Goal: Task Accomplishment & Management: Use online tool/utility

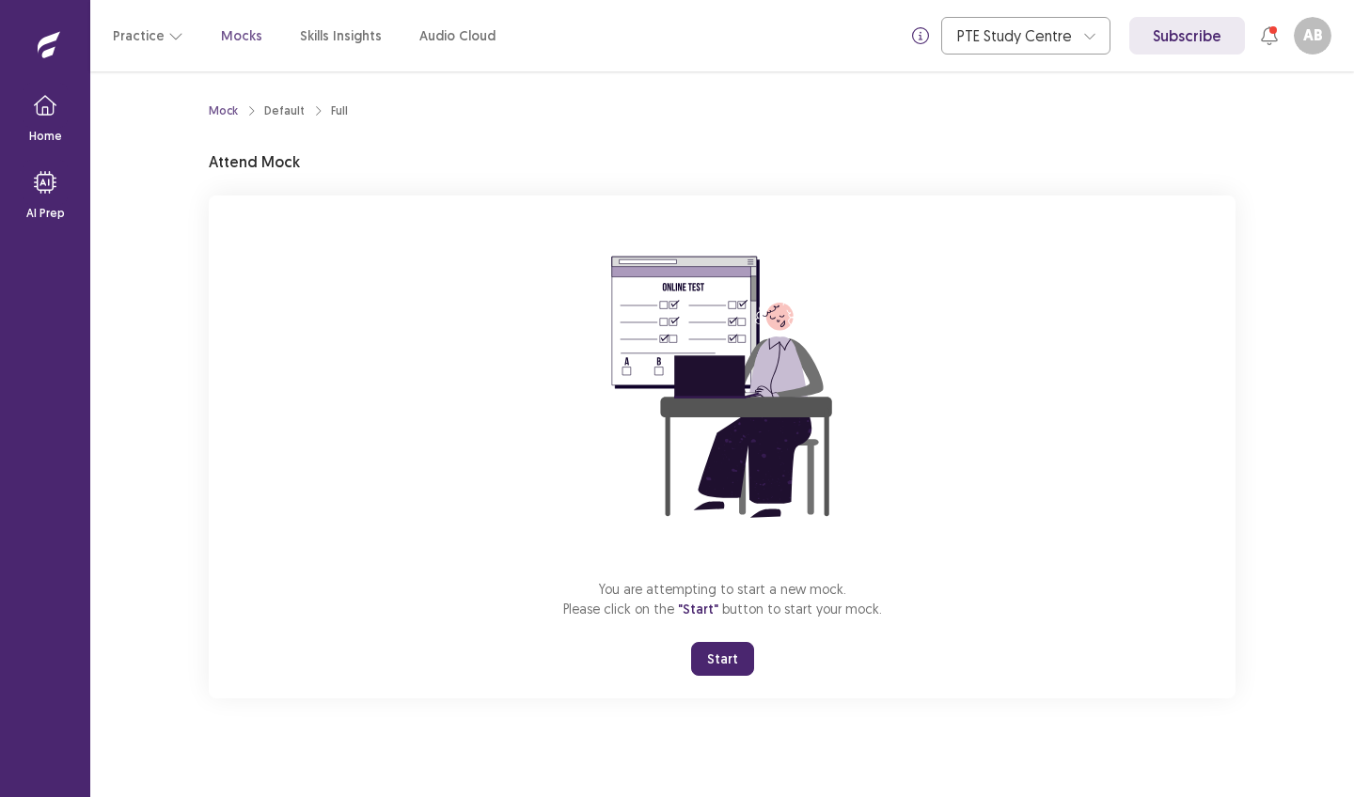
click at [730, 662] on button "Start" at bounding box center [722, 659] width 63 height 34
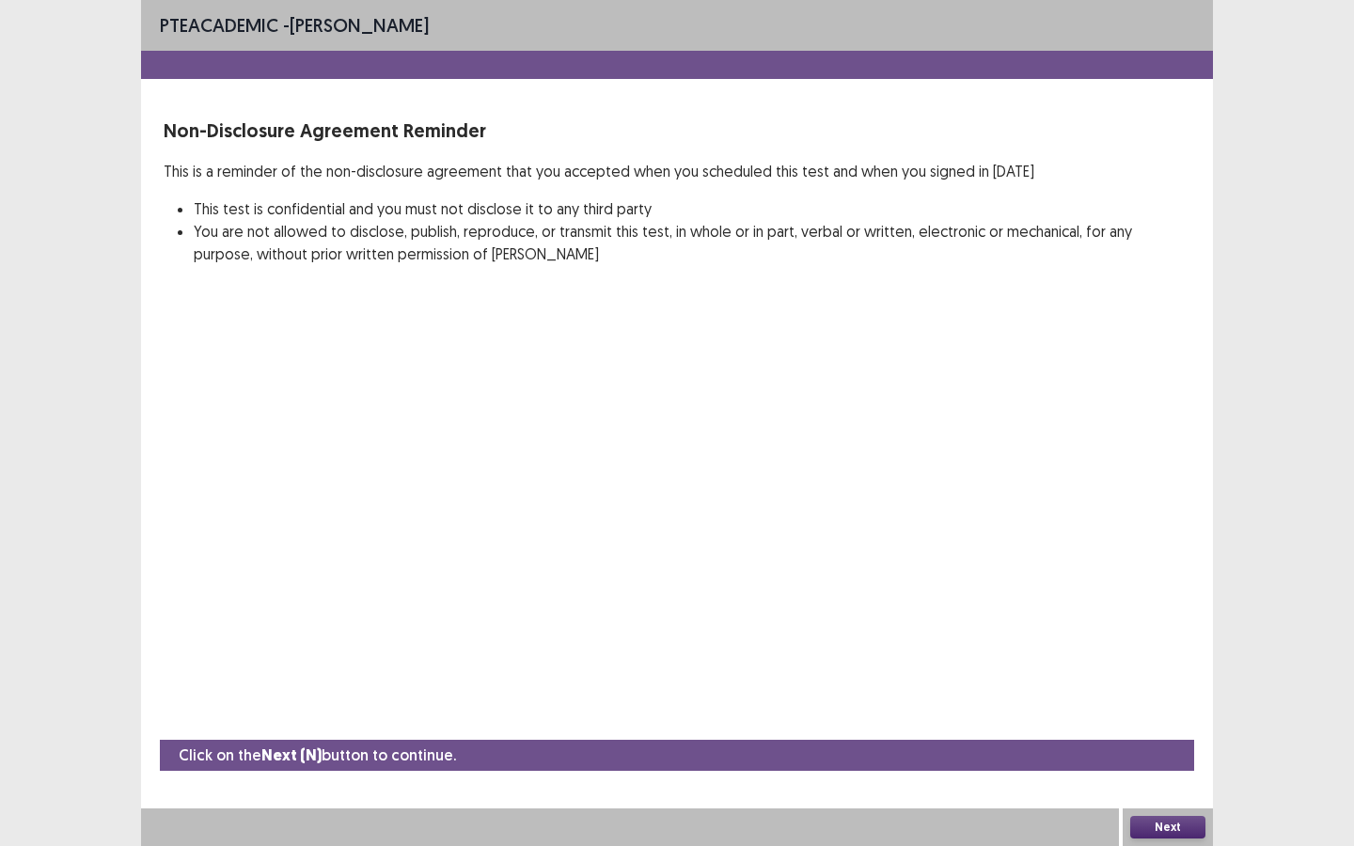
click at [1143, 797] on button "Next" at bounding box center [1167, 827] width 75 height 23
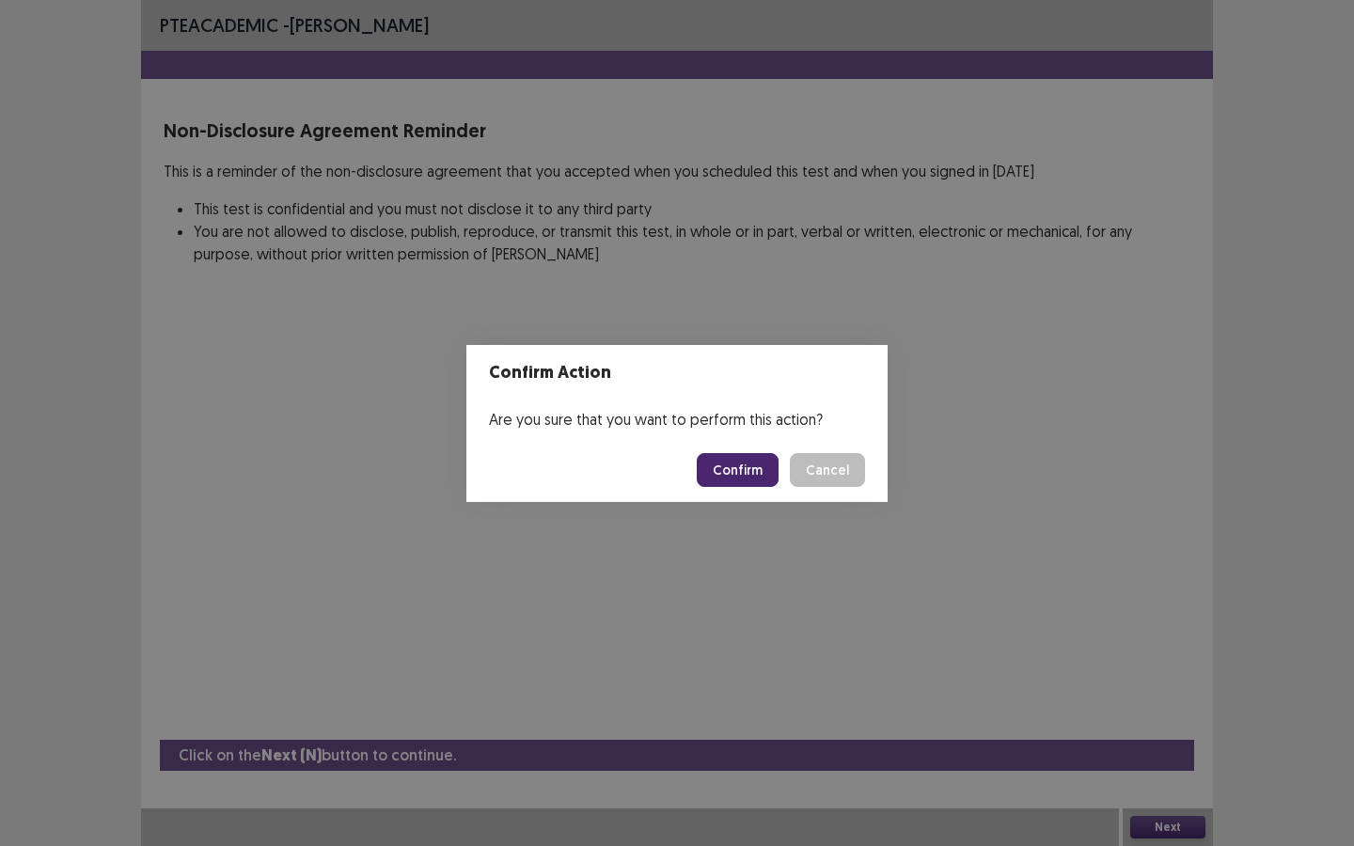
click at [760, 474] on button "Confirm" at bounding box center [738, 470] width 82 height 34
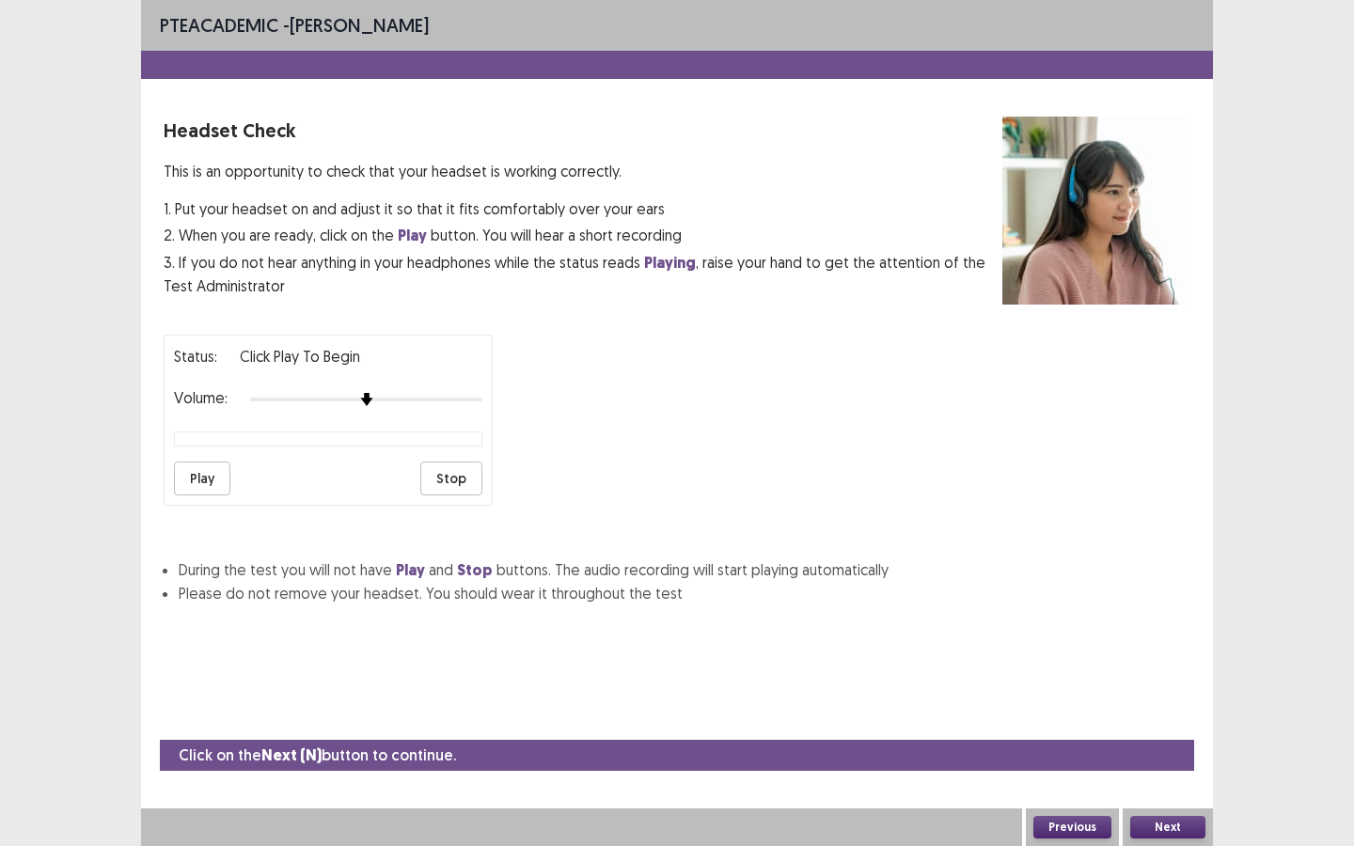
click at [198, 481] on button "Play" at bounding box center [202, 479] width 56 height 34
click at [1159, 797] on button "Next" at bounding box center [1167, 827] width 75 height 23
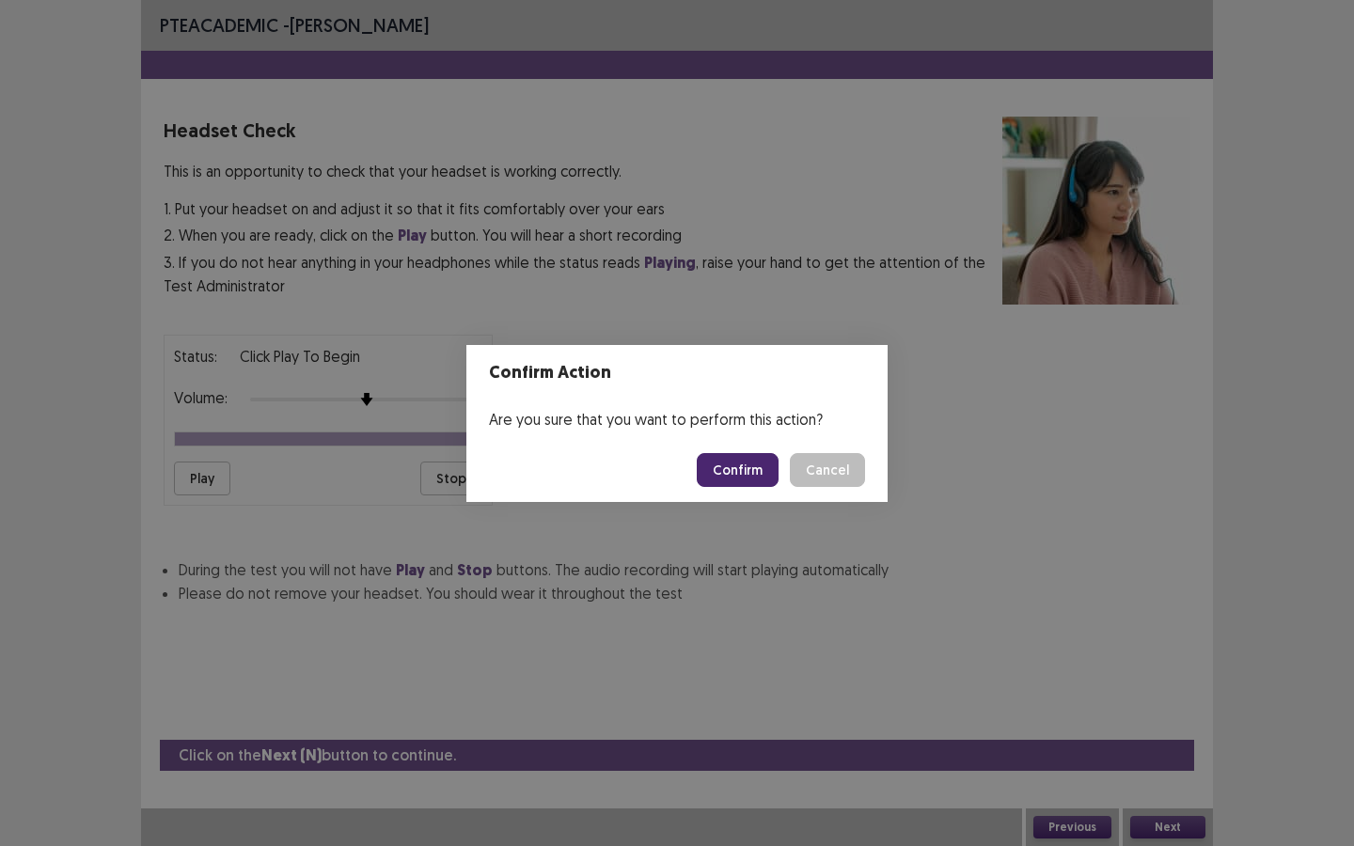
click at [759, 478] on button "Confirm" at bounding box center [738, 470] width 82 height 34
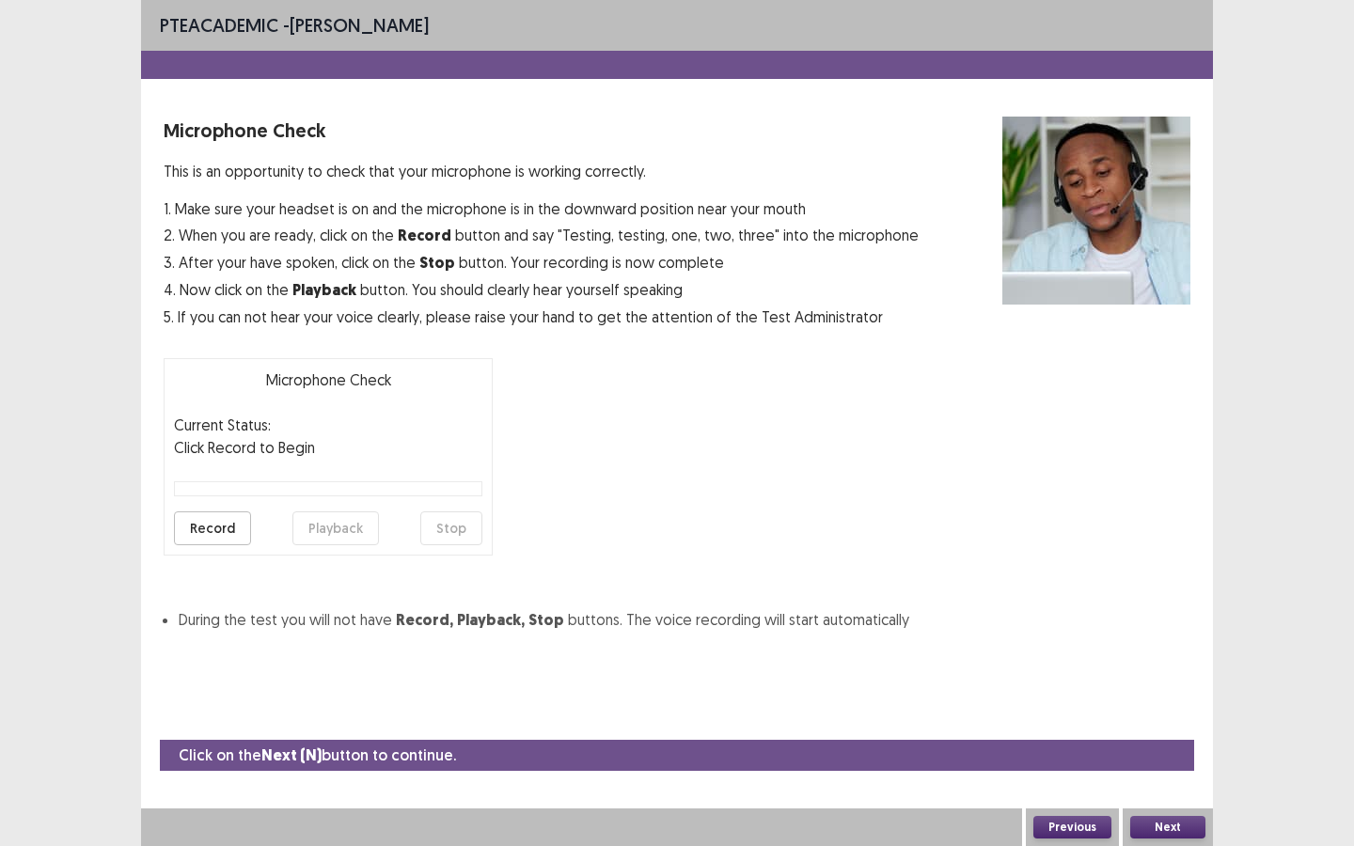
click at [201, 529] on button "Record" at bounding box center [212, 529] width 77 height 34
click at [461, 529] on button "Stop" at bounding box center [451, 529] width 62 height 34
click at [320, 531] on button "Playback" at bounding box center [335, 529] width 87 height 34
click at [1178, 797] on button "Next" at bounding box center [1167, 827] width 75 height 23
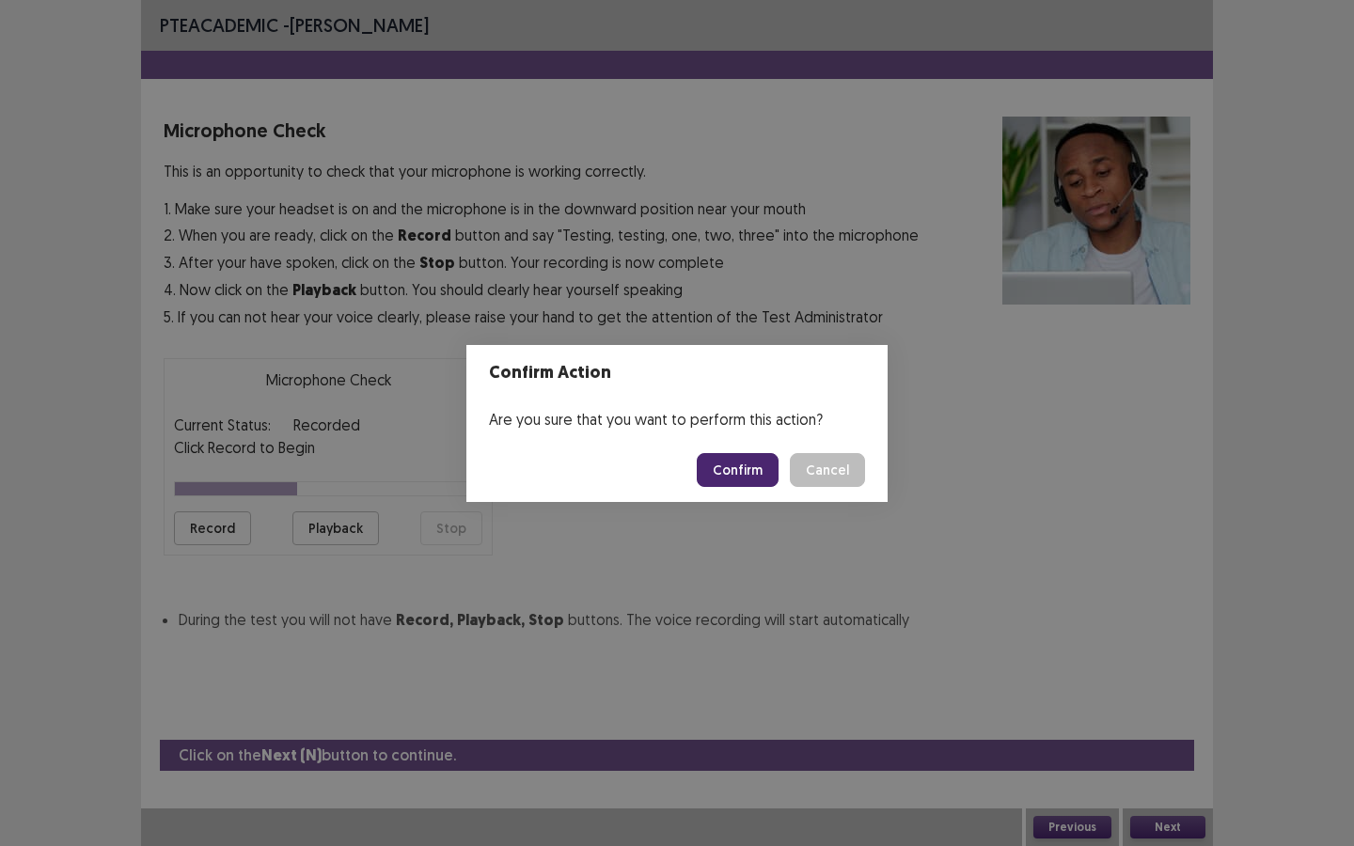
click at [740, 468] on button "Confirm" at bounding box center [738, 470] width 82 height 34
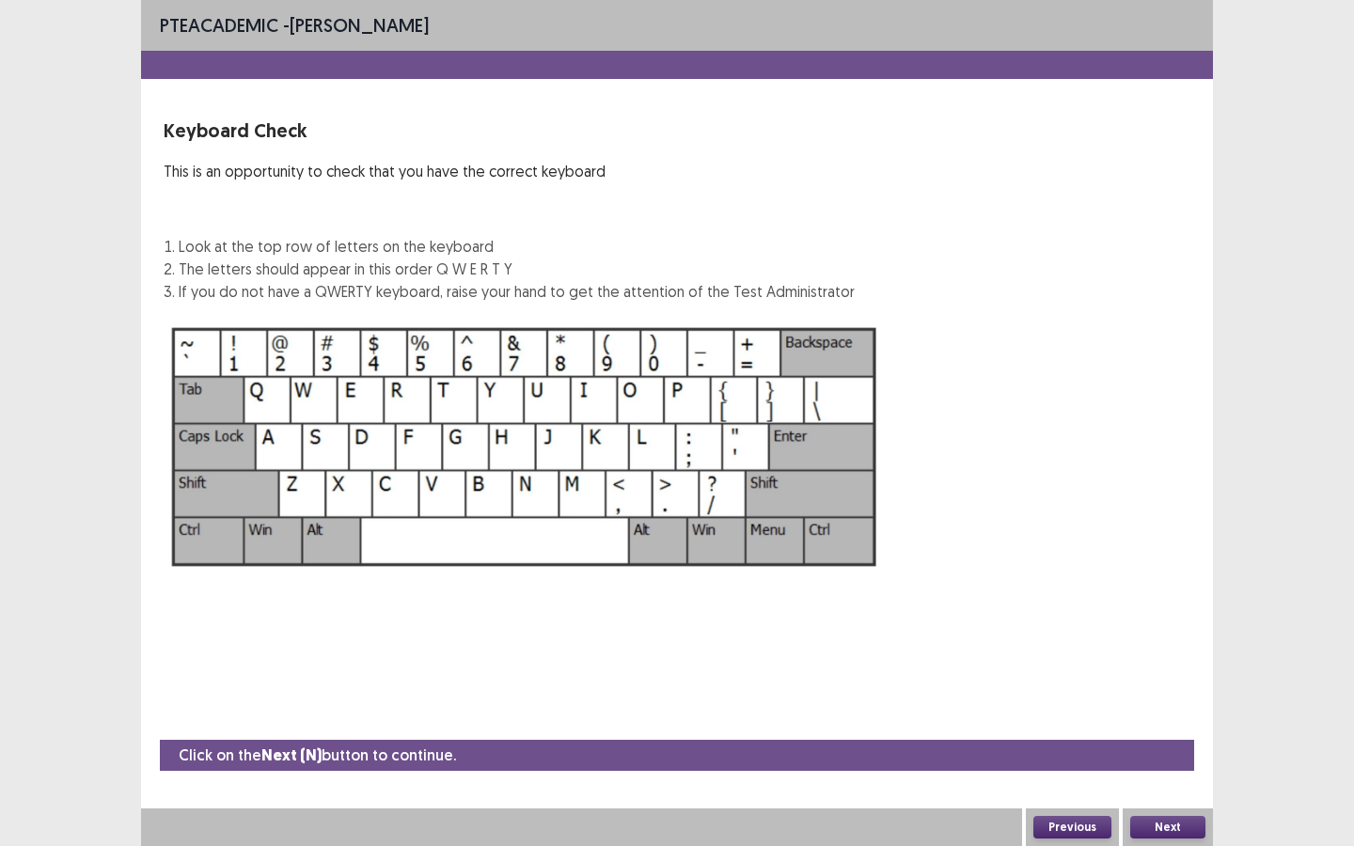
click at [1170, 797] on button "Next" at bounding box center [1167, 827] width 75 height 23
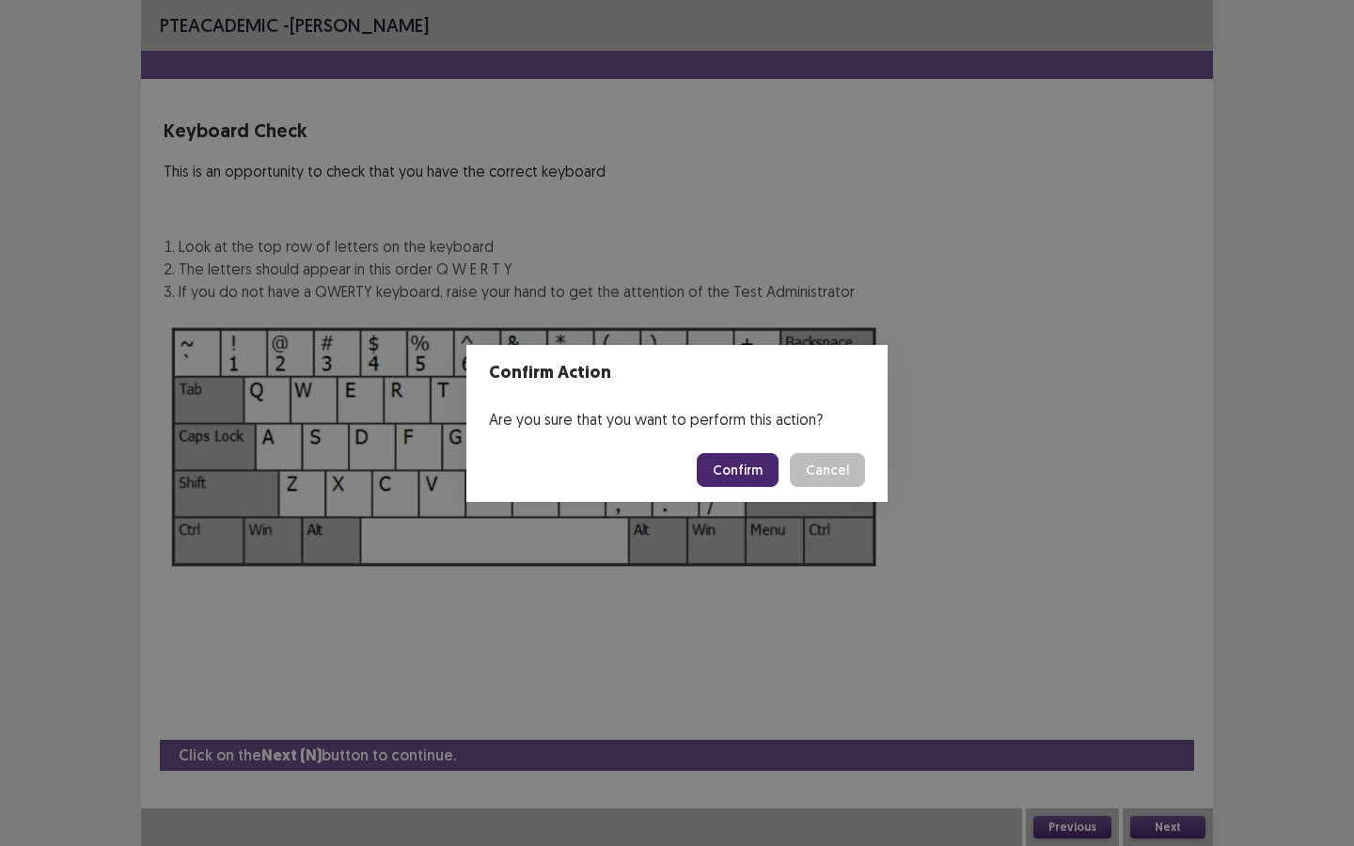
click at [727, 472] on button "Confirm" at bounding box center [738, 470] width 82 height 34
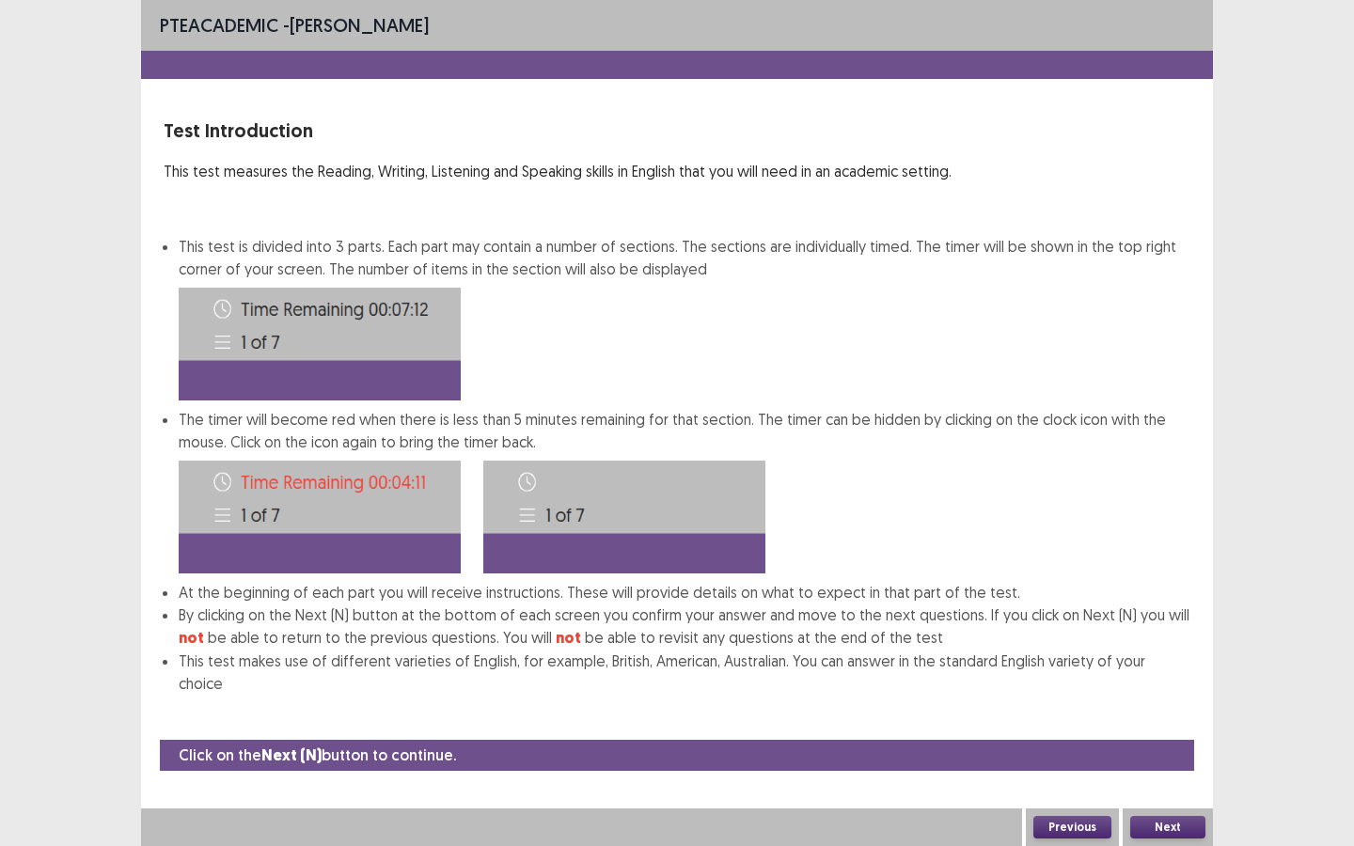
click at [1154, 797] on button "Next" at bounding box center [1167, 827] width 75 height 23
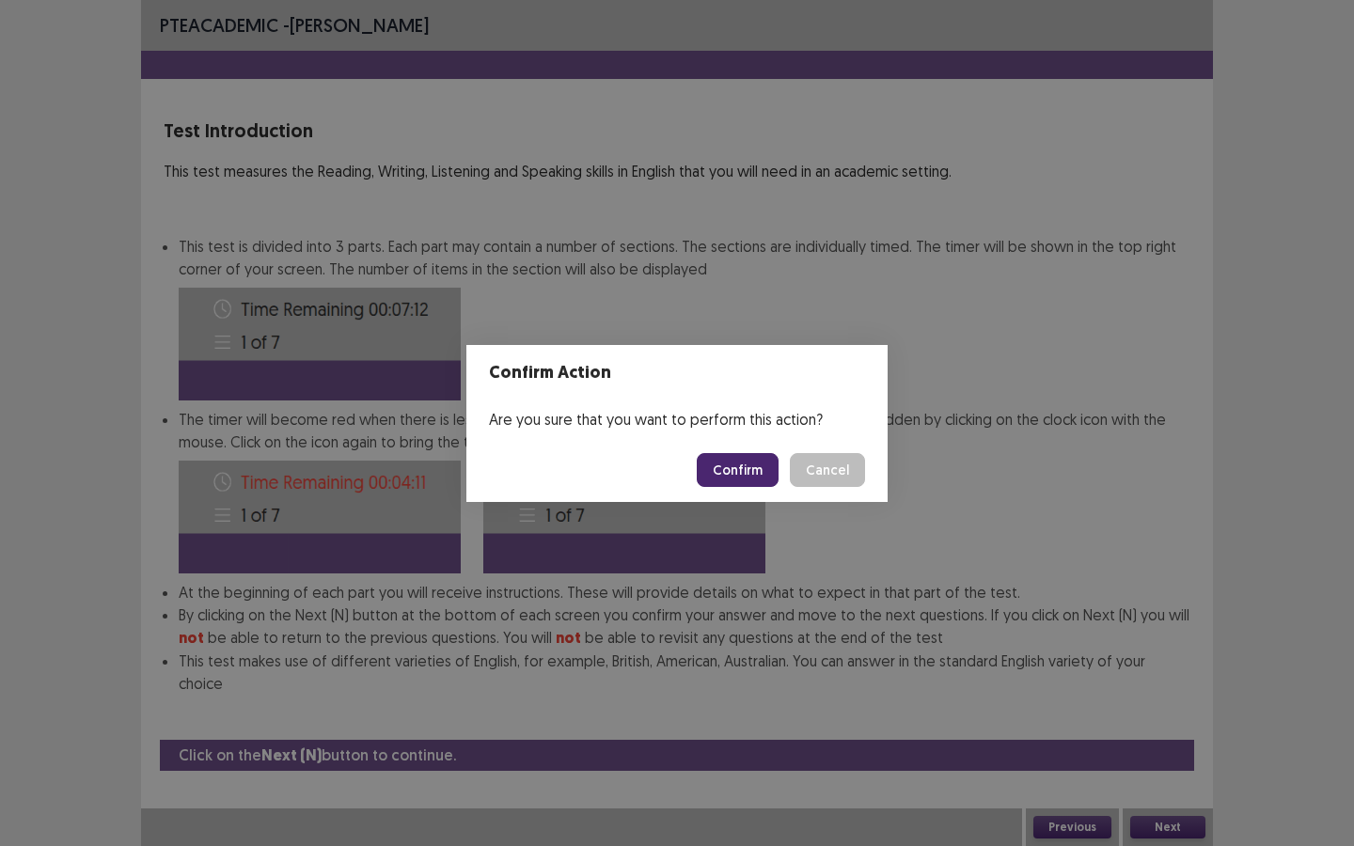
click at [729, 473] on button "Confirm" at bounding box center [738, 470] width 82 height 34
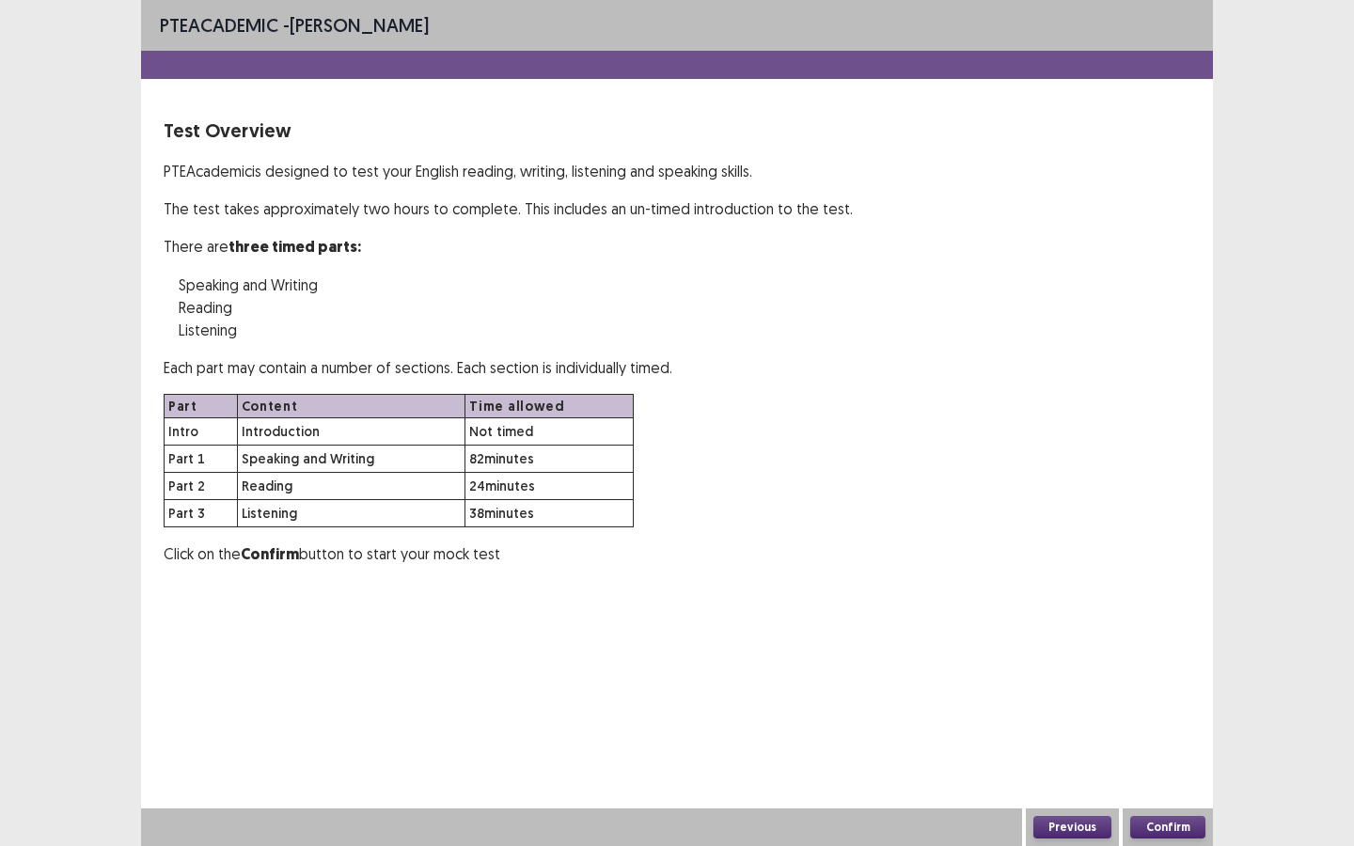
click at [1151, 797] on button "Confirm" at bounding box center [1167, 827] width 75 height 23
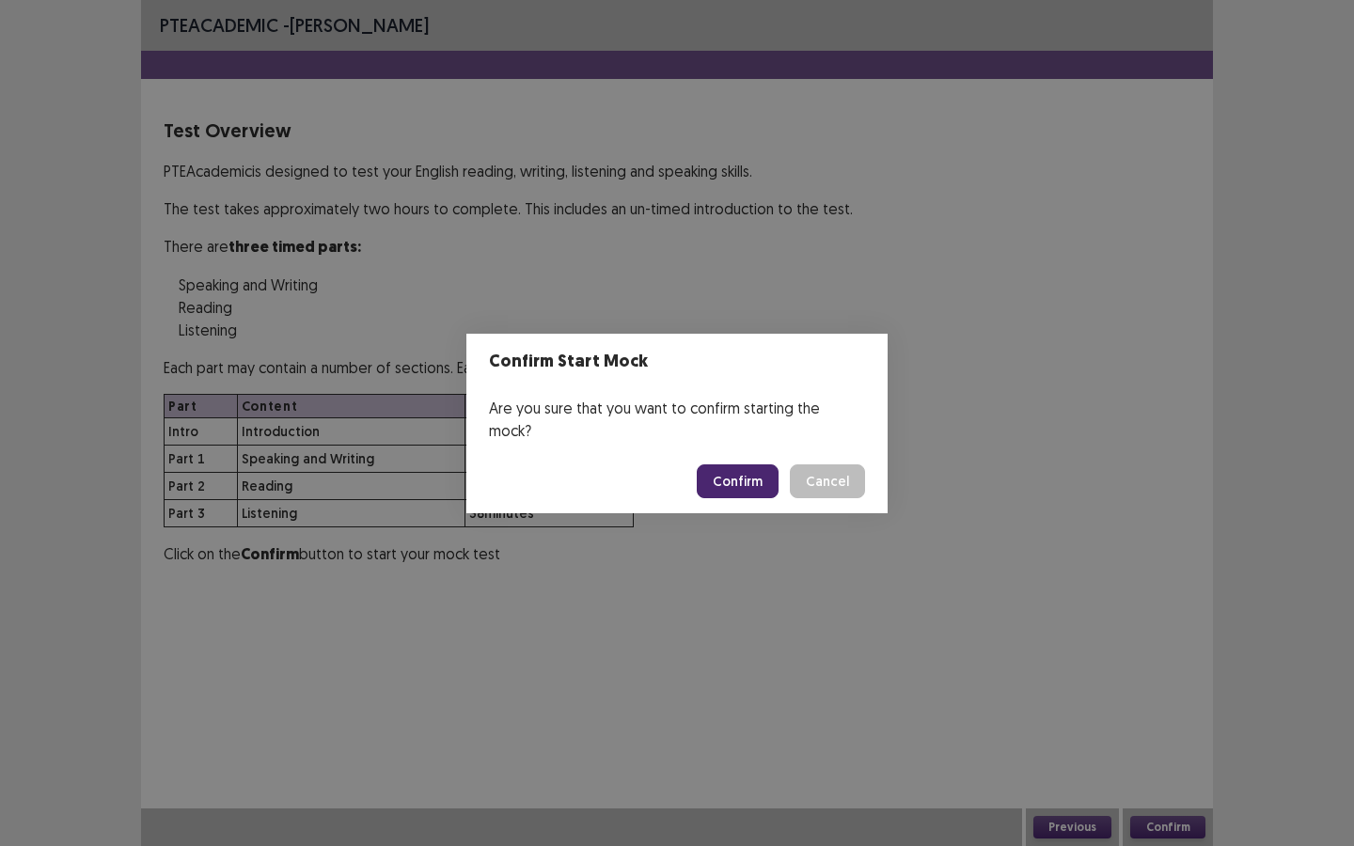
click at [725, 465] on button "Confirm" at bounding box center [738, 482] width 82 height 34
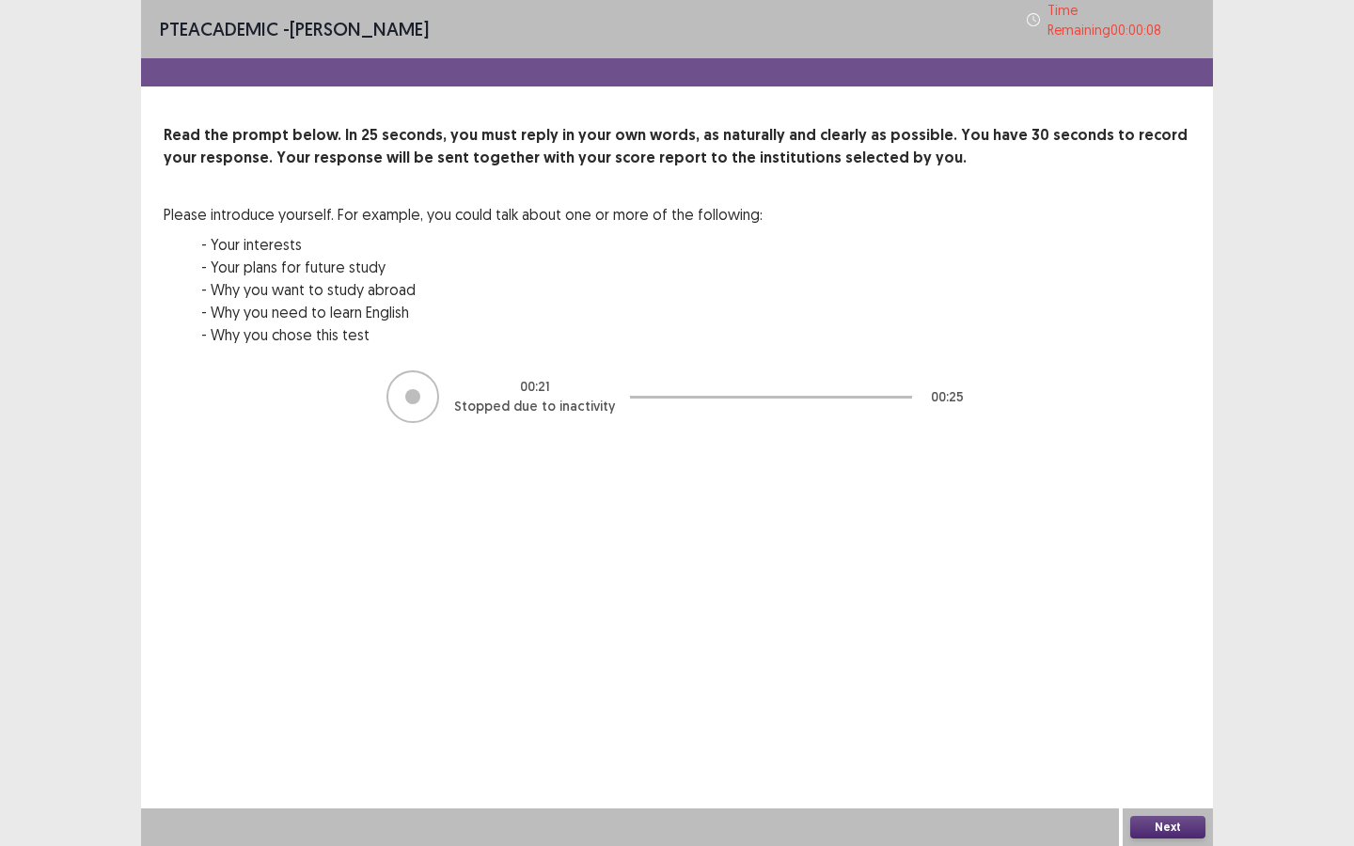
click at [1164, 797] on button "Next" at bounding box center [1167, 827] width 75 height 23
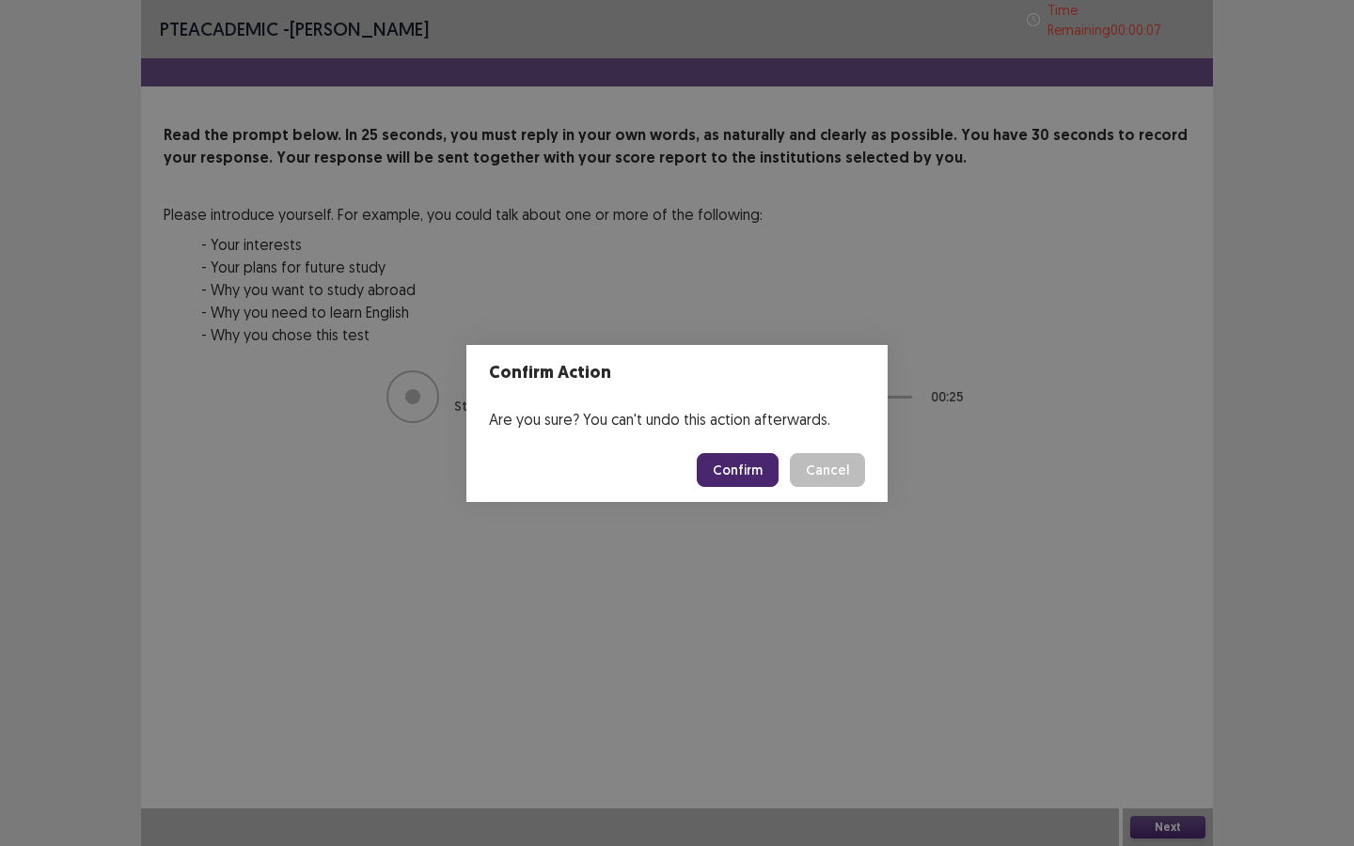
click at [735, 469] on button "Confirm" at bounding box center [738, 470] width 82 height 34
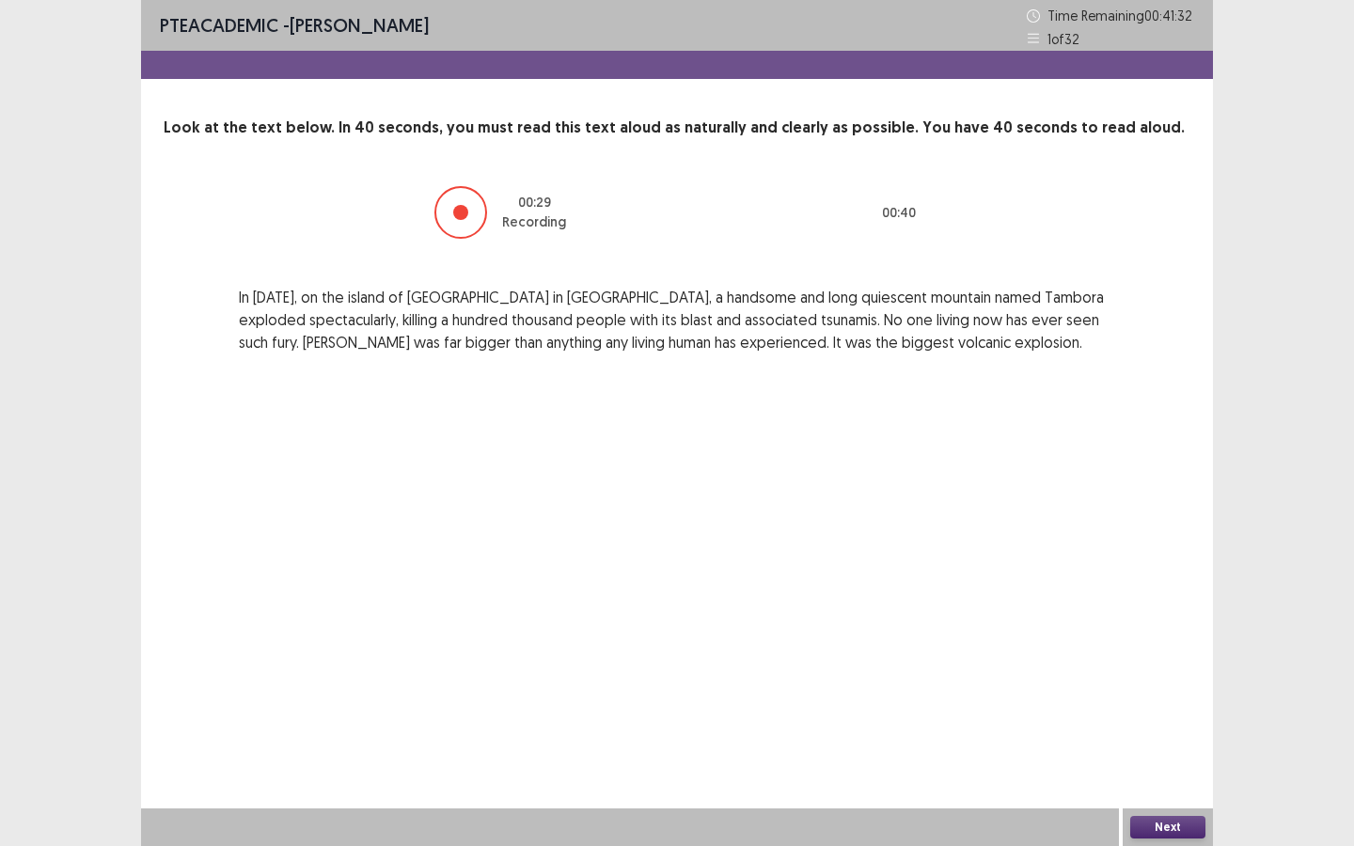
click at [1169, 797] on button "Next" at bounding box center [1167, 827] width 75 height 23
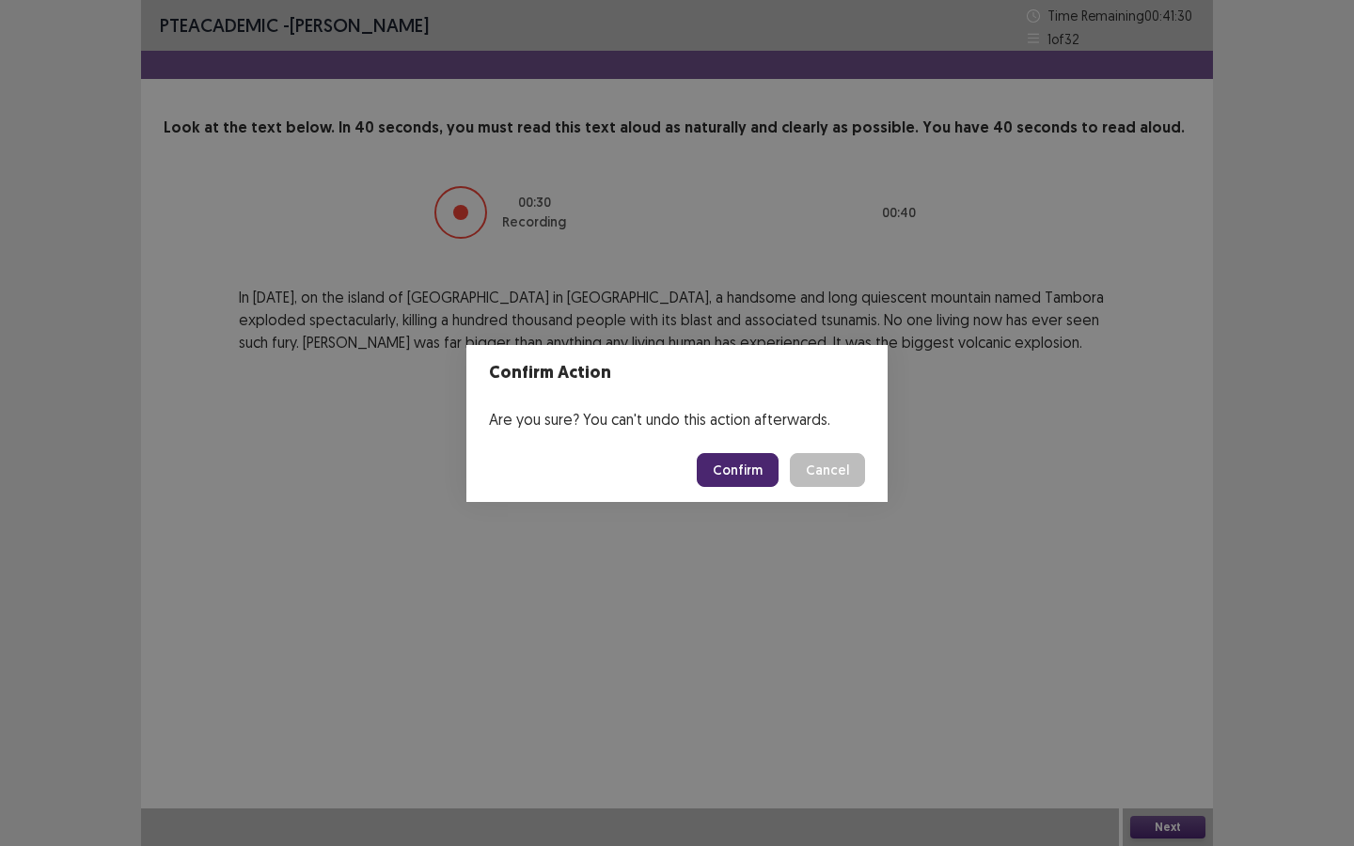
click at [752, 468] on button "Confirm" at bounding box center [738, 470] width 82 height 34
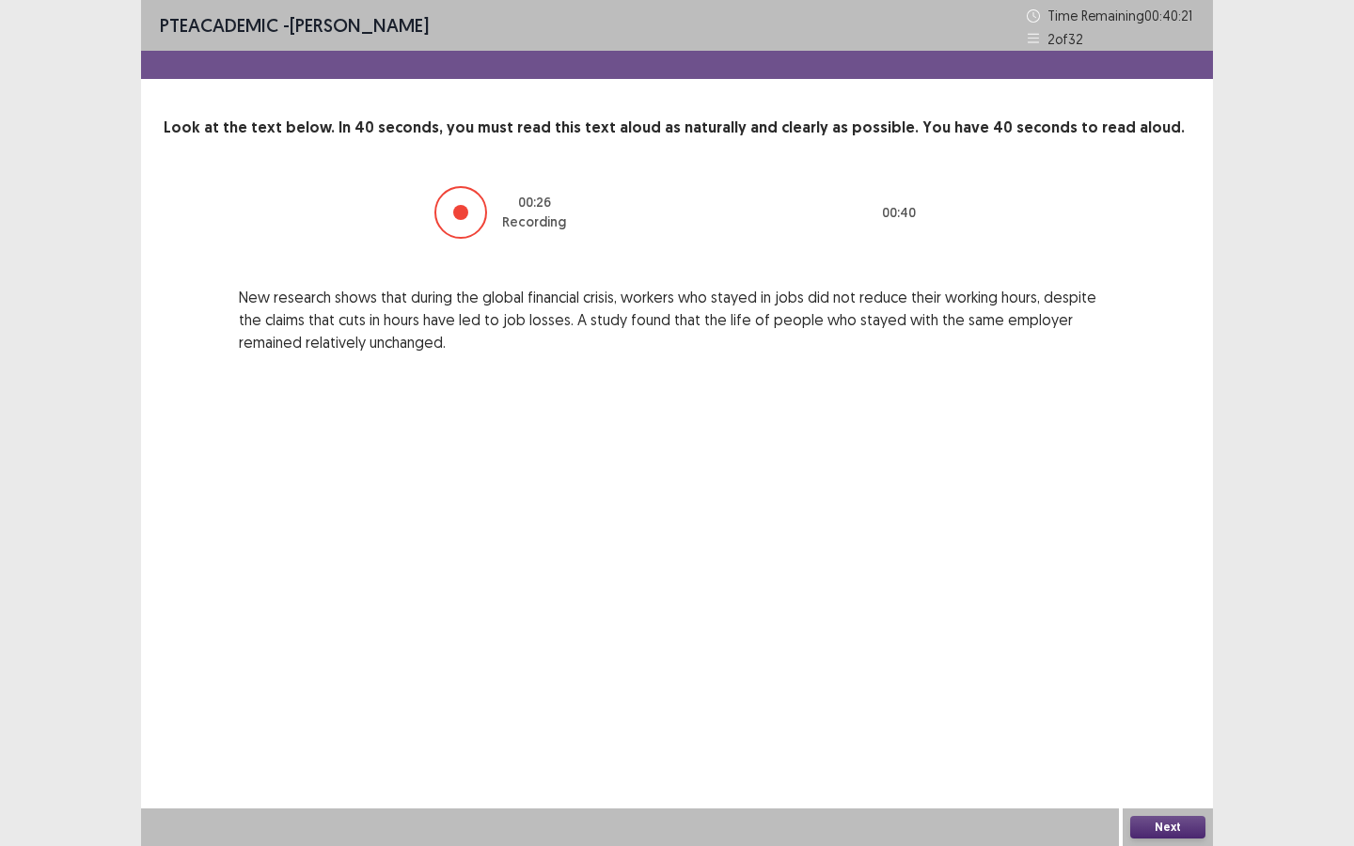
click at [1197, 797] on button "Next" at bounding box center [1167, 827] width 75 height 23
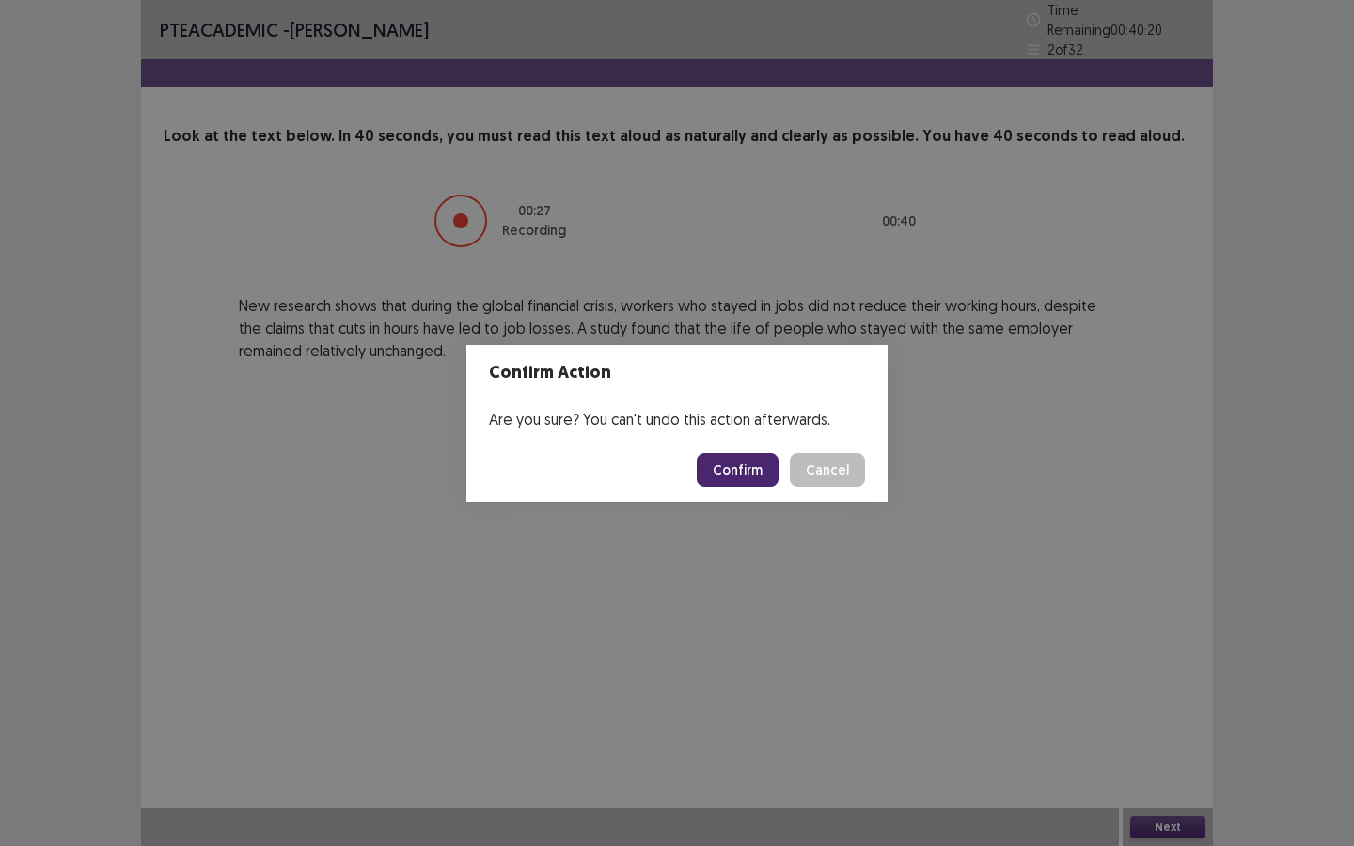
click at [751, 473] on button "Confirm" at bounding box center [738, 470] width 82 height 34
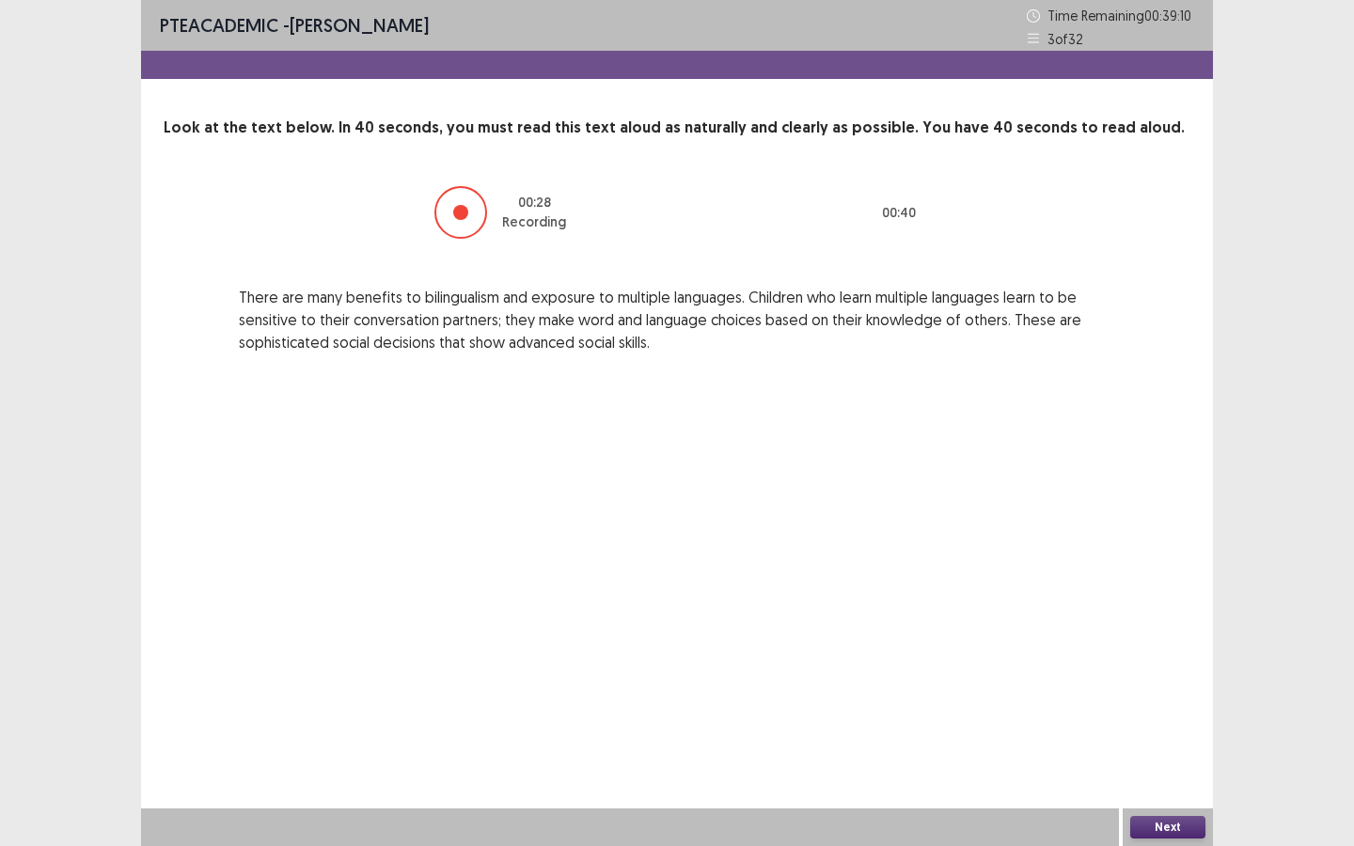
click at [1157, 797] on button "Next" at bounding box center [1167, 827] width 75 height 23
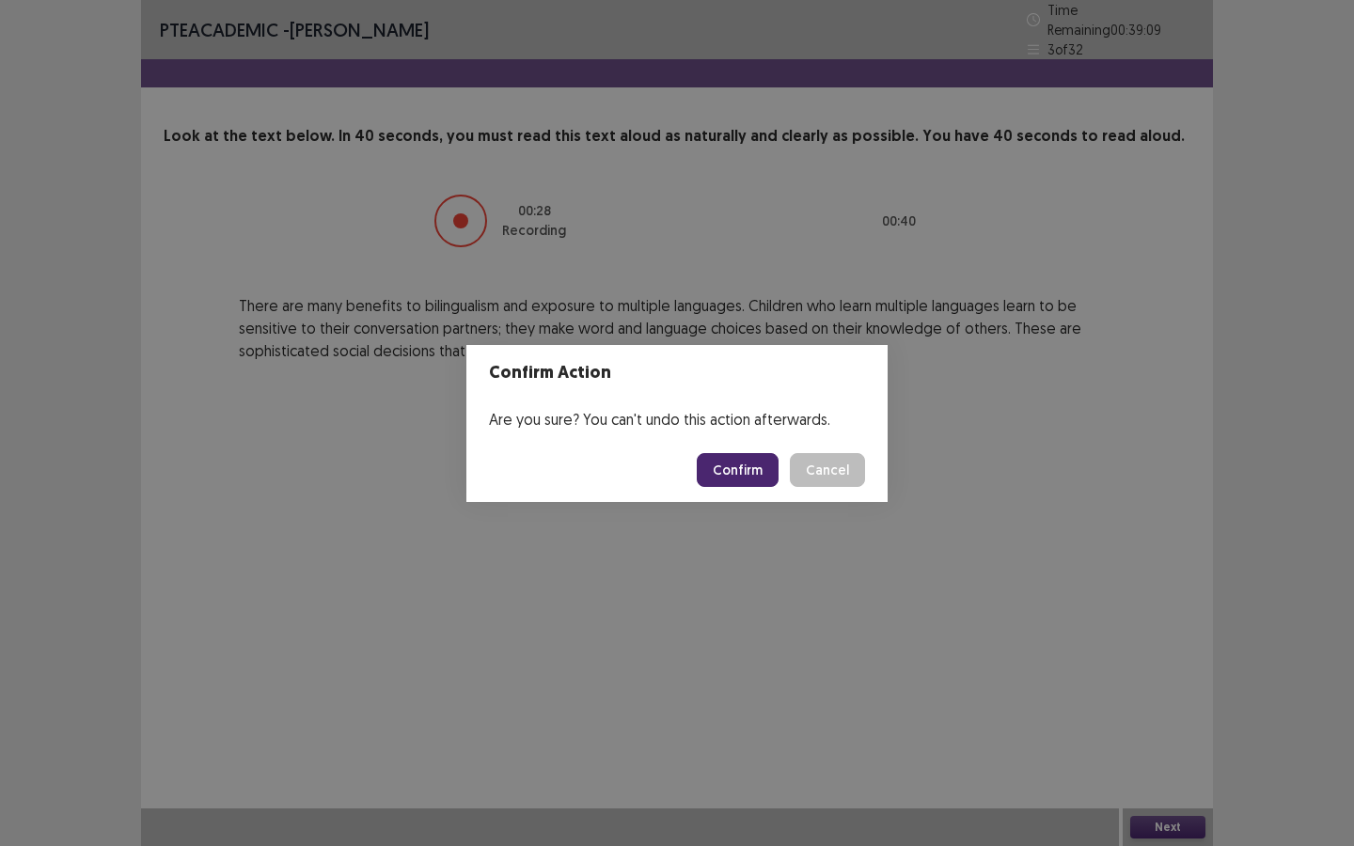
click at [726, 465] on button "Confirm" at bounding box center [738, 470] width 82 height 34
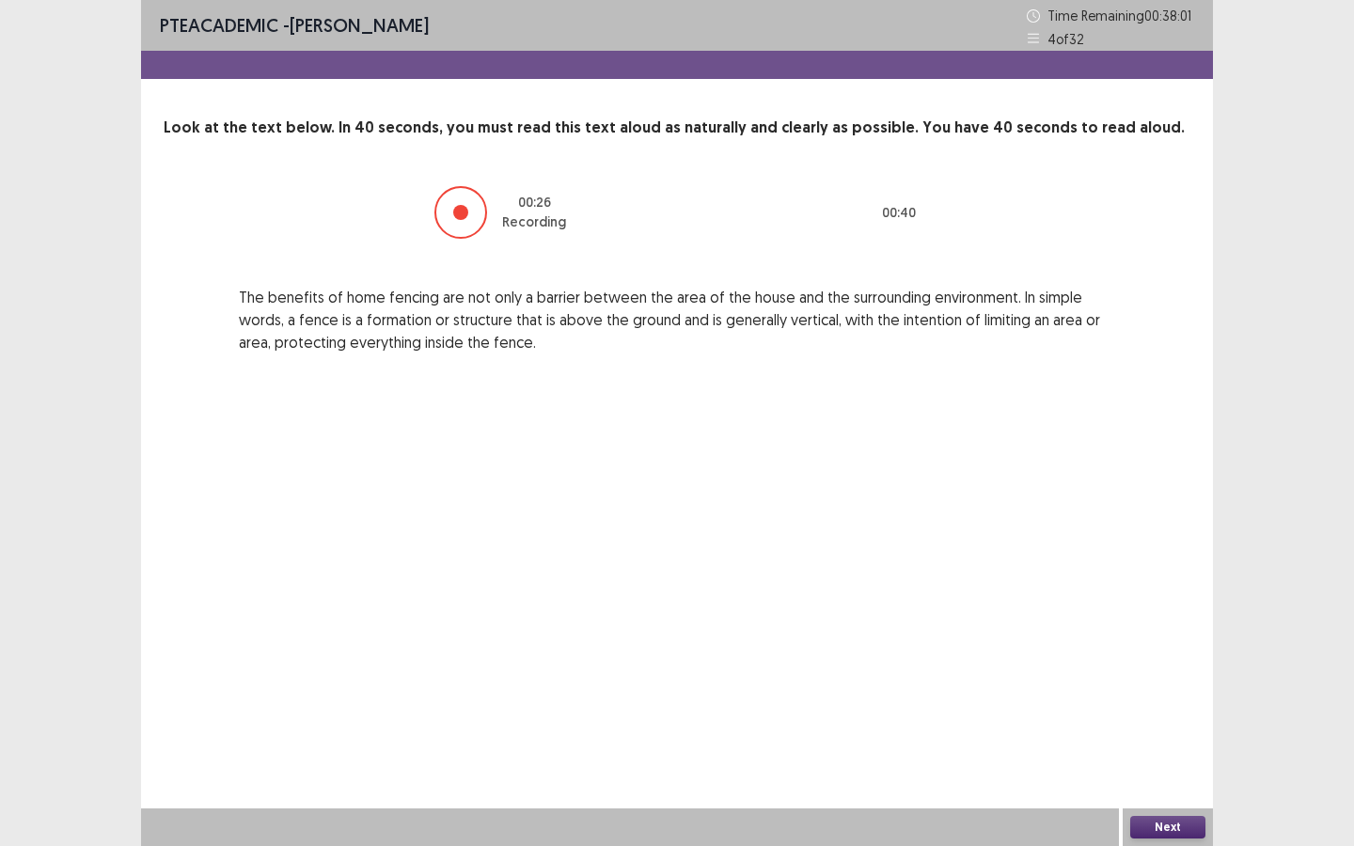
click at [1154, 797] on button "Next" at bounding box center [1167, 827] width 75 height 23
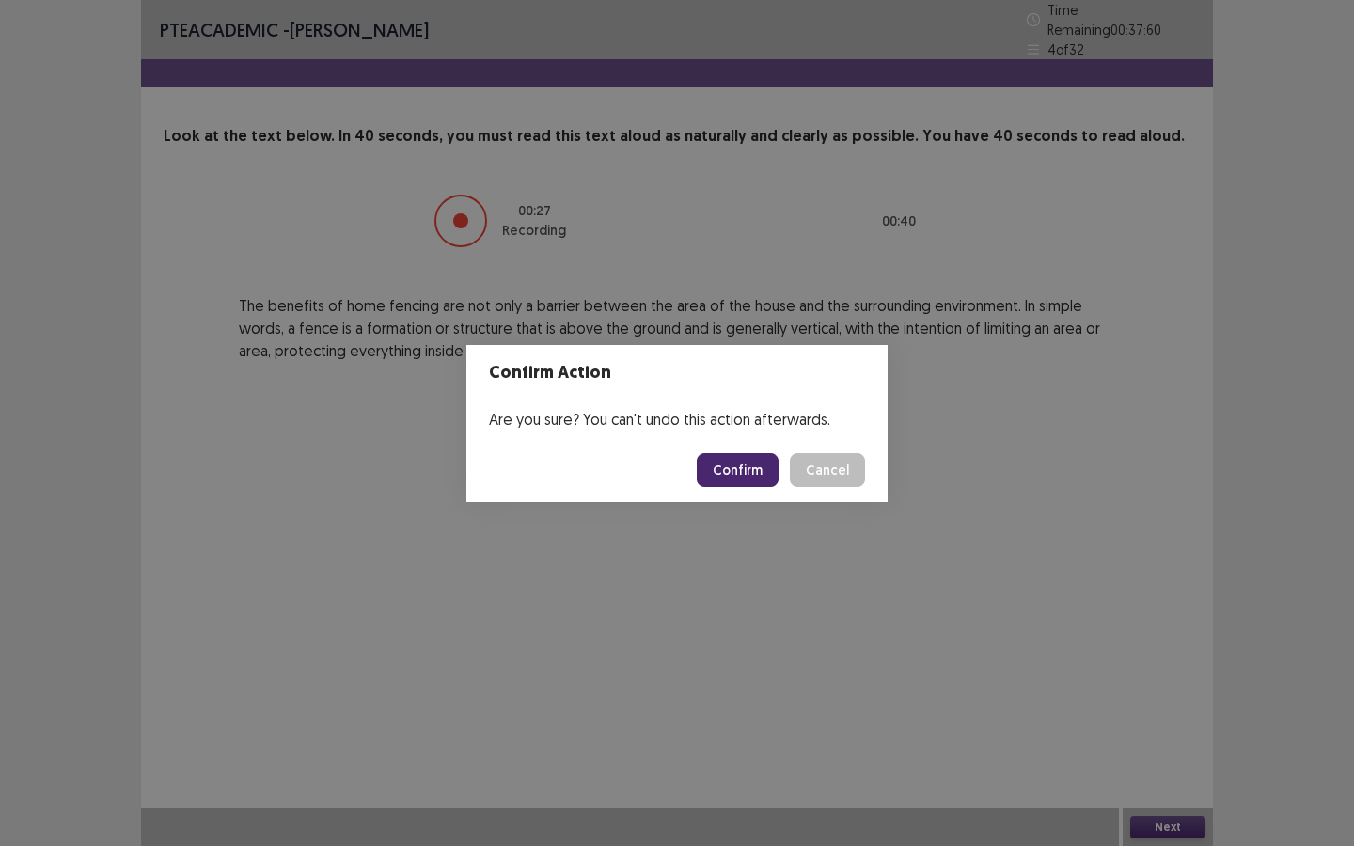
click at [740, 466] on button "Confirm" at bounding box center [738, 470] width 82 height 34
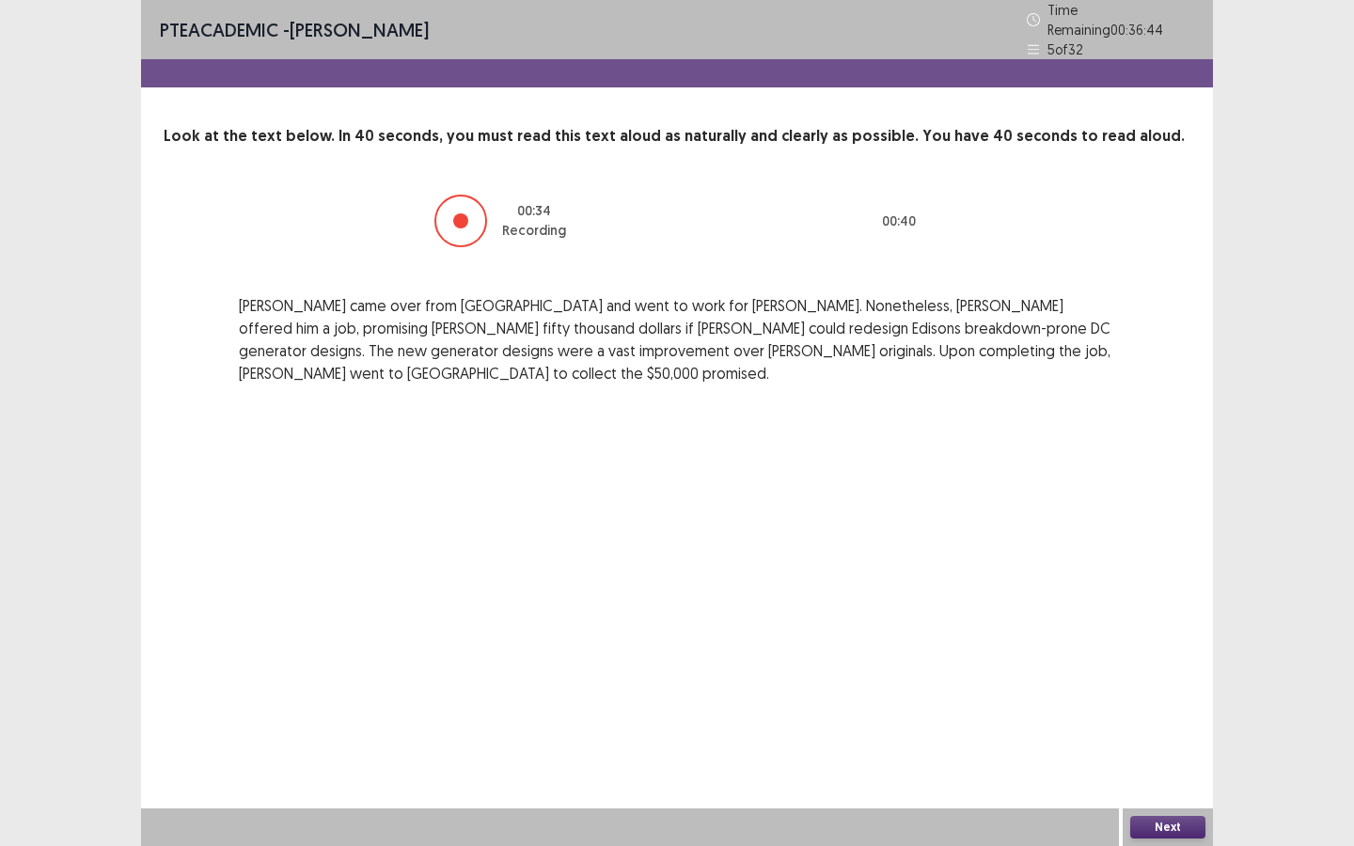
click at [1181, 797] on button "Next" at bounding box center [1167, 827] width 75 height 23
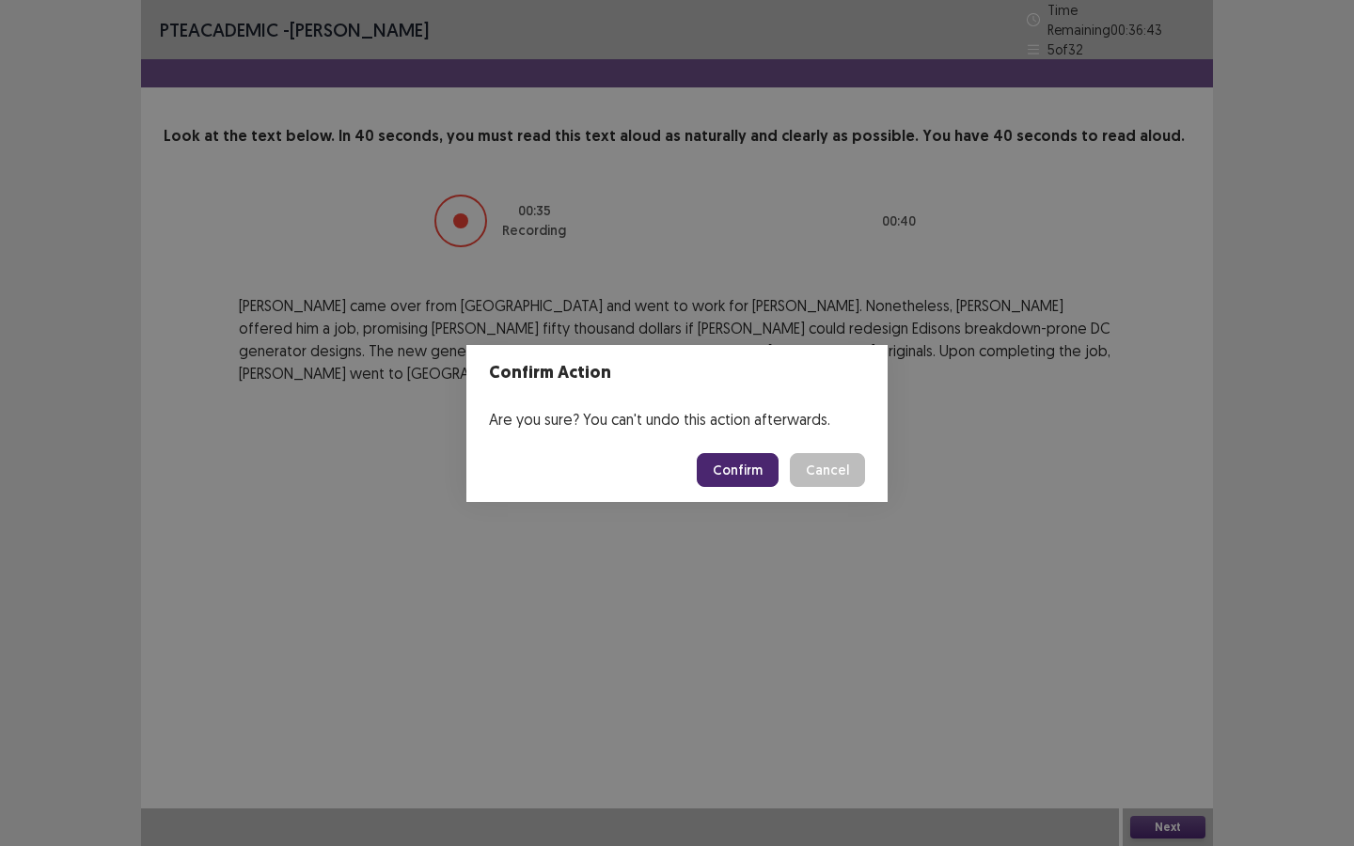
click at [750, 472] on button "Confirm" at bounding box center [738, 470] width 82 height 34
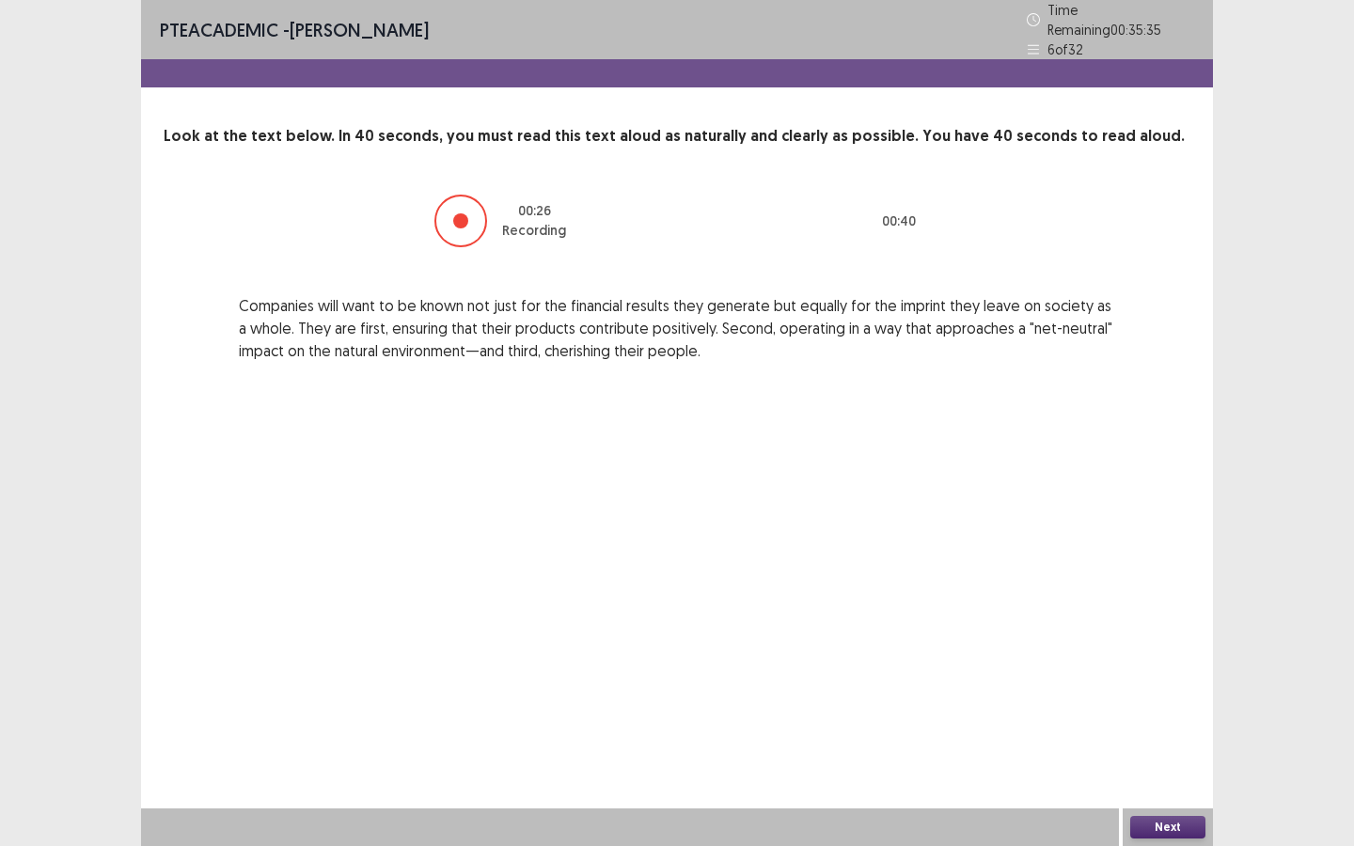
click at [1159, 797] on button "Next" at bounding box center [1167, 827] width 75 height 23
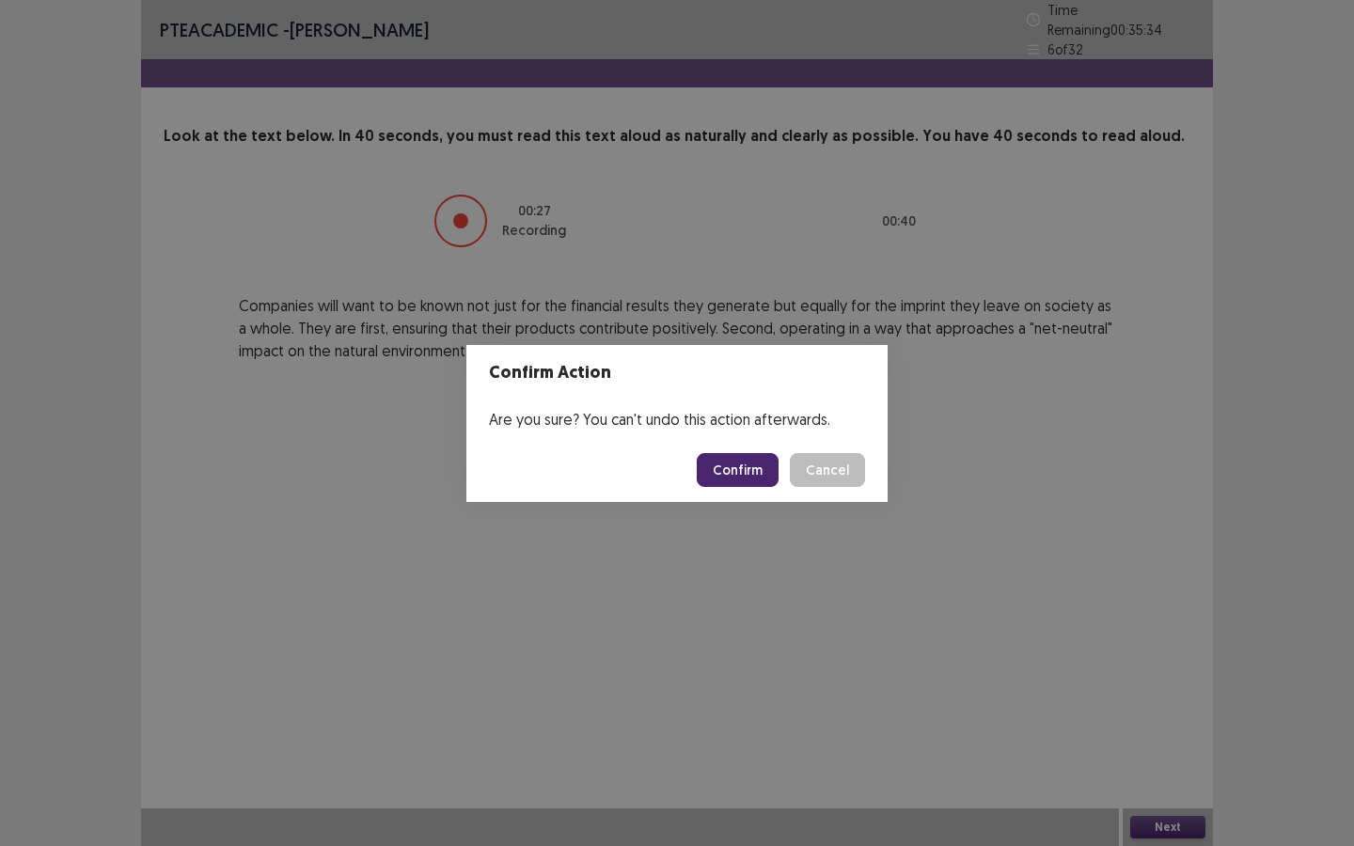
click at [746, 466] on button "Confirm" at bounding box center [738, 470] width 82 height 34
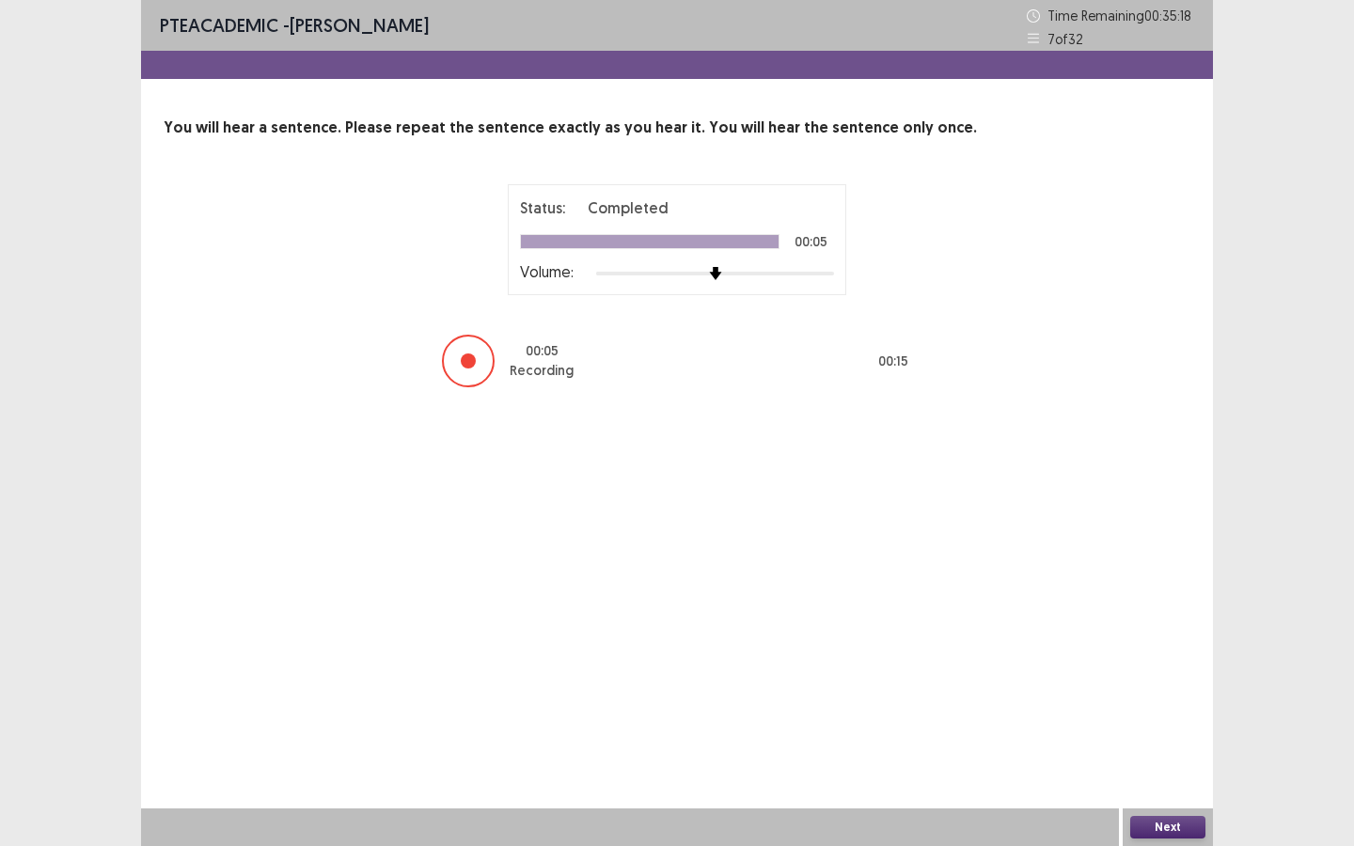
click at [1159, 797] on button "Next" at bounding box center [1167, 827] width 75 height 23
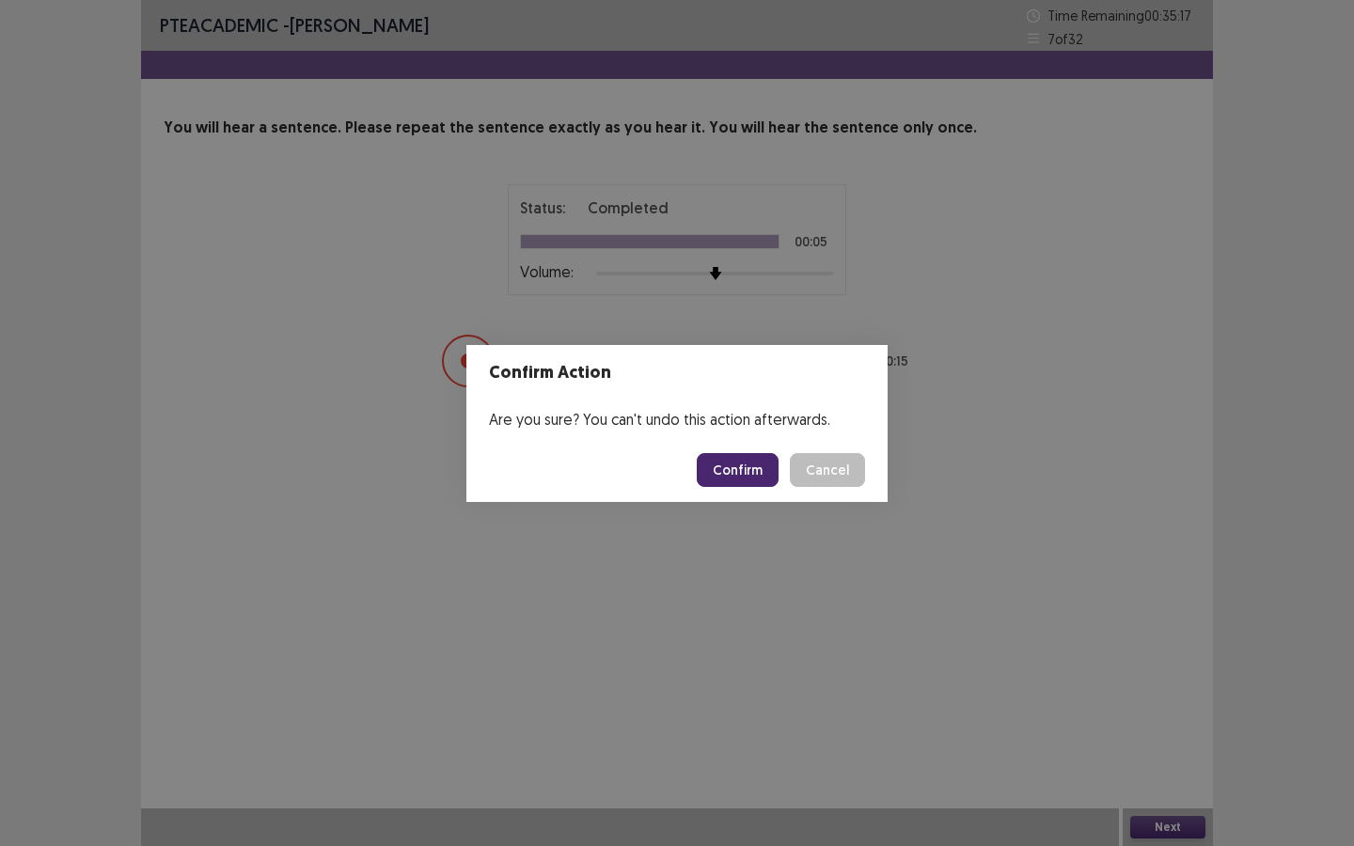
click at [715, 455] on button "Confirm" at bounding box center [738, 470] width 82 height 34
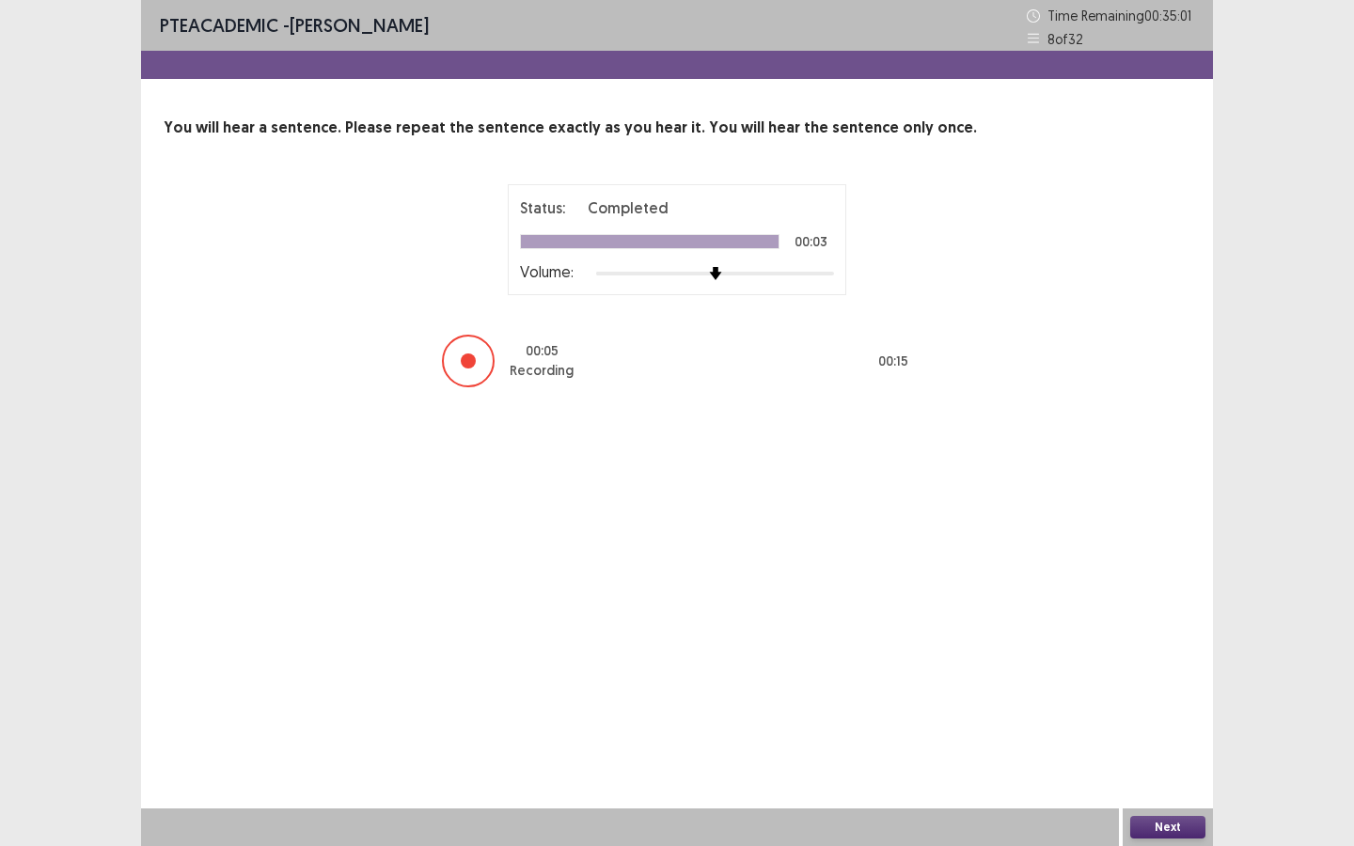
click at [1162, 797] on button "Next" at bounding box center [1167, 827] width 75 height 23
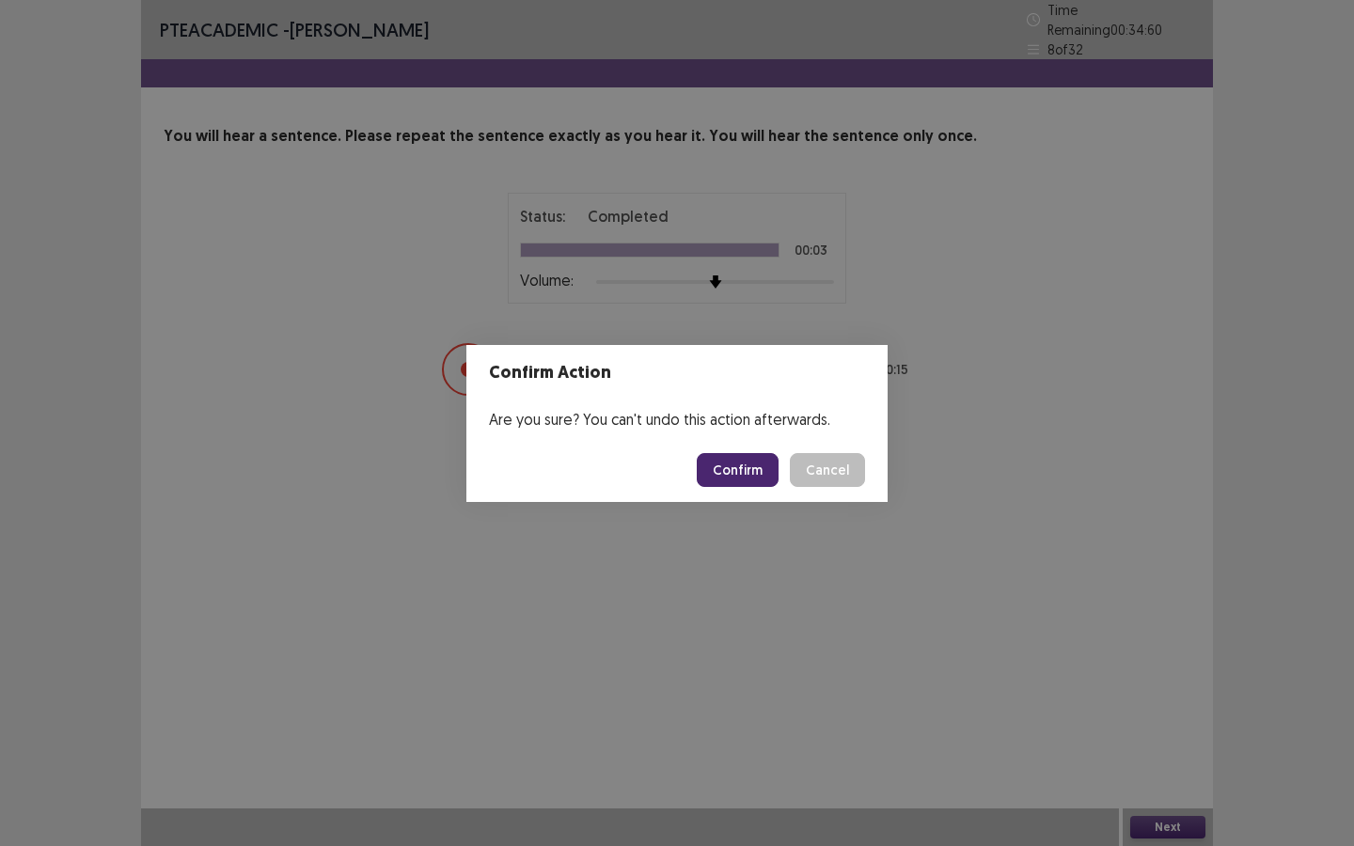
click at [737, 453] on button "Confirm" at bounding box center [738, 470] width 82 height 34
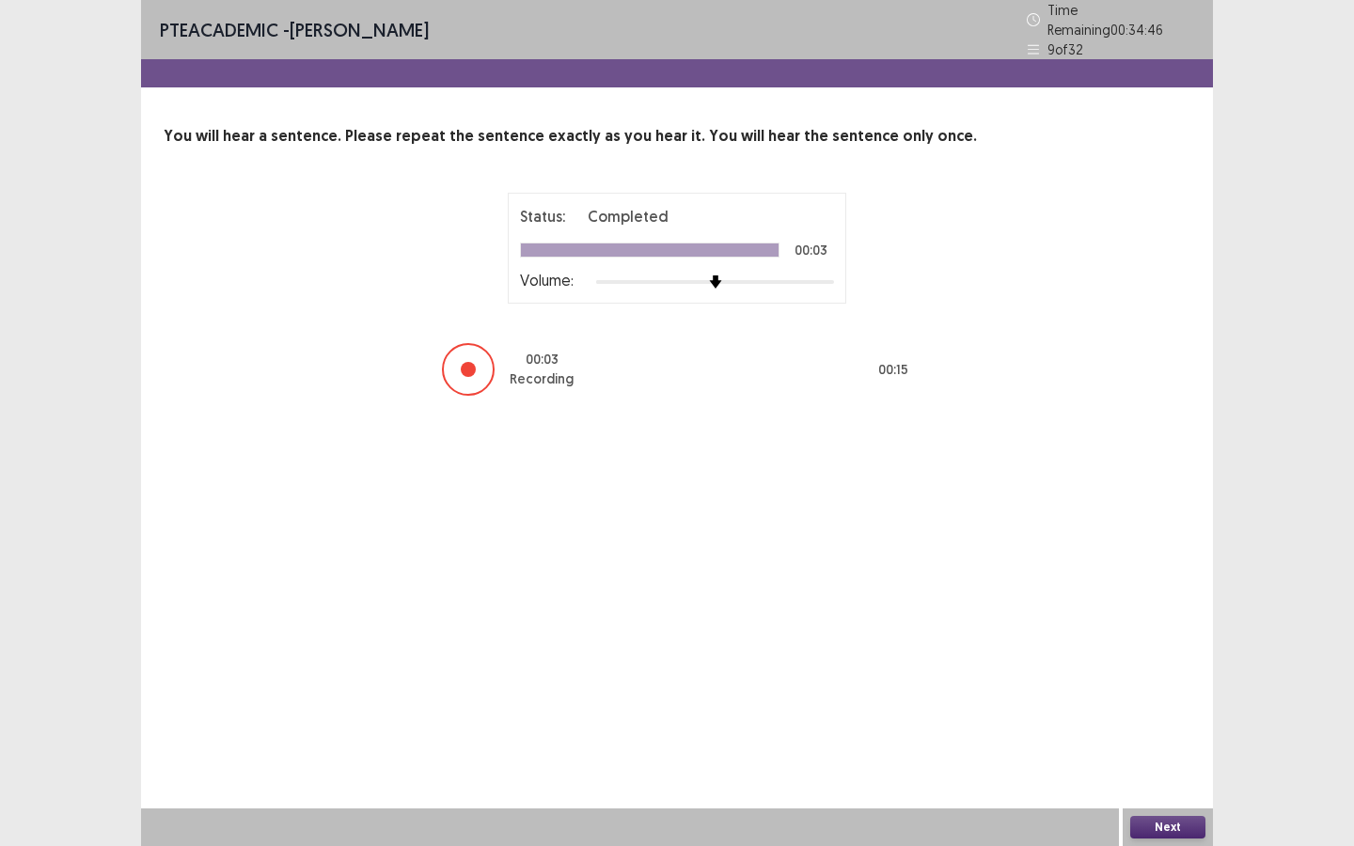
click at [1169, 797] on button "Next" at bounding box center [1167, 827] width 75 height 23
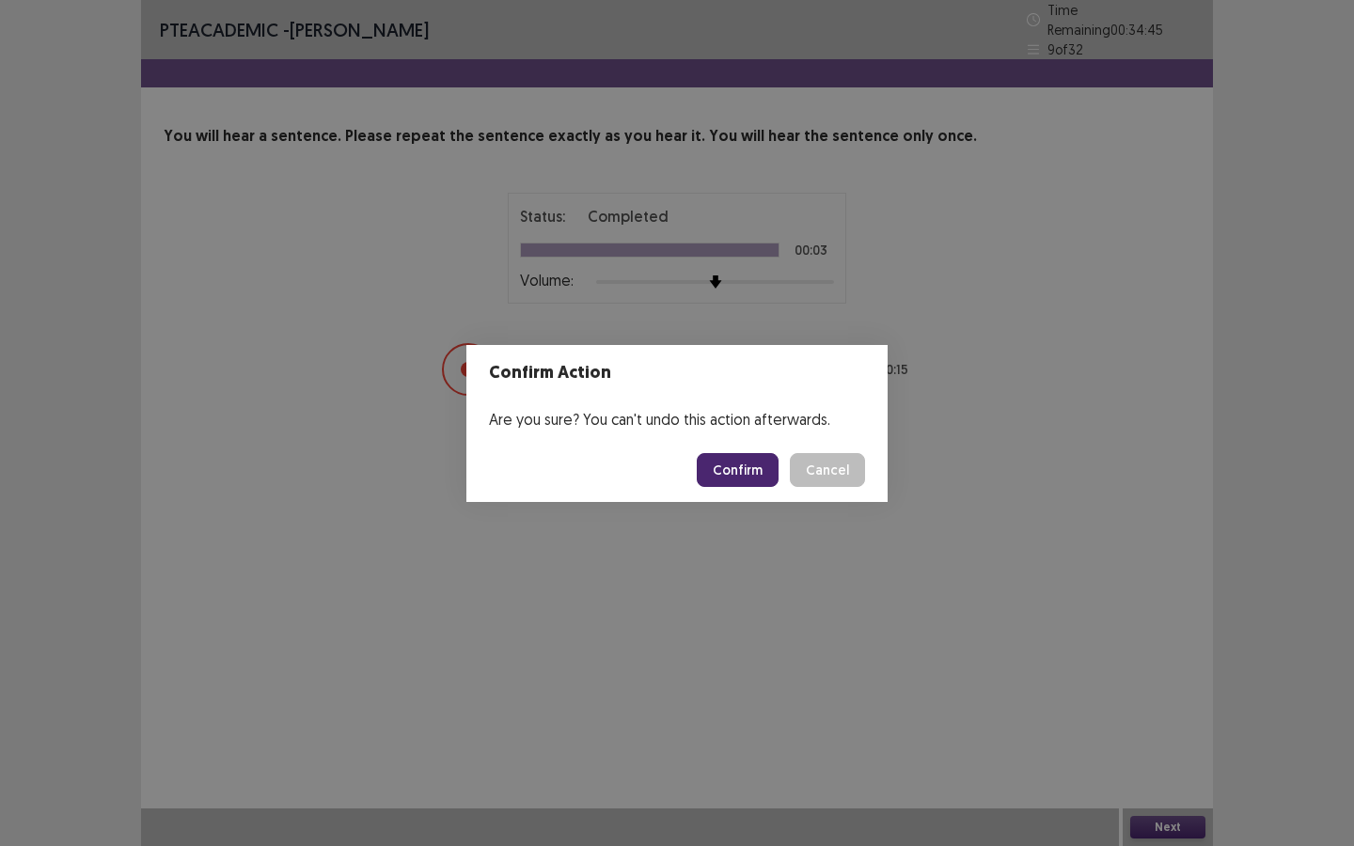
click at [757, 475] on button "Confirm" at bounding box center [738, 470] width 82 height 34
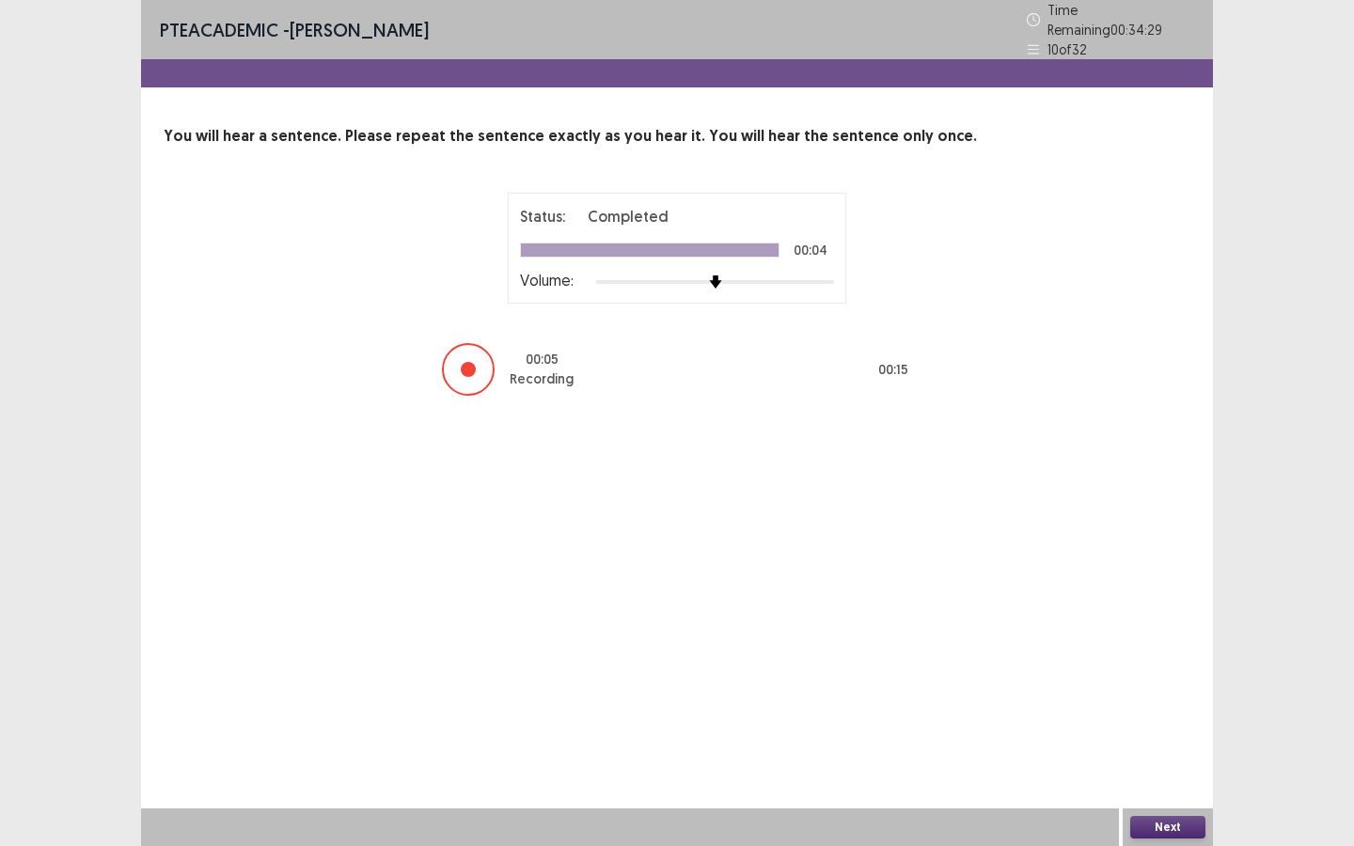
click at [1167, 797] on button "Next" at bounding box center [1167, 827] width 75 height 23
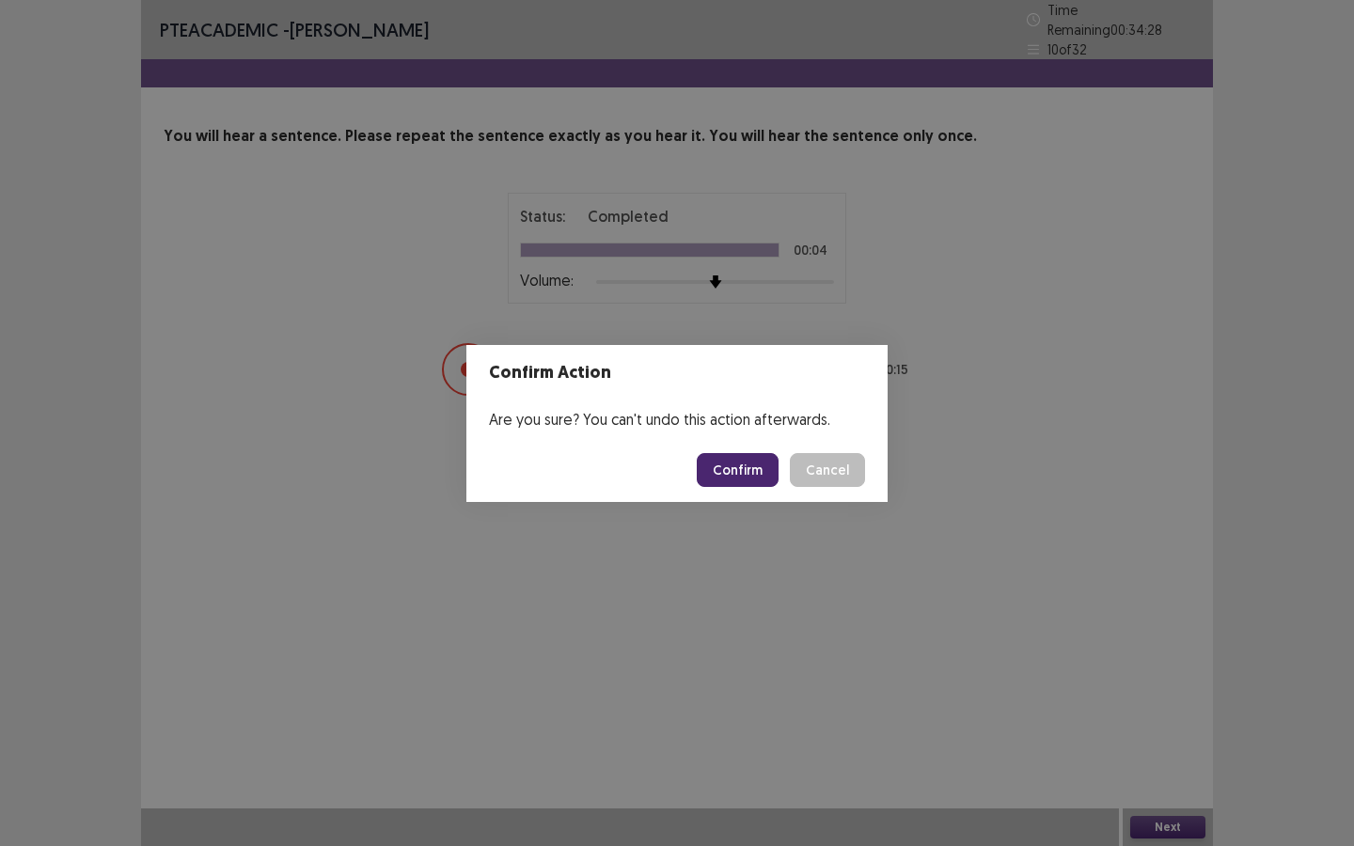
click at [751, 475] on button "Confirm" at bounding box center [738, 470] width 82 height 34
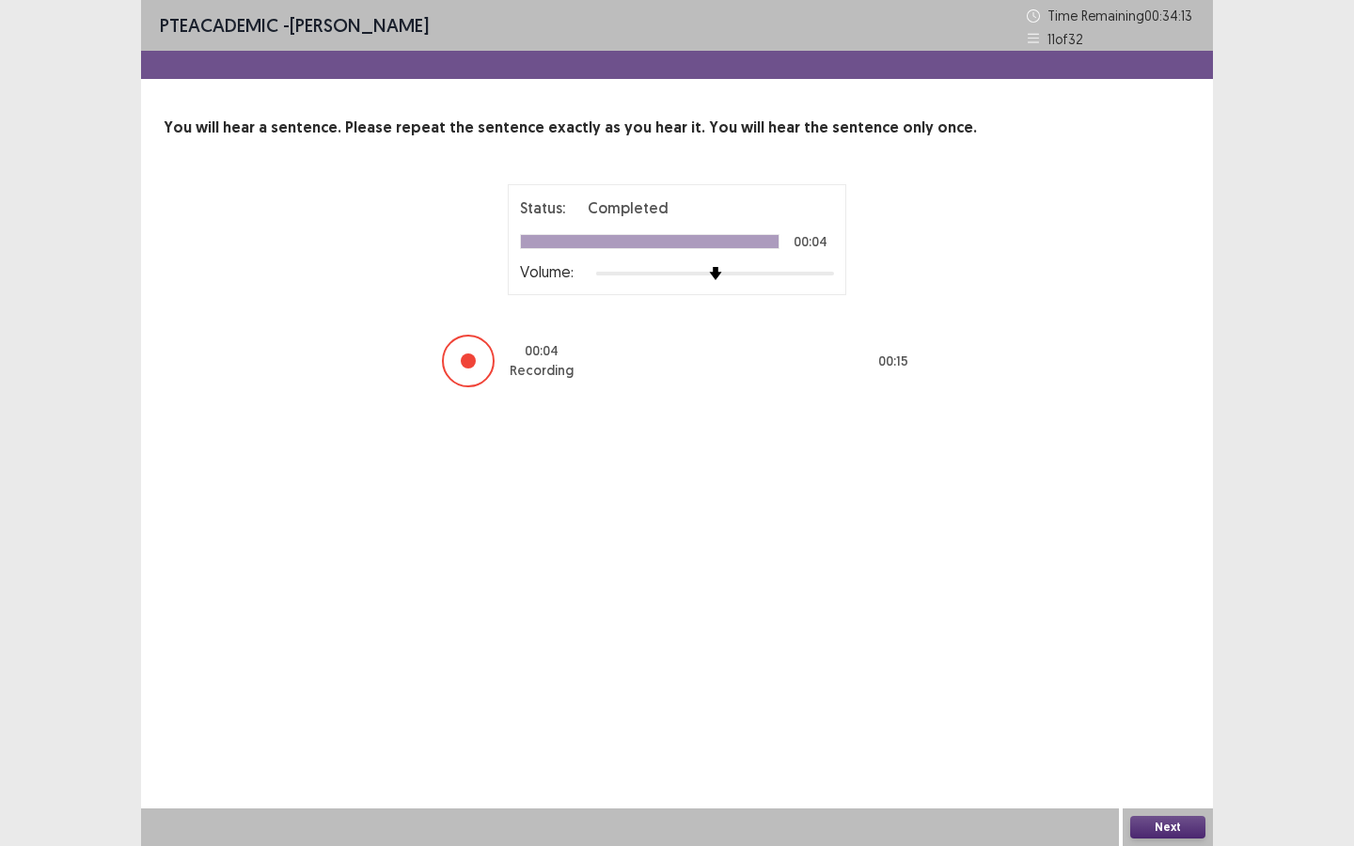
click at [1160, 797] on button "Next" at bounding box center [1167, 827] width 75 height 23
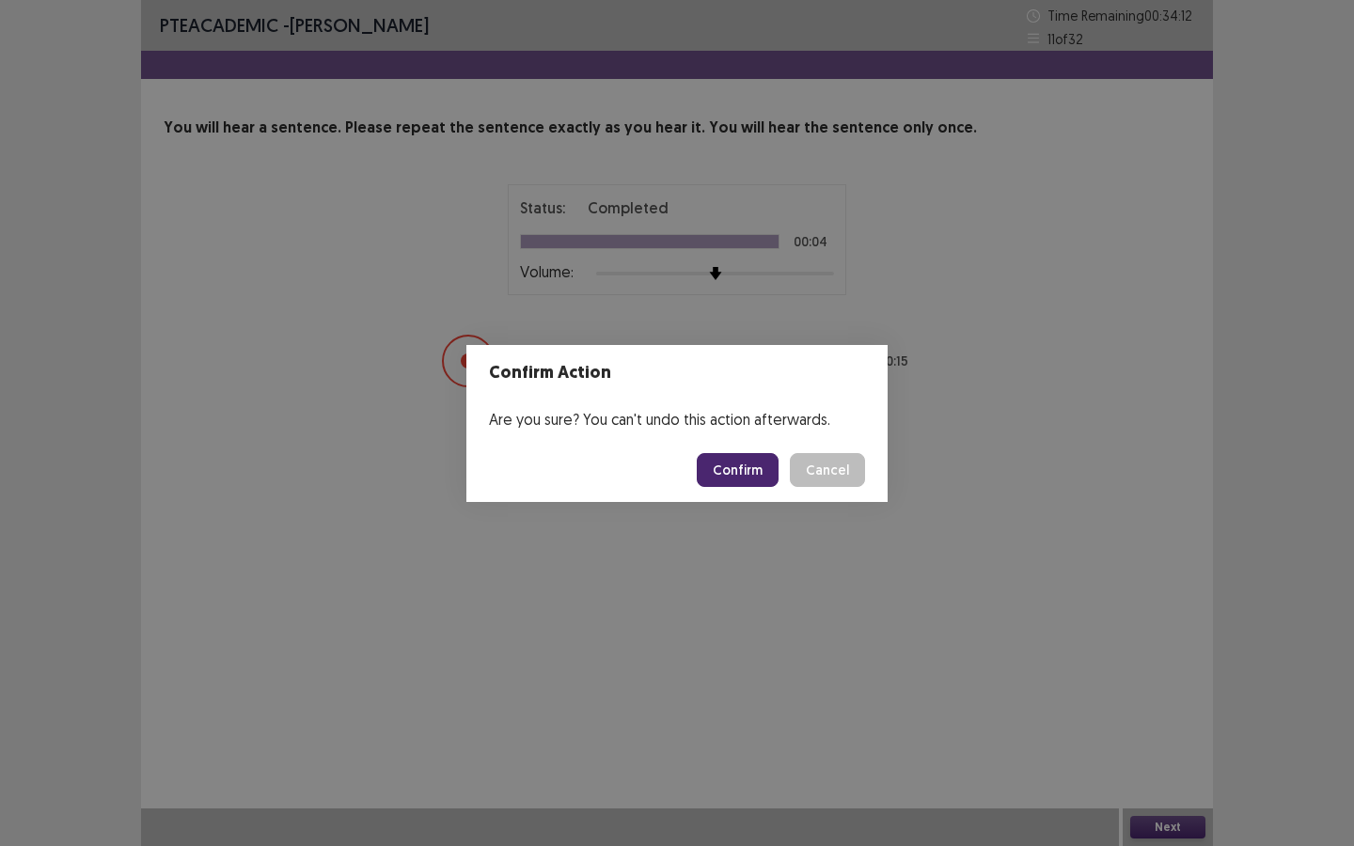
click at [733, 473] on button "Confirm" at bounding box center [738, 470] width 82 height 34
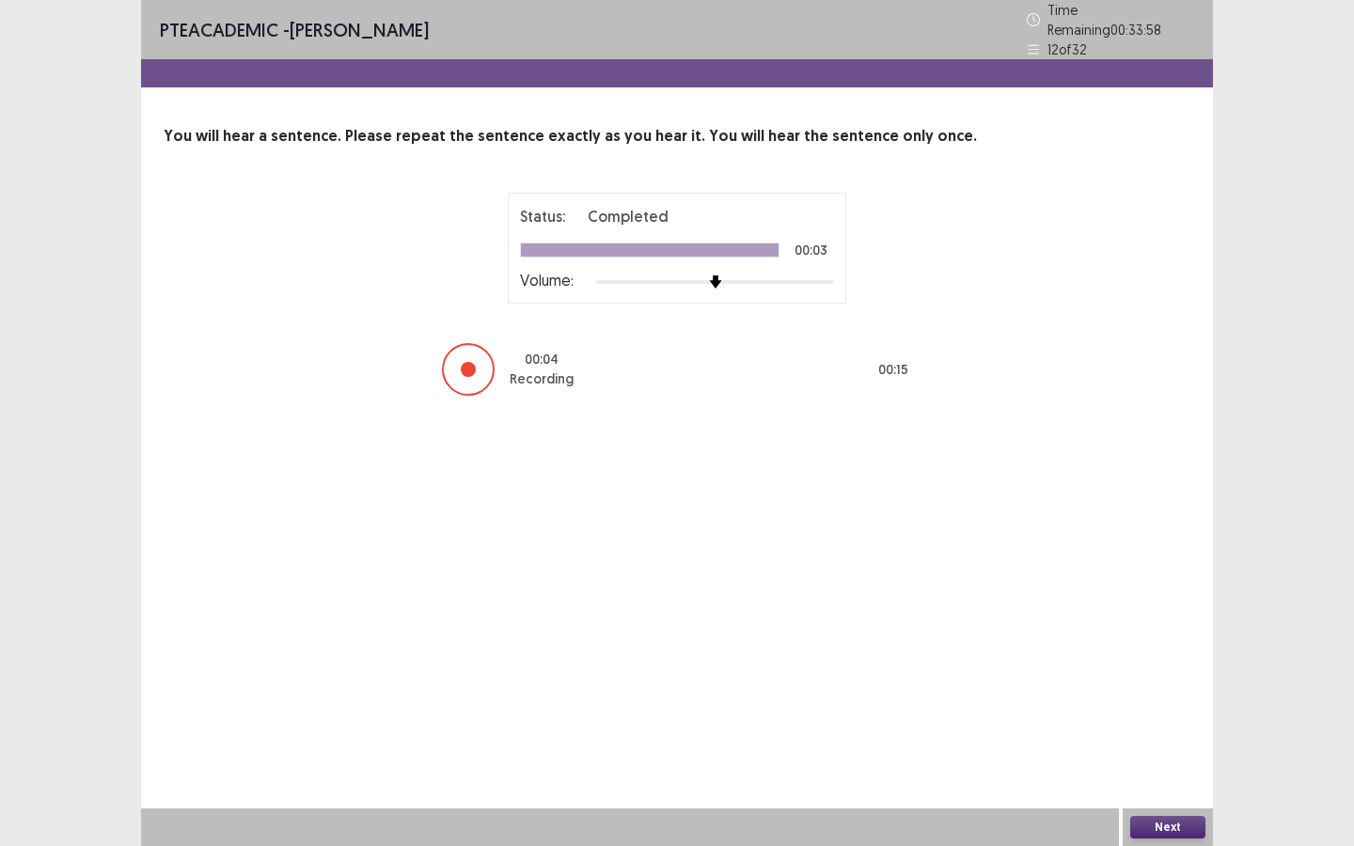
click at [1155, 797] on button "Next" at bounding box center [1167, 827] width 75 height 23
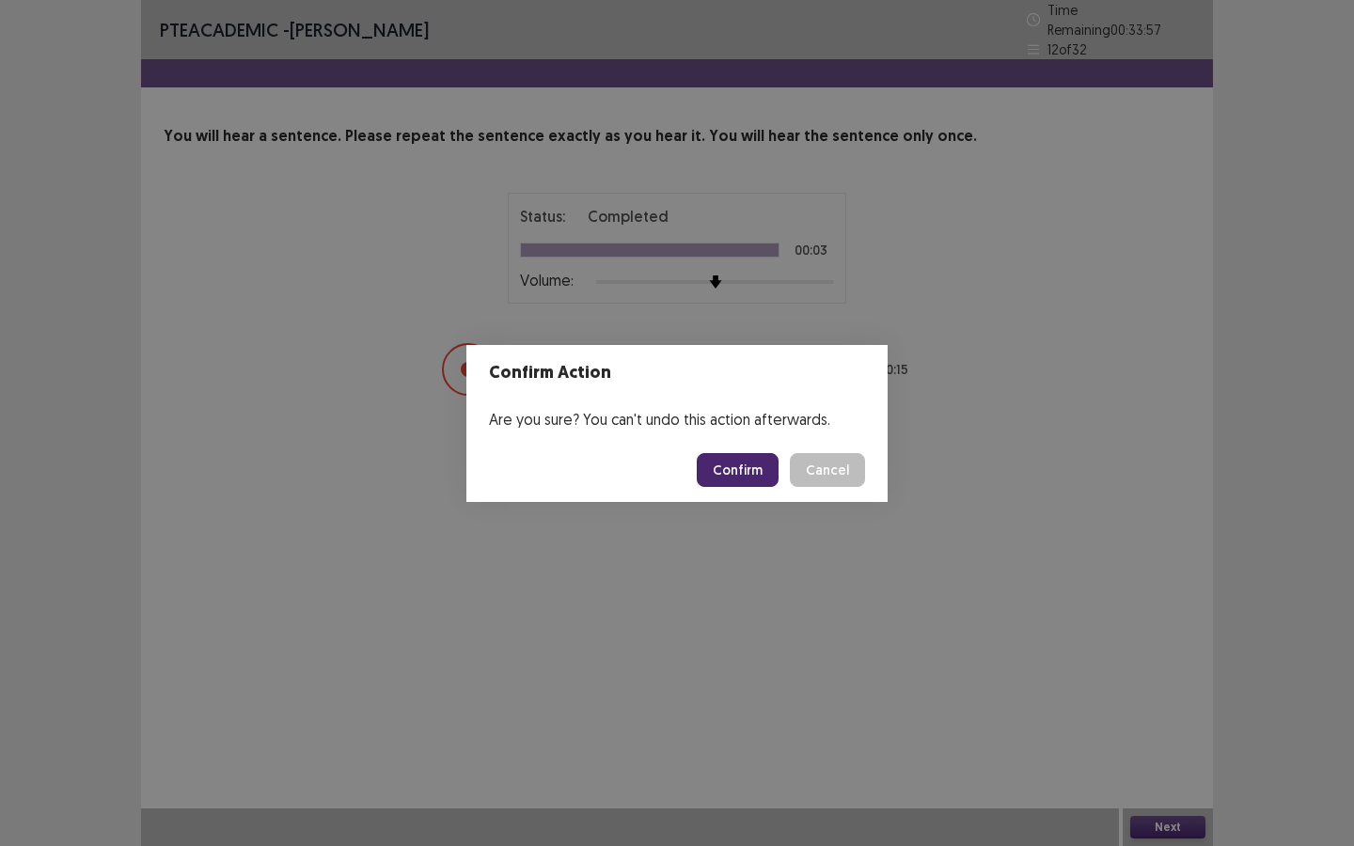
click at [737, 468] on button "Confirm" at bounding box center [738, 470] width 82 height 34
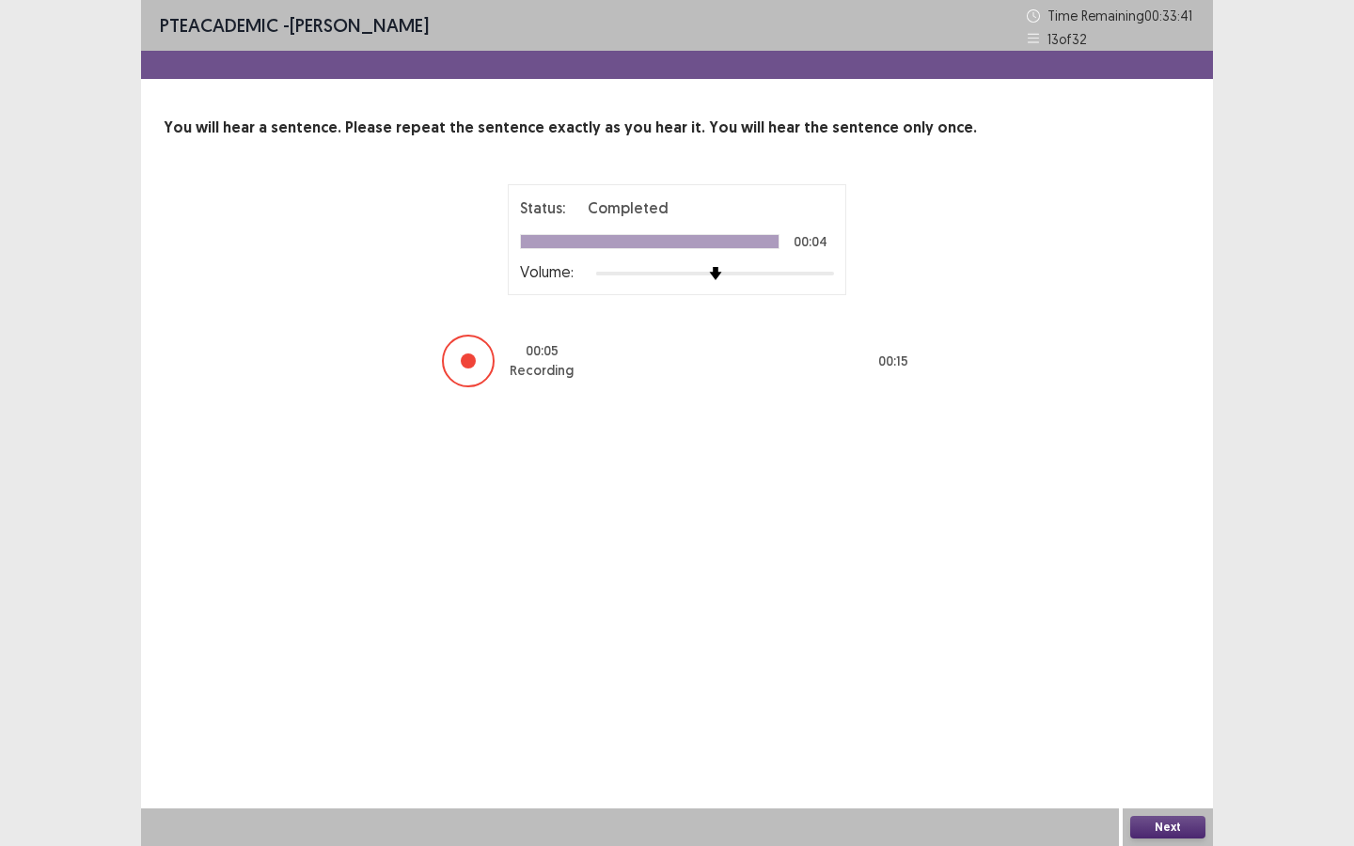
click at [1154, 797] on button "Next" at bounding box center [1167, 827] width 75 height 23
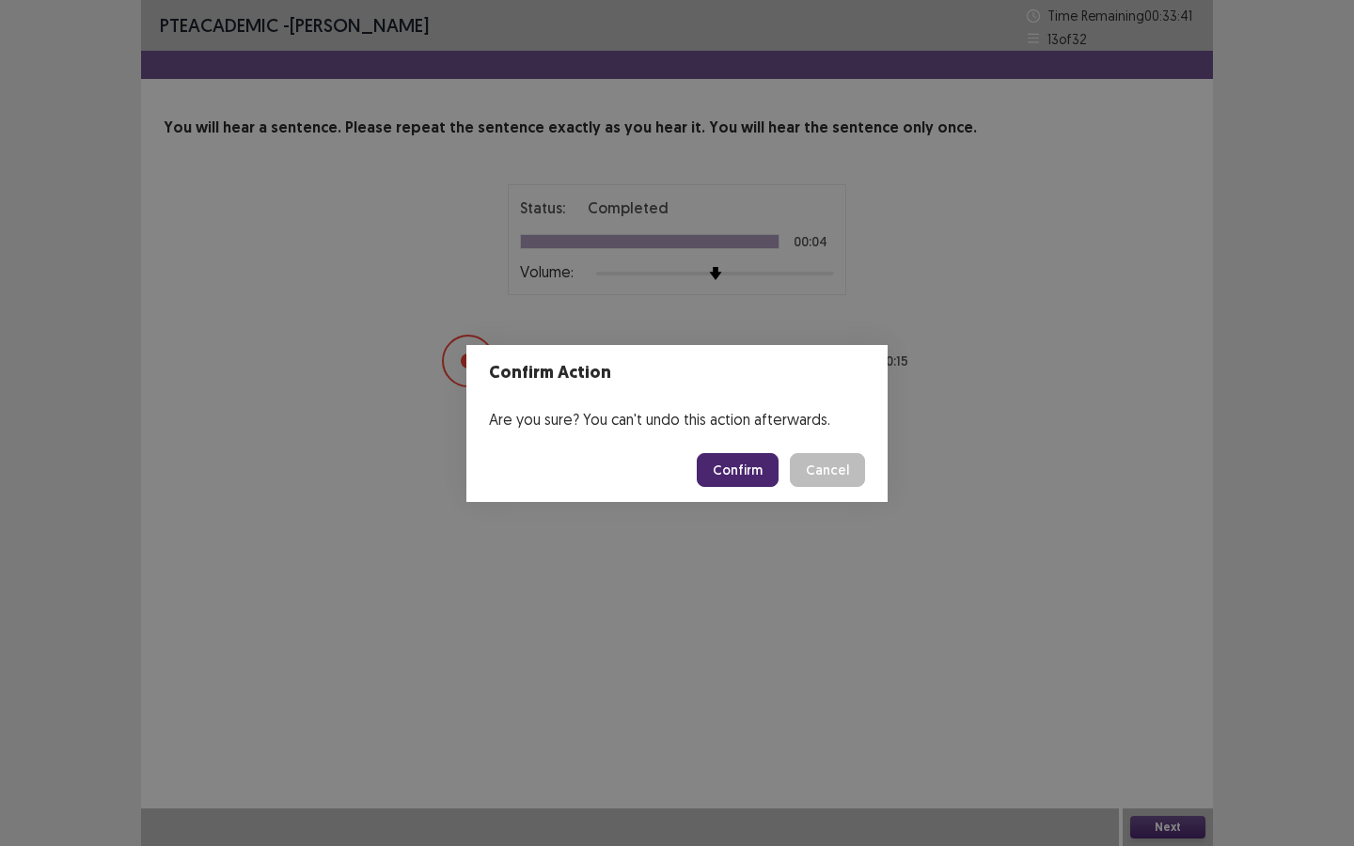
click at [741, 472] on button "Confirm" at bounding box center [738, 470] width 82 height 34
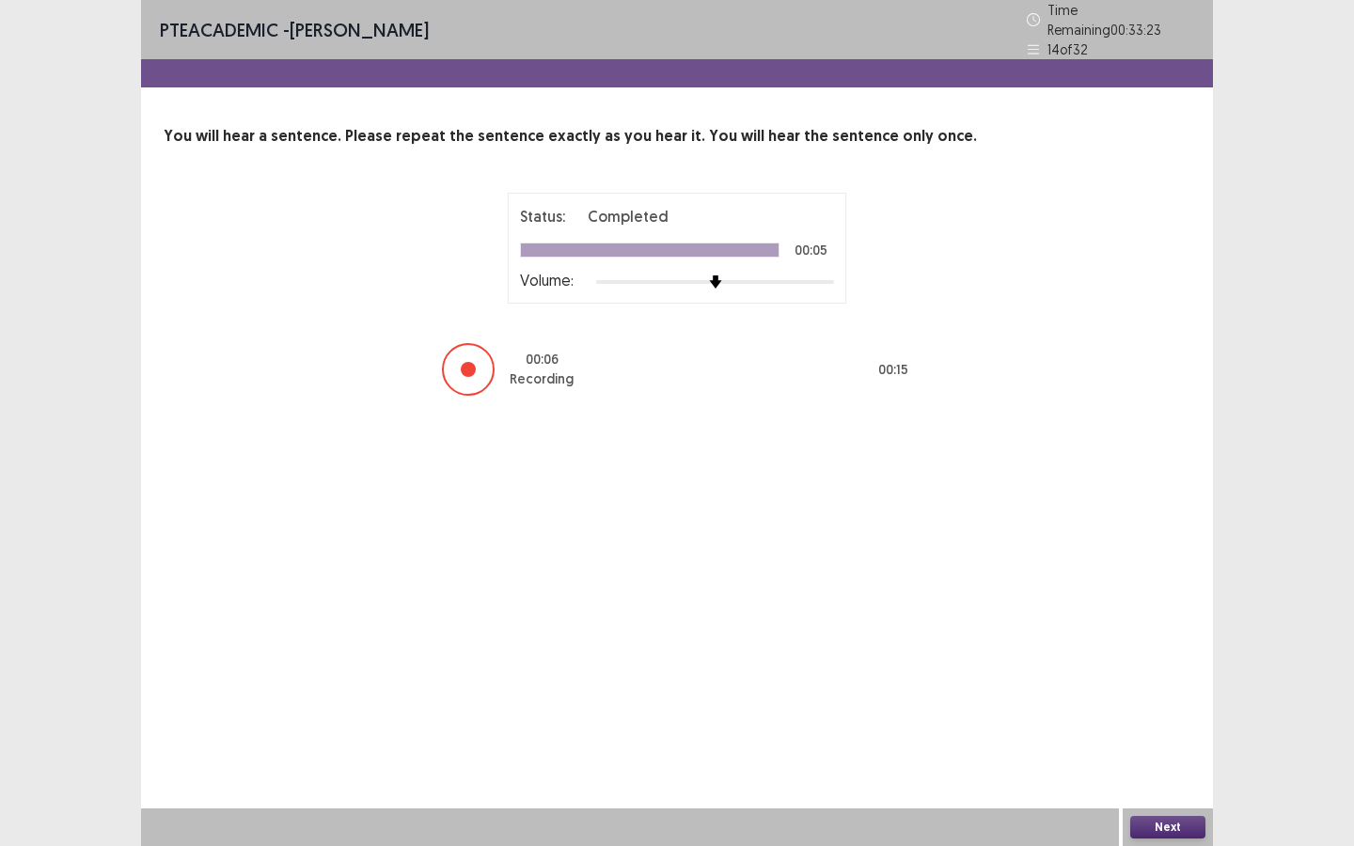
click at [1154, 797] on button "Next" at bounding box center [1167, 827] width 75 height 23
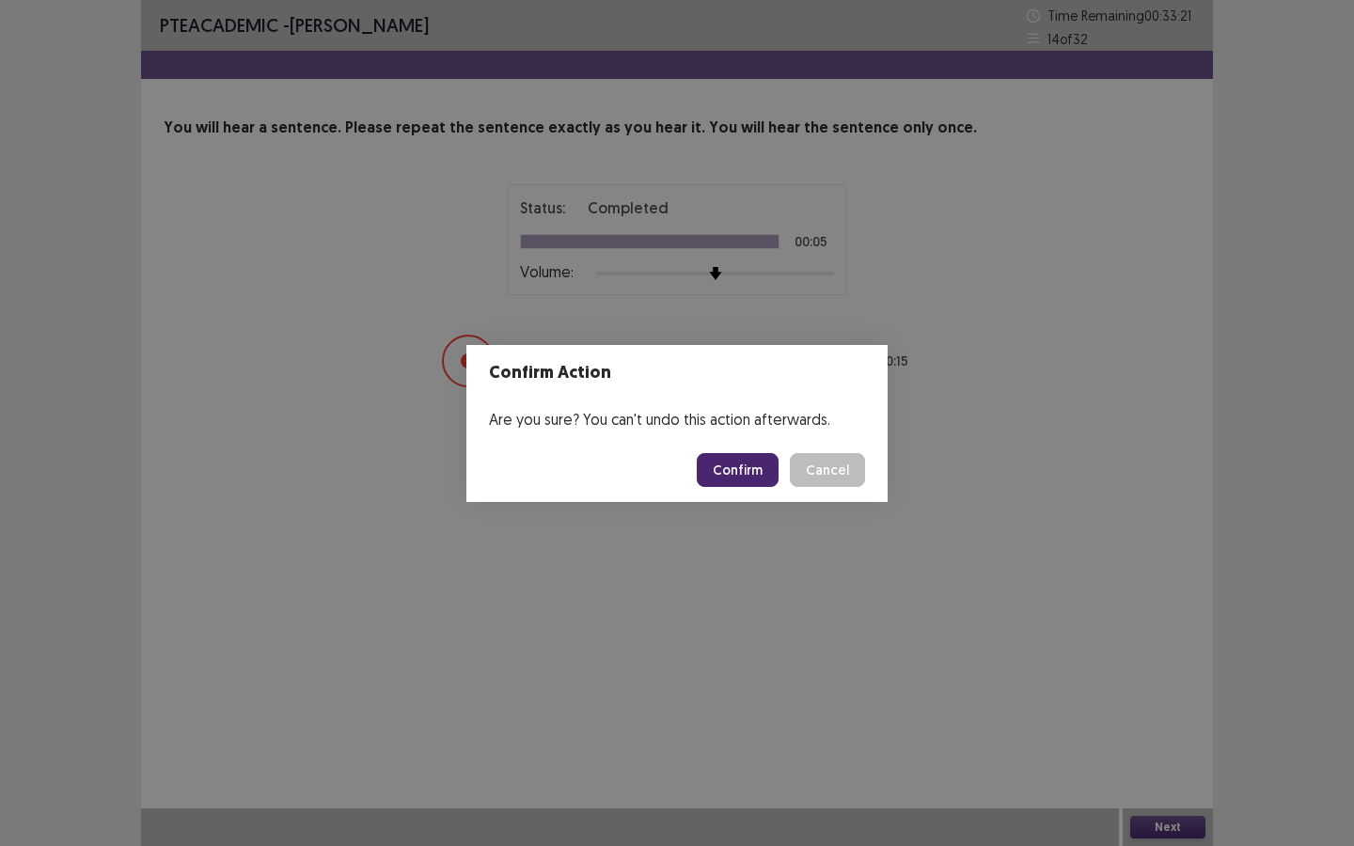
click at [750, 466] on button "Confirm" at bounding box center [738, 470] width 82 height 34
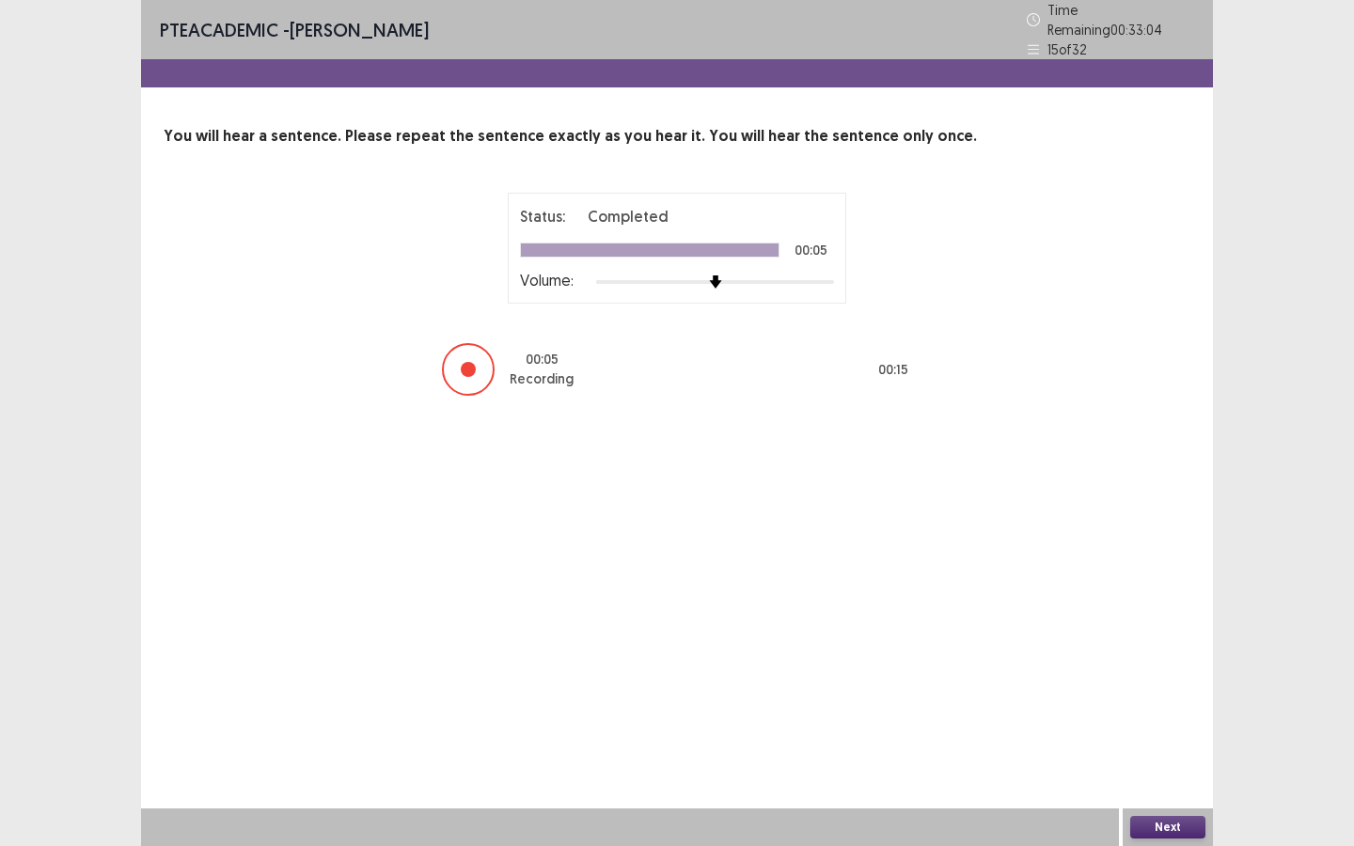
click at [1175, 797] on button "Next" at bounding box center [1167, 827] width 75 height 23
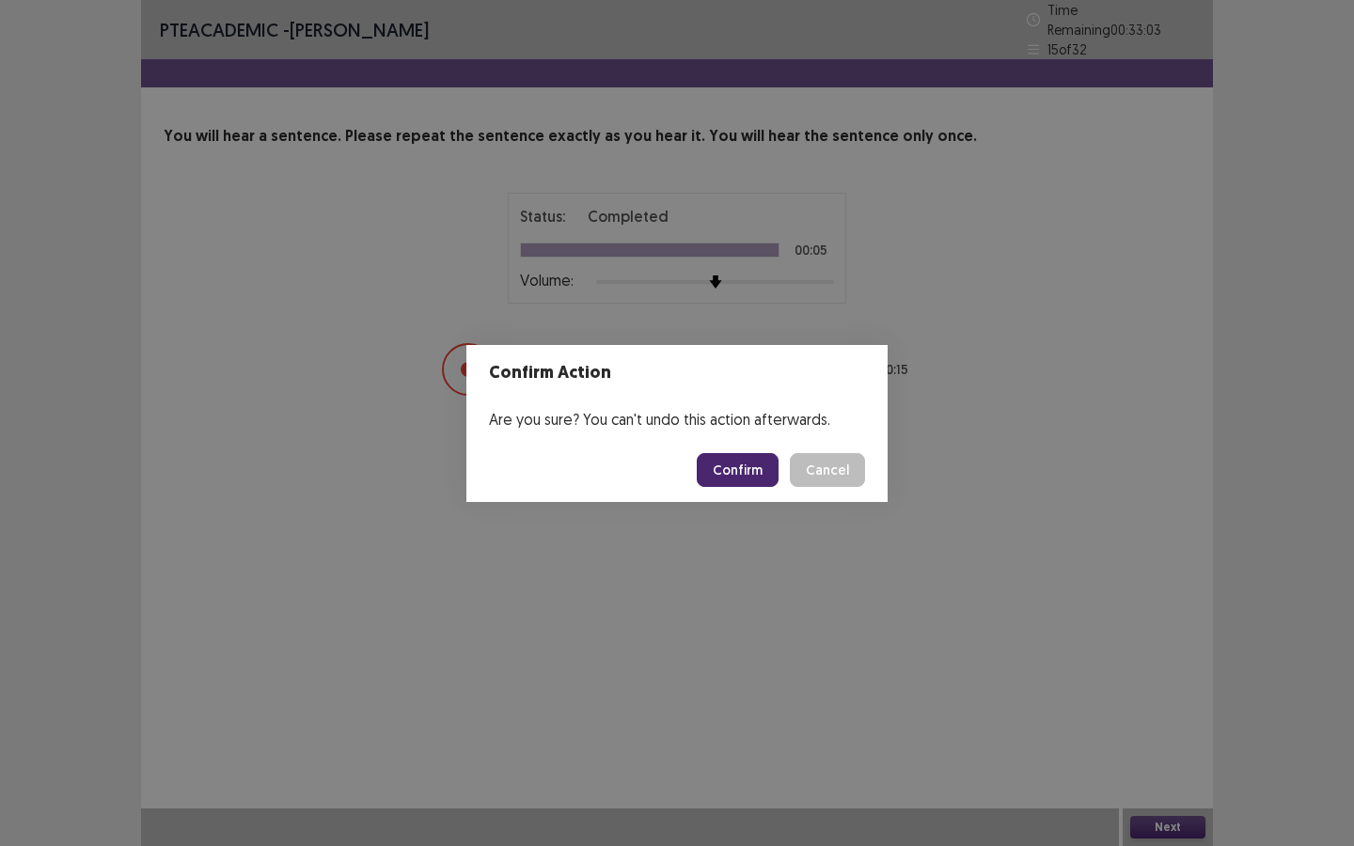
click at [733, 476] on button "Confirm" at bounding box center [738, 470] width 82 height 34
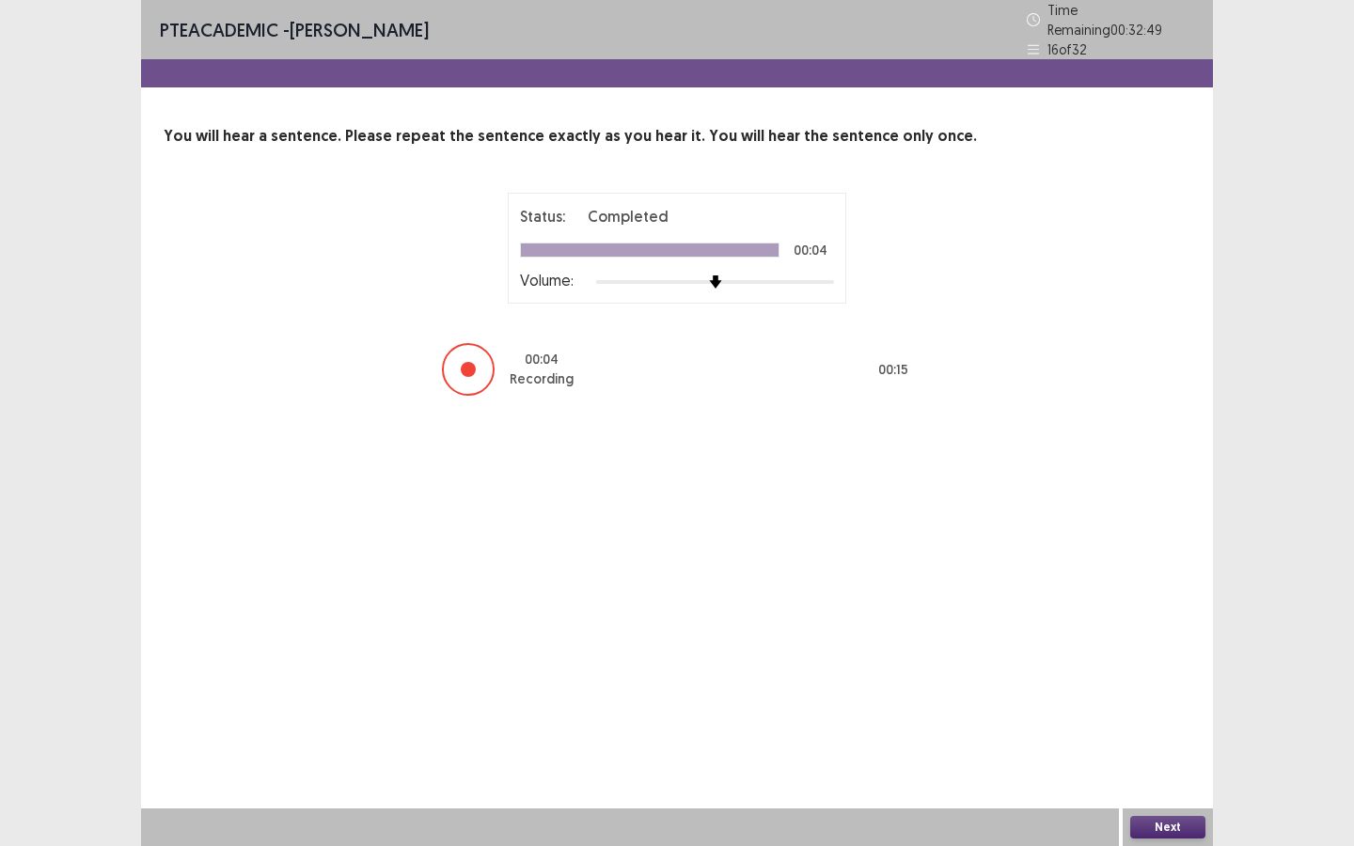
click at [1147, 797] on button "Next" at bounding box center [1167, 827] width 75 height 23
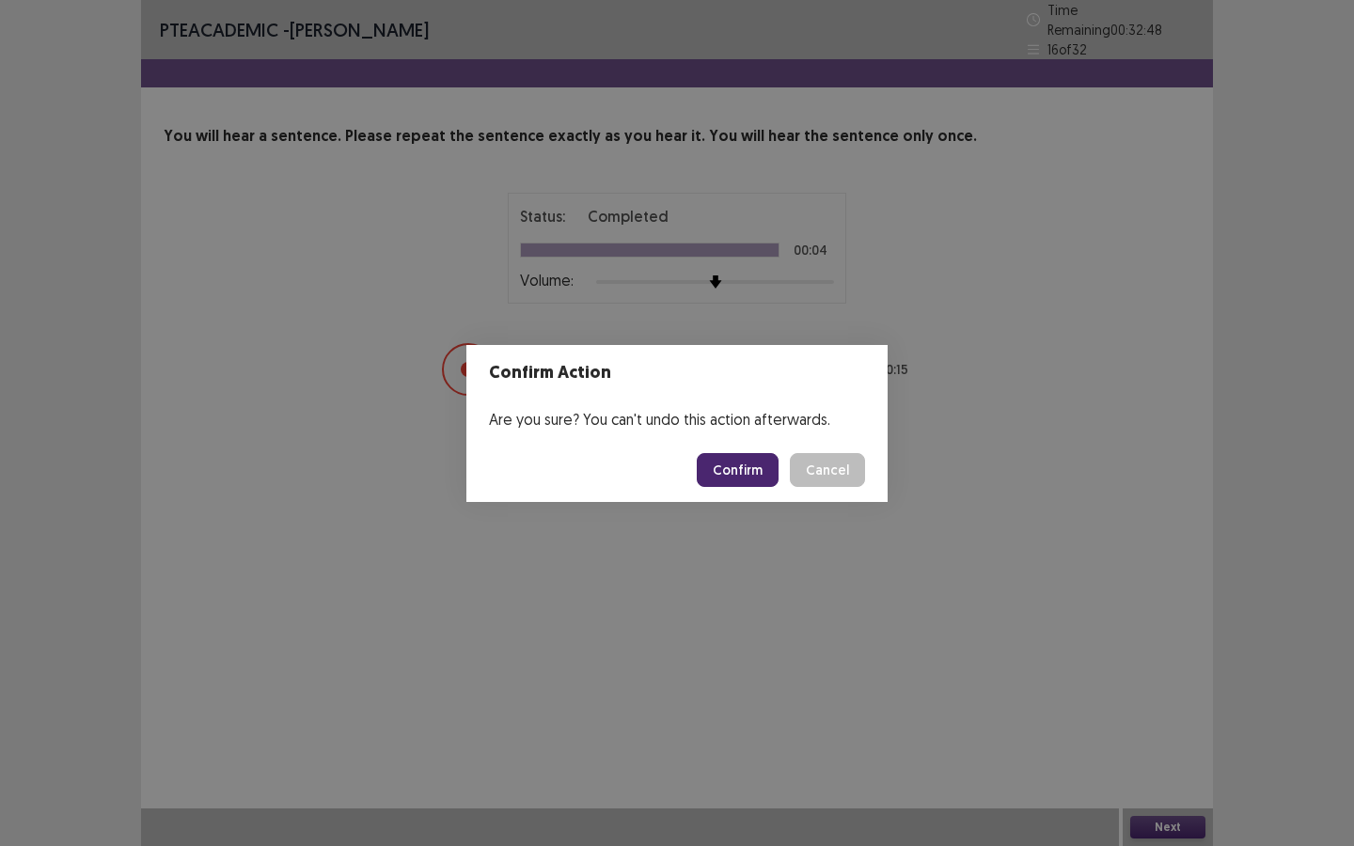
click at [743, 478] on button "Confirm" at bounding box center [738, 470] width 82 height 34
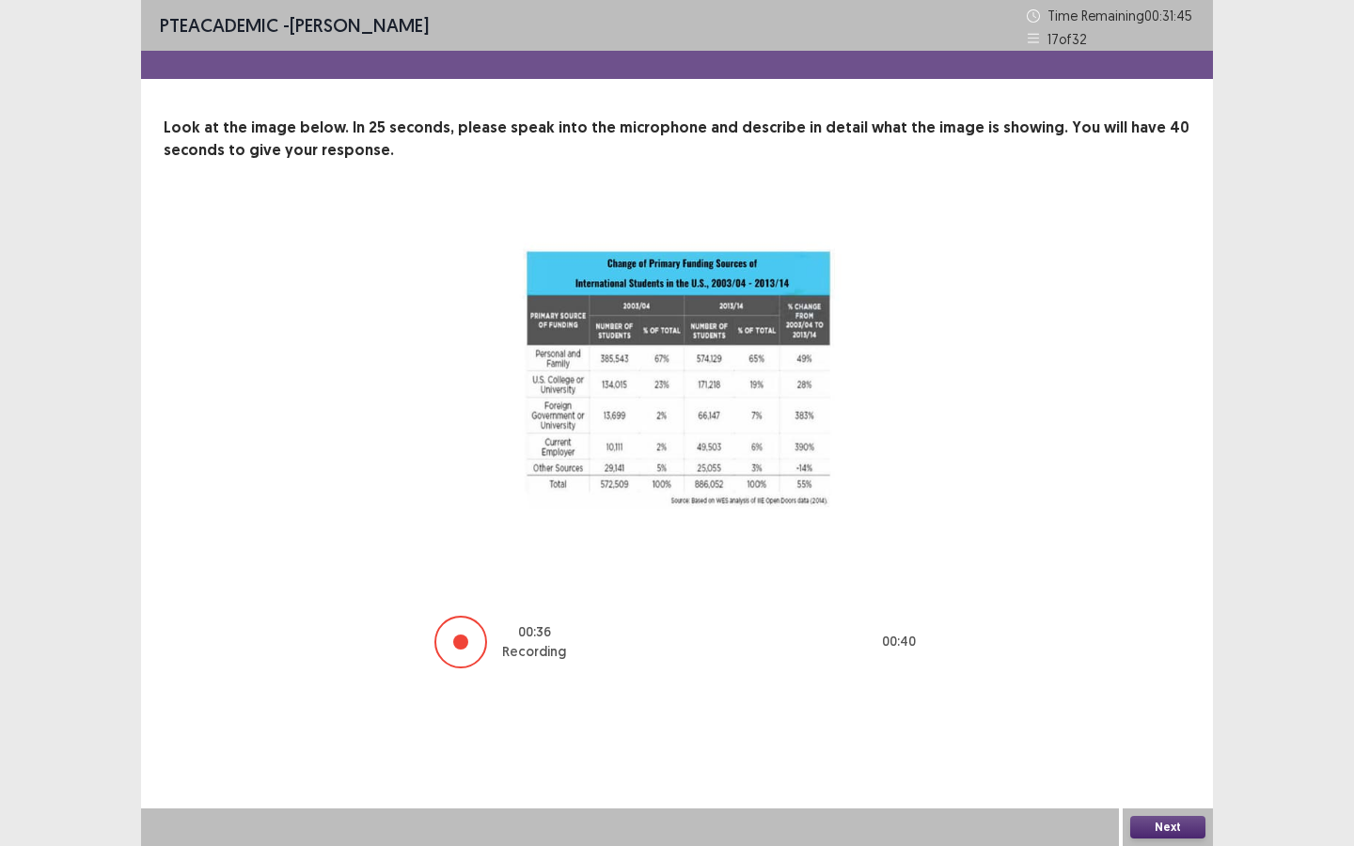
click at [1161, 797] on button "Next" at bounding box center [1167, 827] width 75 height 23
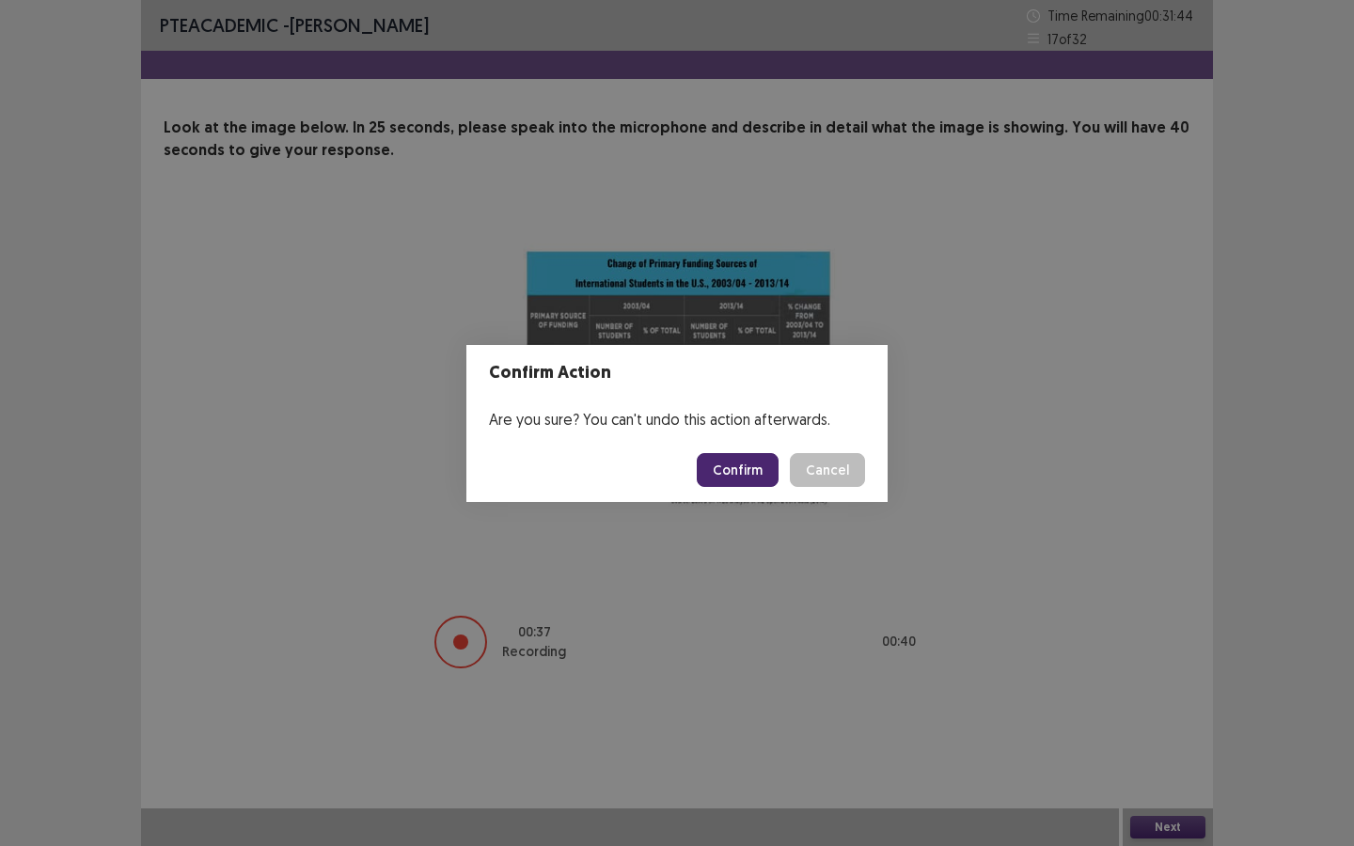
click at [745, 466] on button "Confirm" at bounding box center [738, 470] width 82 height 34
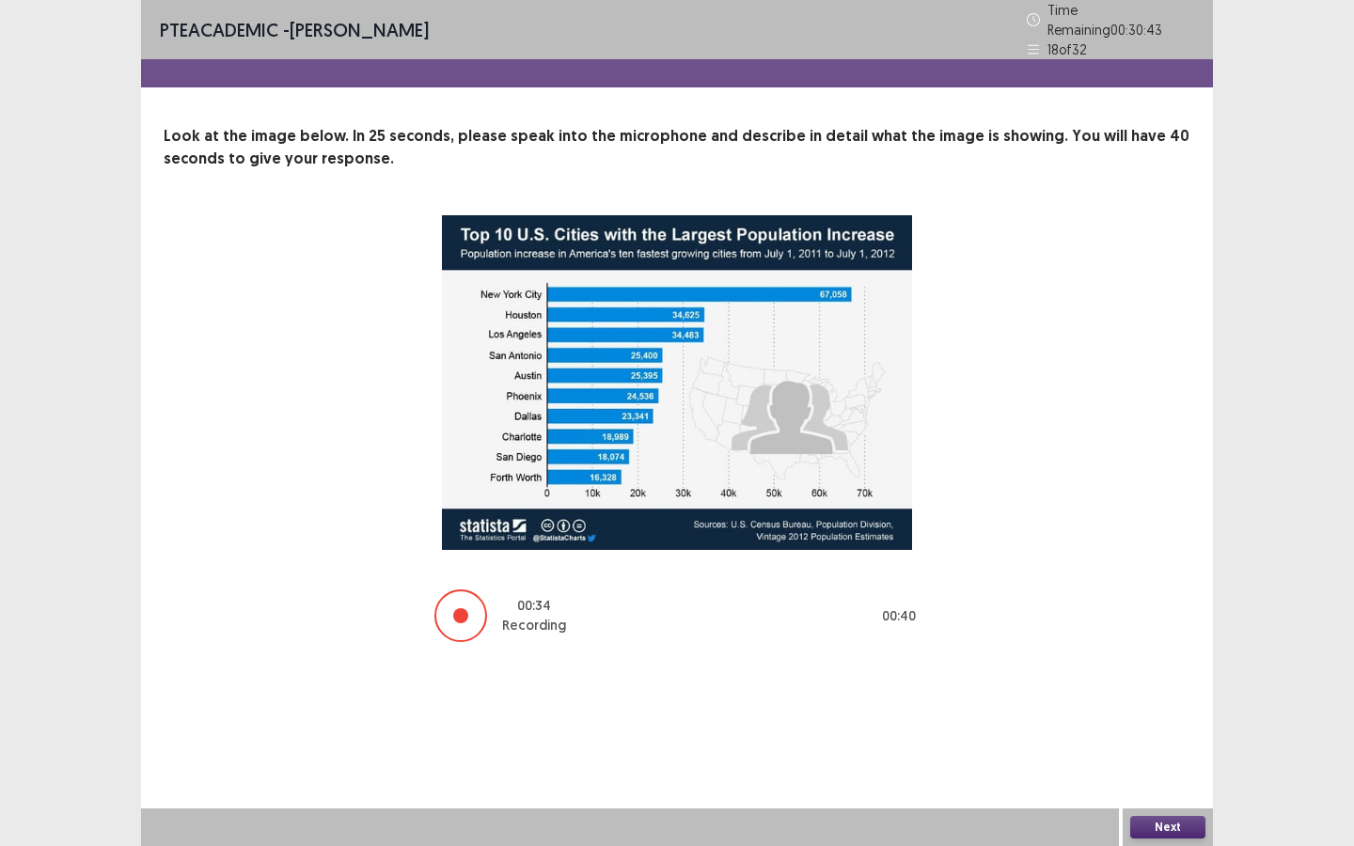
click at [1162, 797] on button "Next" at bounding box center [1167, 827] width 75 height 23
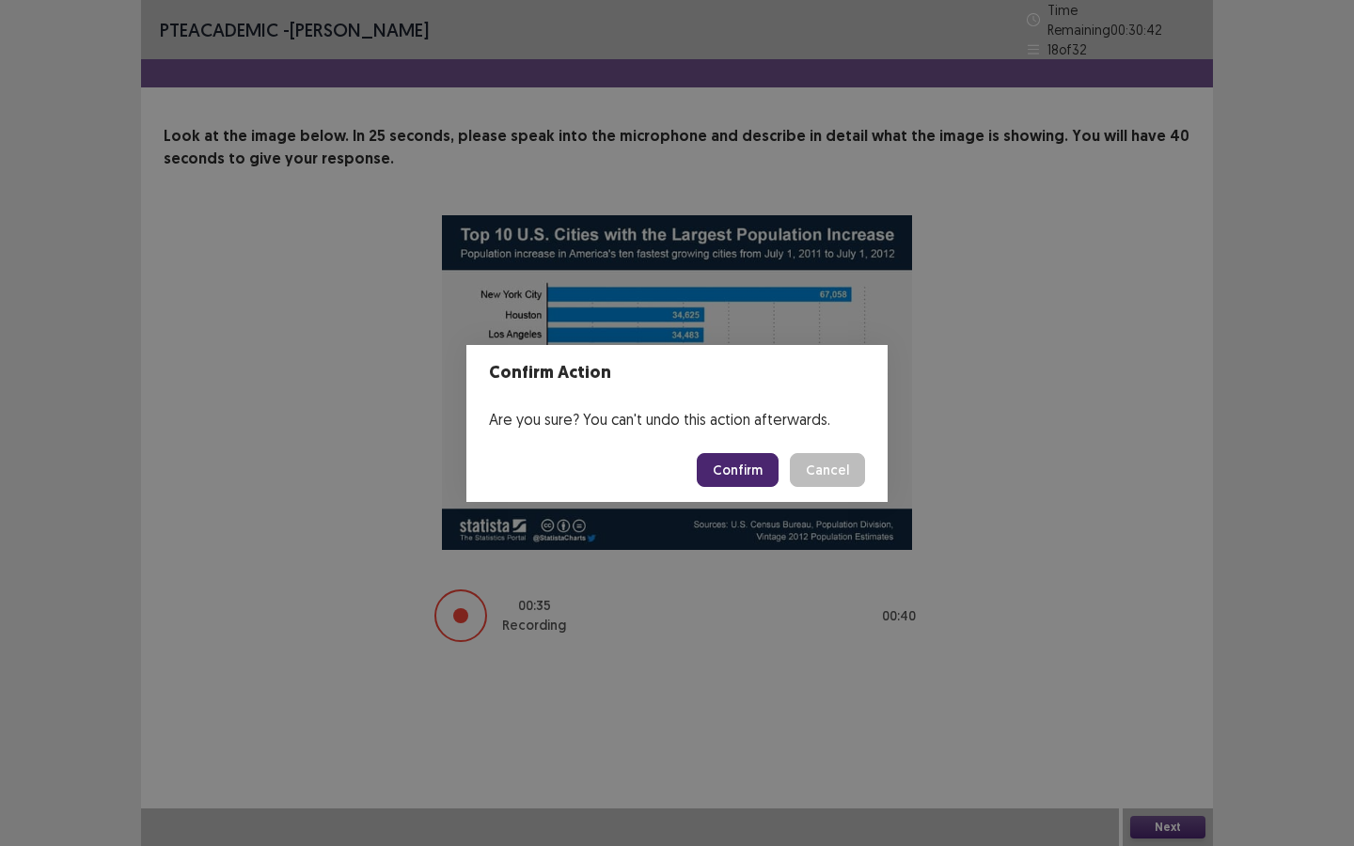
click at [720, 461] on button "Confirm" at bounding box center [738, 470] width 82 height 34
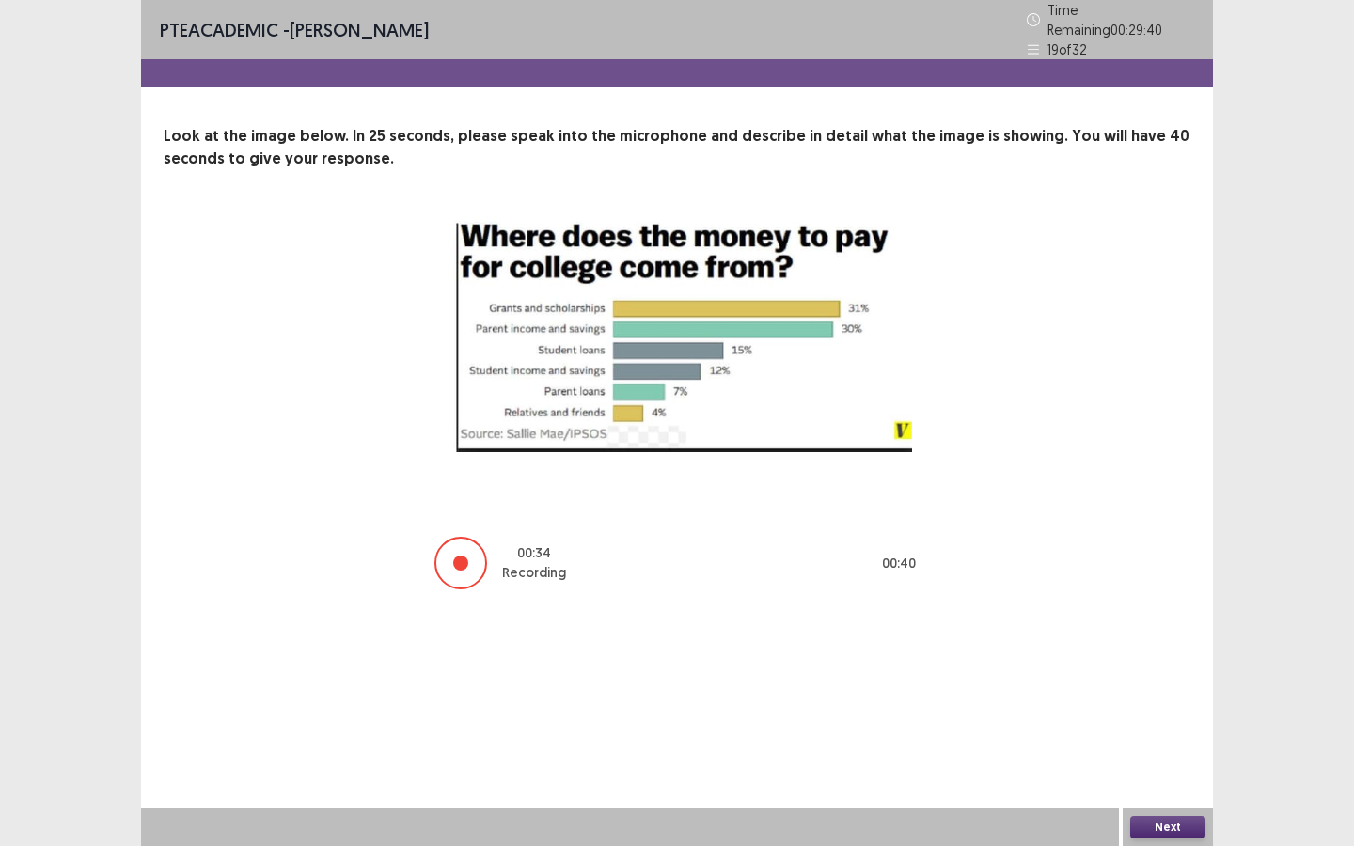
click at [1183, 797] on button "Next" at bounding box center [1167, 827] width 75 height 23
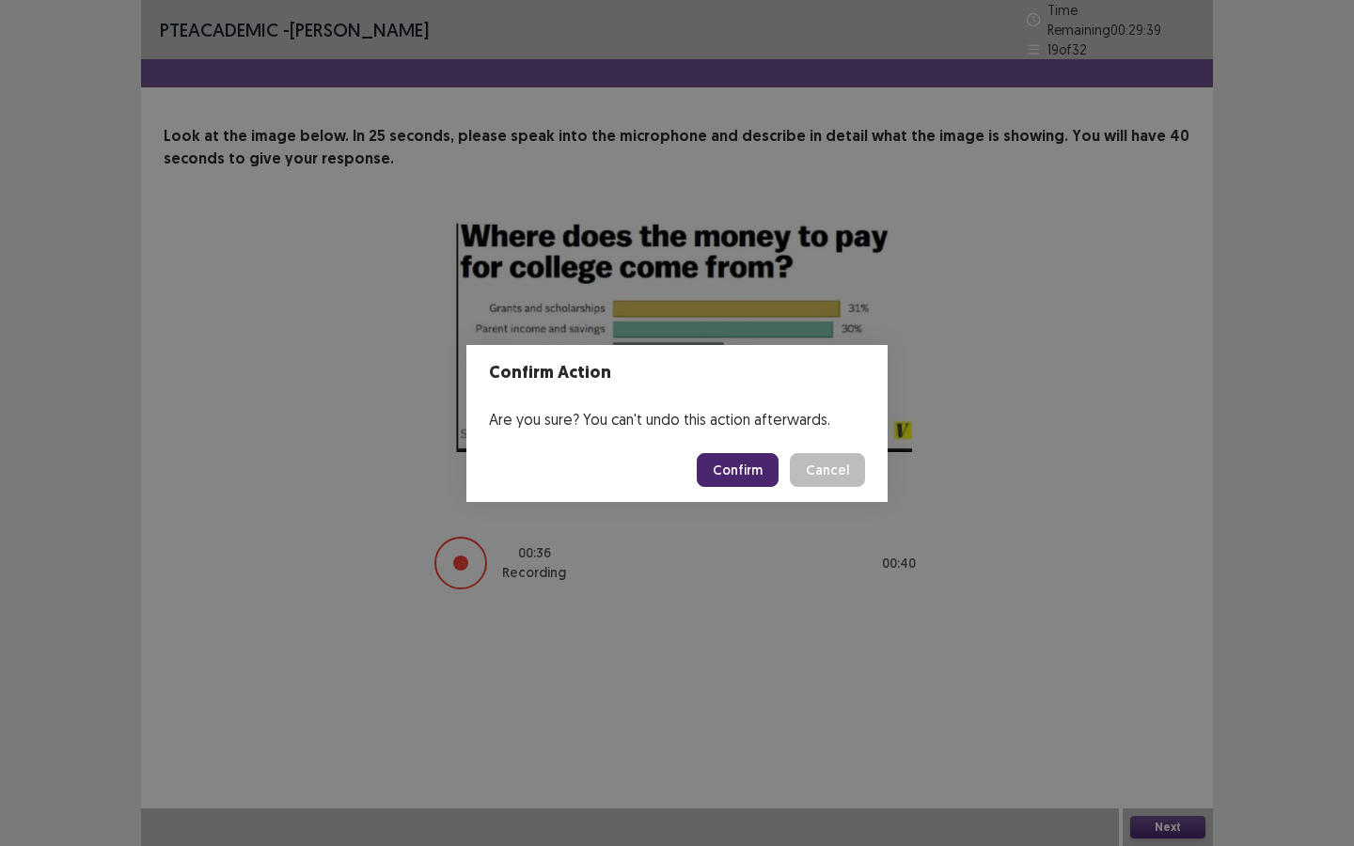
click at [745, 455] on button "Confirm" at bounding box center [738, 470] width 82 height 34
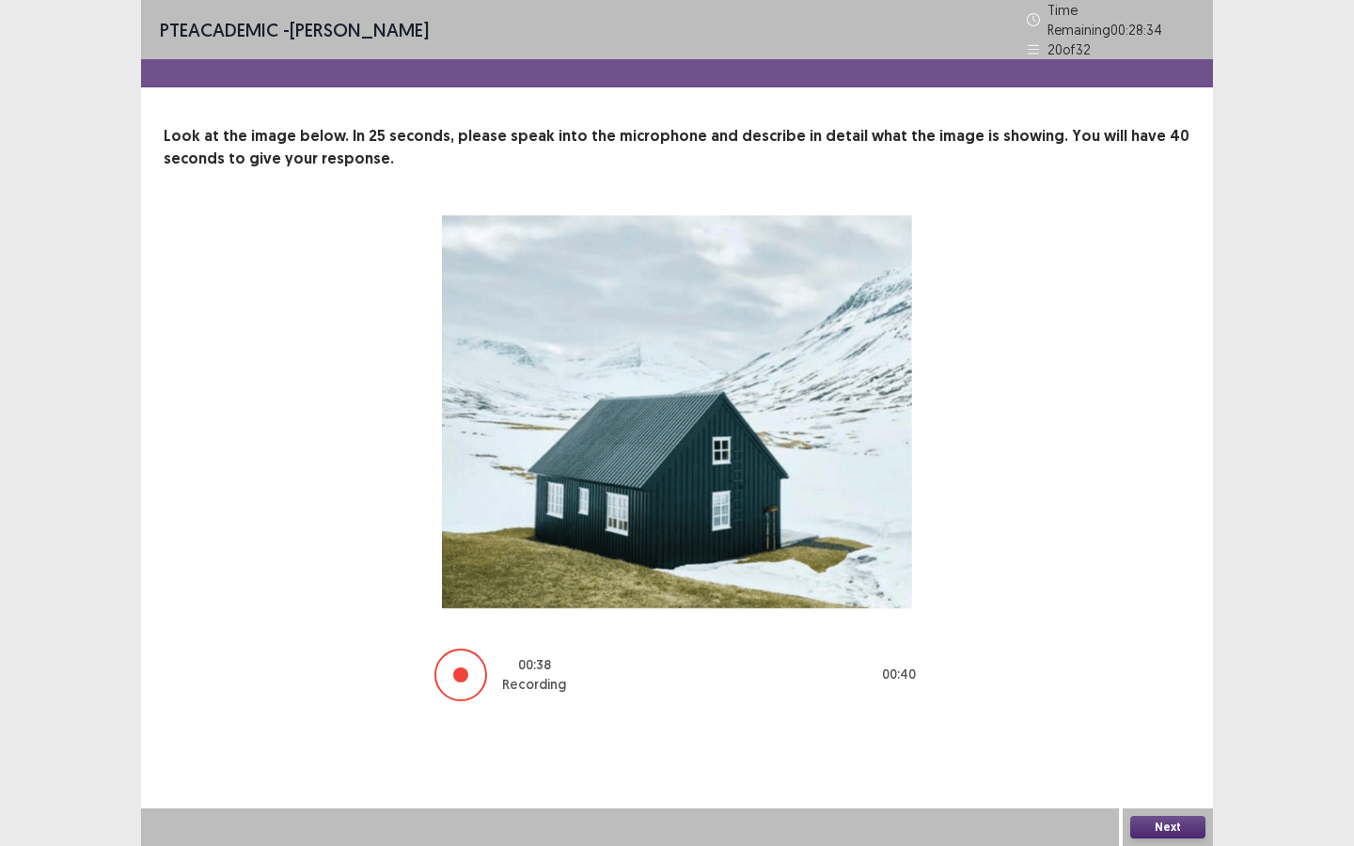
click at [1146, 797] on button "Next" at bounding box center [1167, 827] width 75 height 23
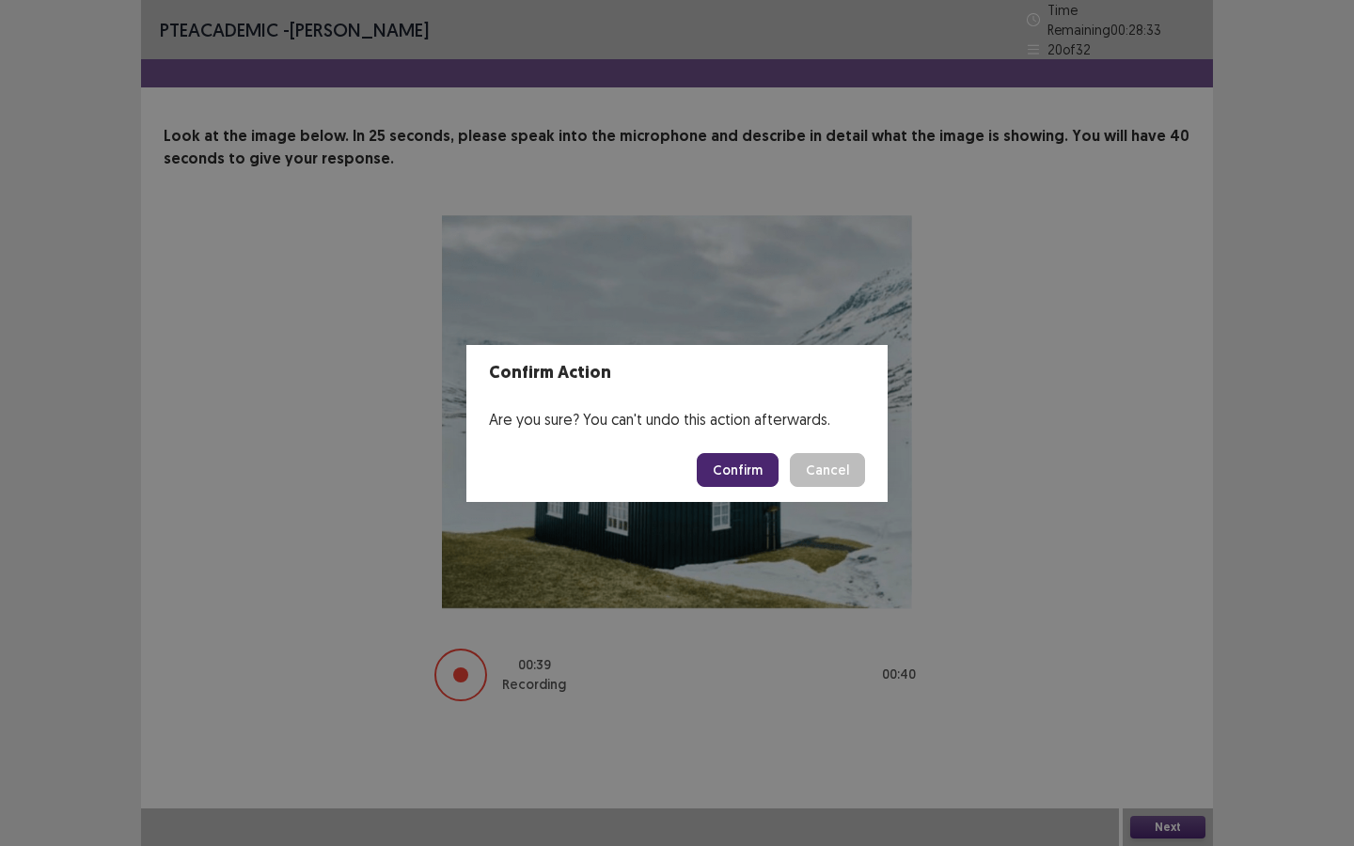
click at [748, 469] on button "Confirm" at bounding box center [738, 470] width 82 height 34
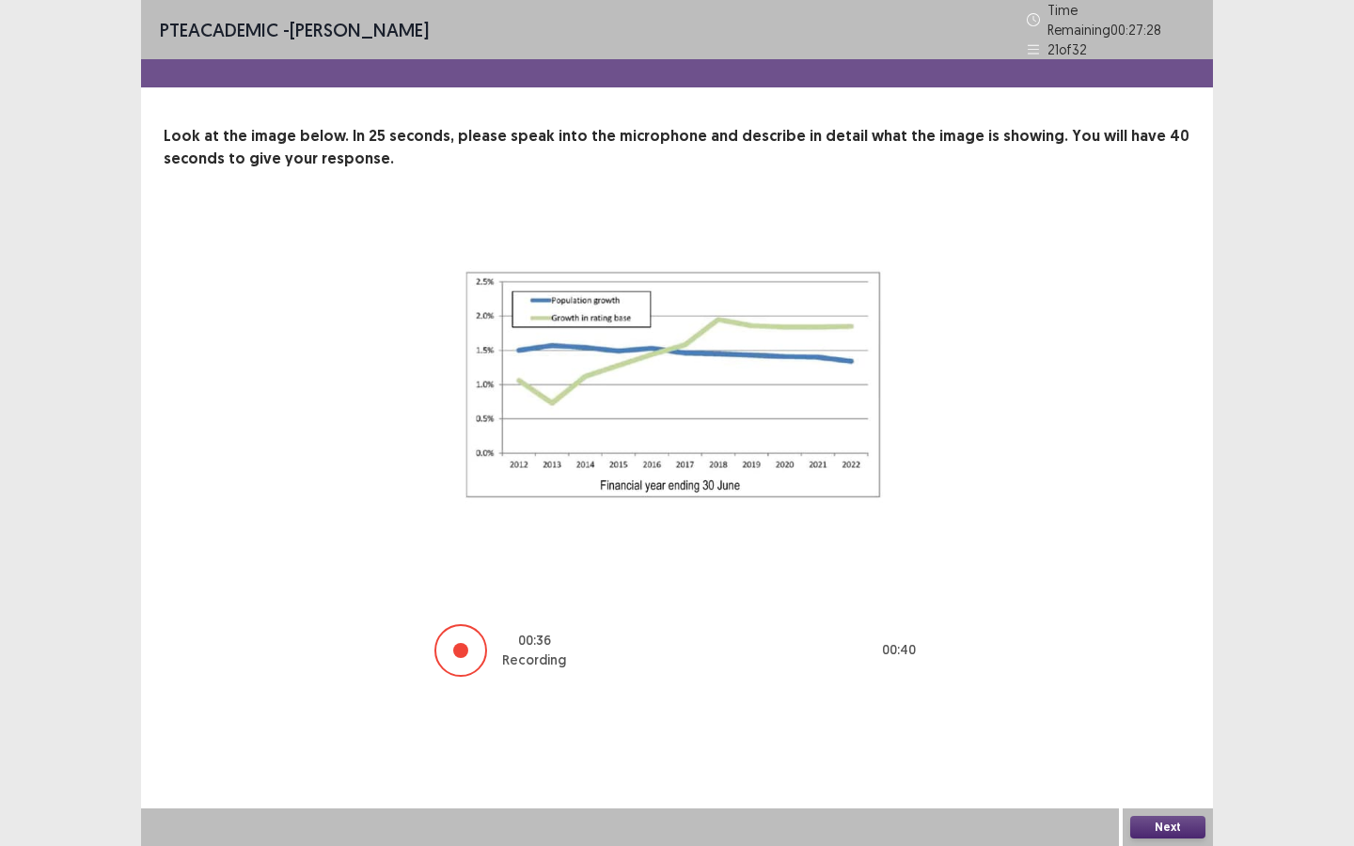
click at [1176, 797] on button "Next" at bounding box center [1167, 827] width 75 height 23
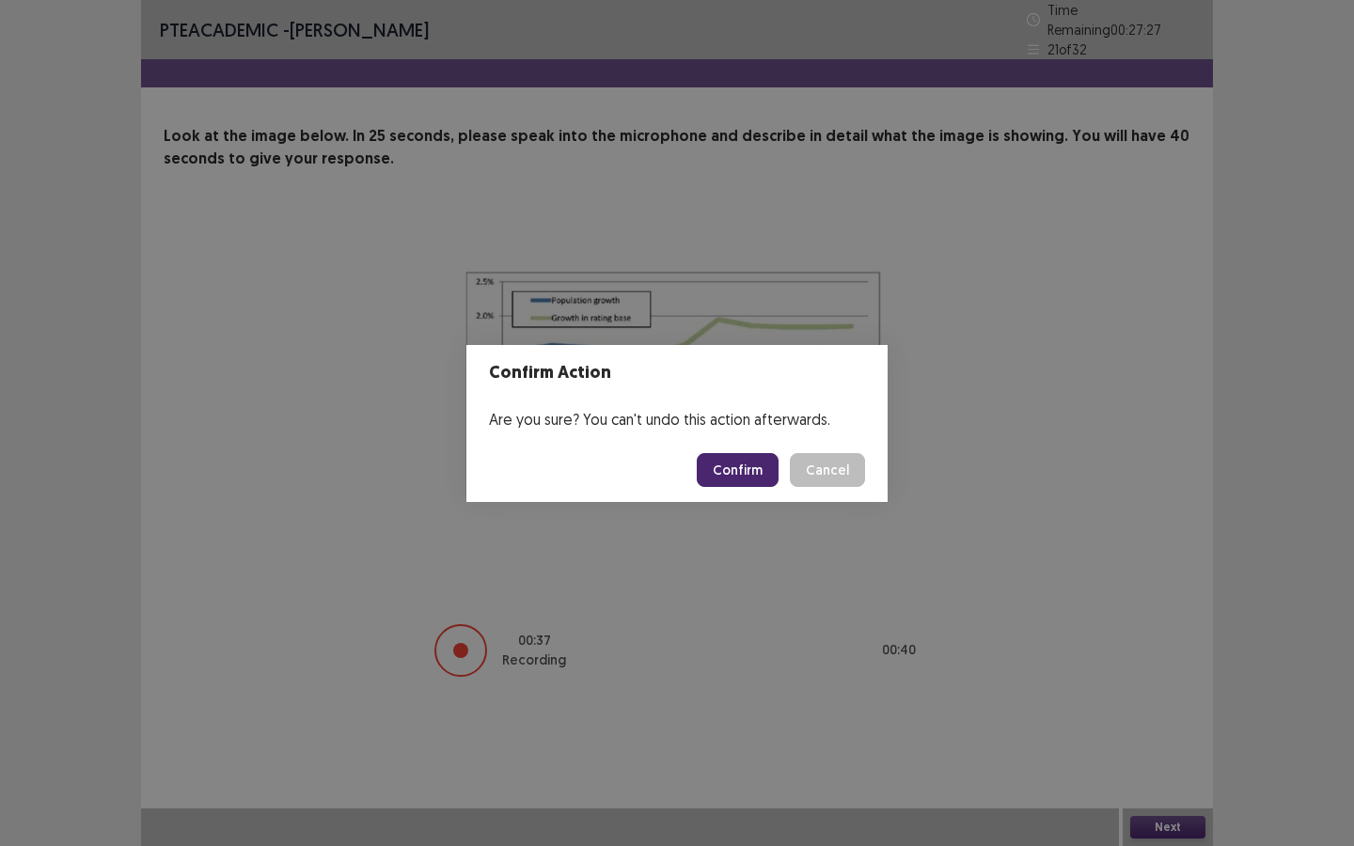
click at [722, 470] on button "Confirm" at bounding box center [738, 470] width 82 height 34
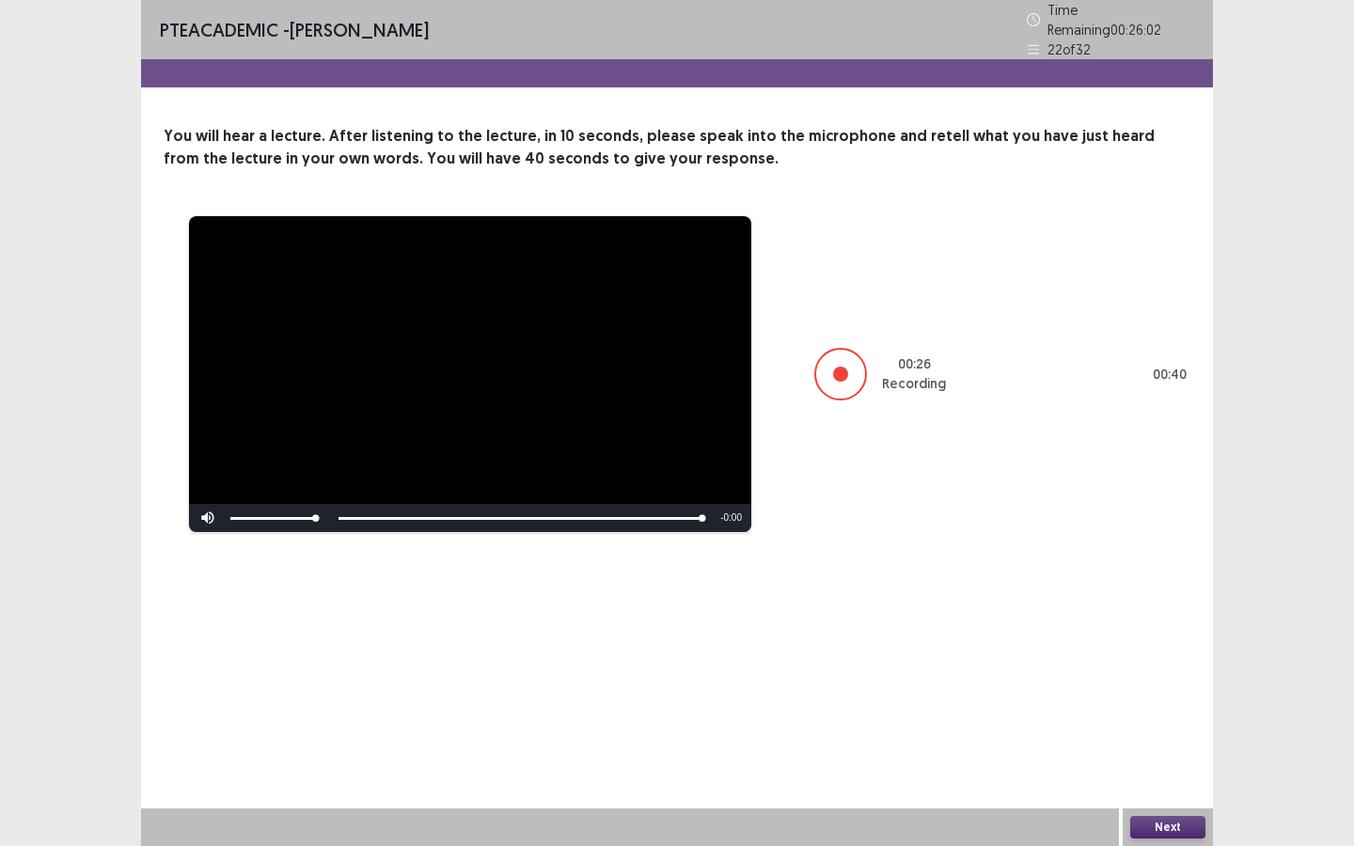
click at [1173, 797] on button "Next" at bounding box center [1167, 827] width 75 height 23
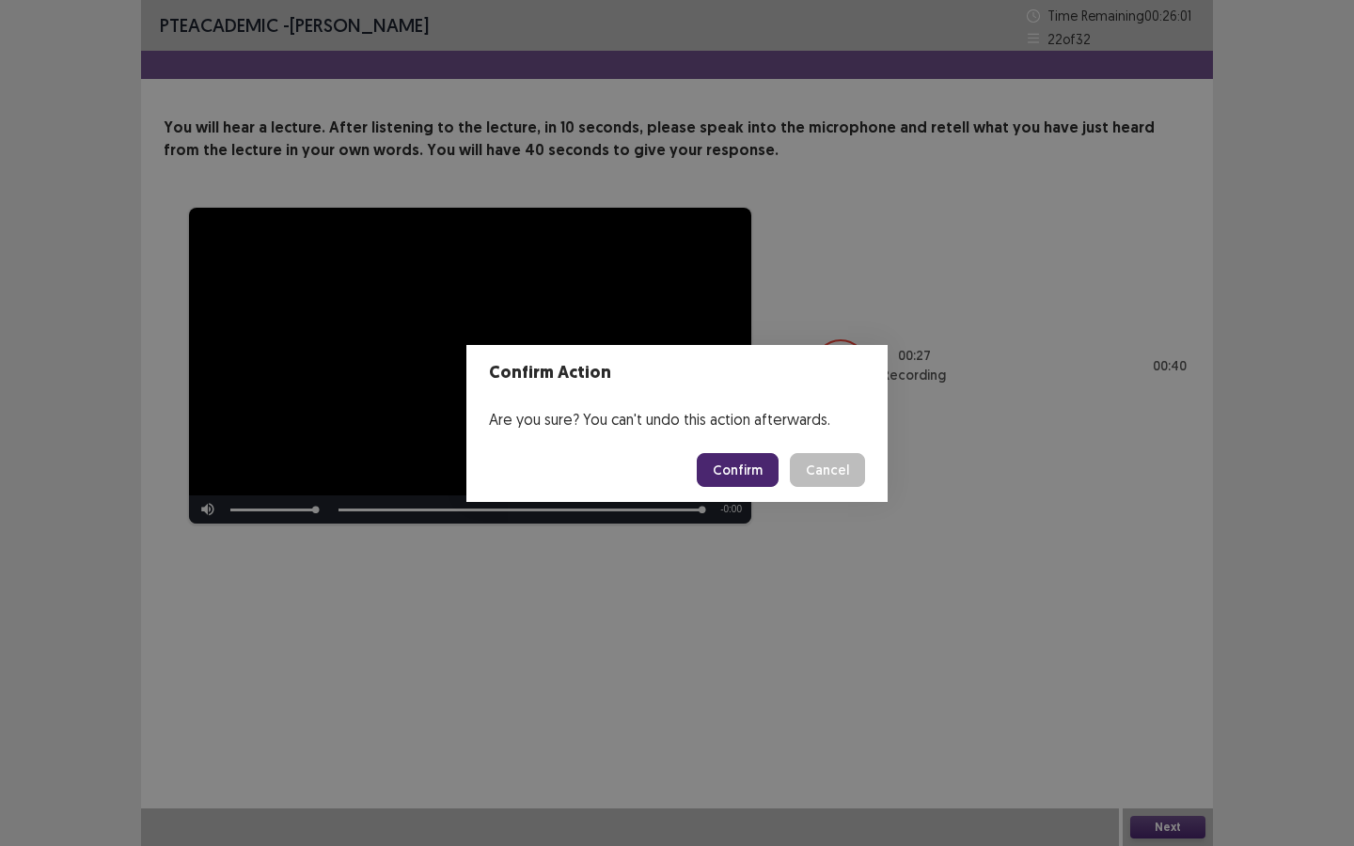
click at [722, 470] on button "Confirm" at bounding box center [738, 470] width 82 height 34
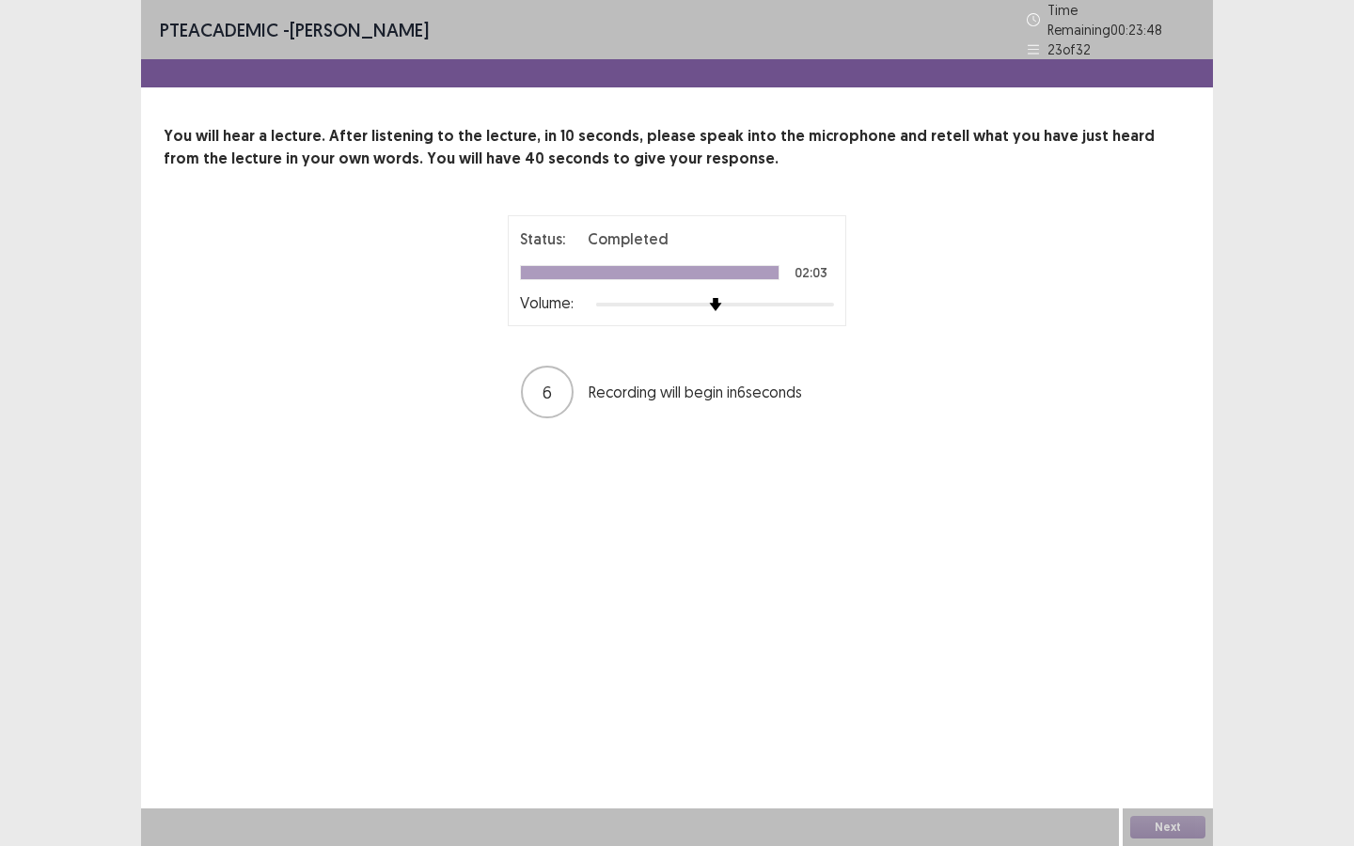
click at [965, 375] on div "Status: Completed 02:03 Volume: 6 Recording will begin in 6 seconds" at bounding box center [677, 317] width 1027 height 205
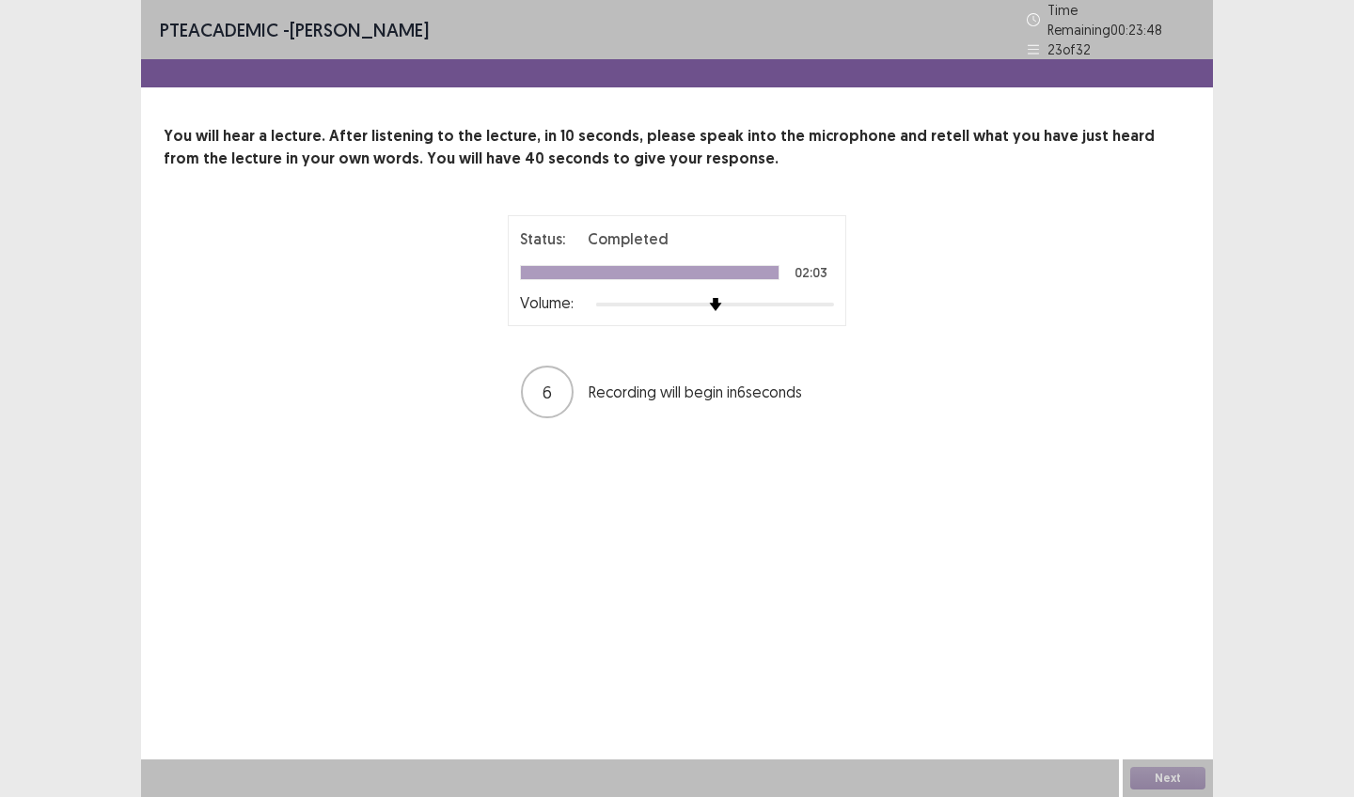
click at [963, 375] on div "Status: Completed 02:03 Volume: 6 Recording will begin in 6 seconds" at bounding box center [677, 317] width 1027 height 205
click at [558, 339] on div "Status: Completed 02:03 Volume: 6 Recording will begin in 6 seconds" at bounding box center [677, 317] width 470 height 205
click at [558, 338] on div "Status: Completed 02:03 Volume: 6 Recording will begin in 6 seconds" at bounding box center [677, 317] width 470 height 205
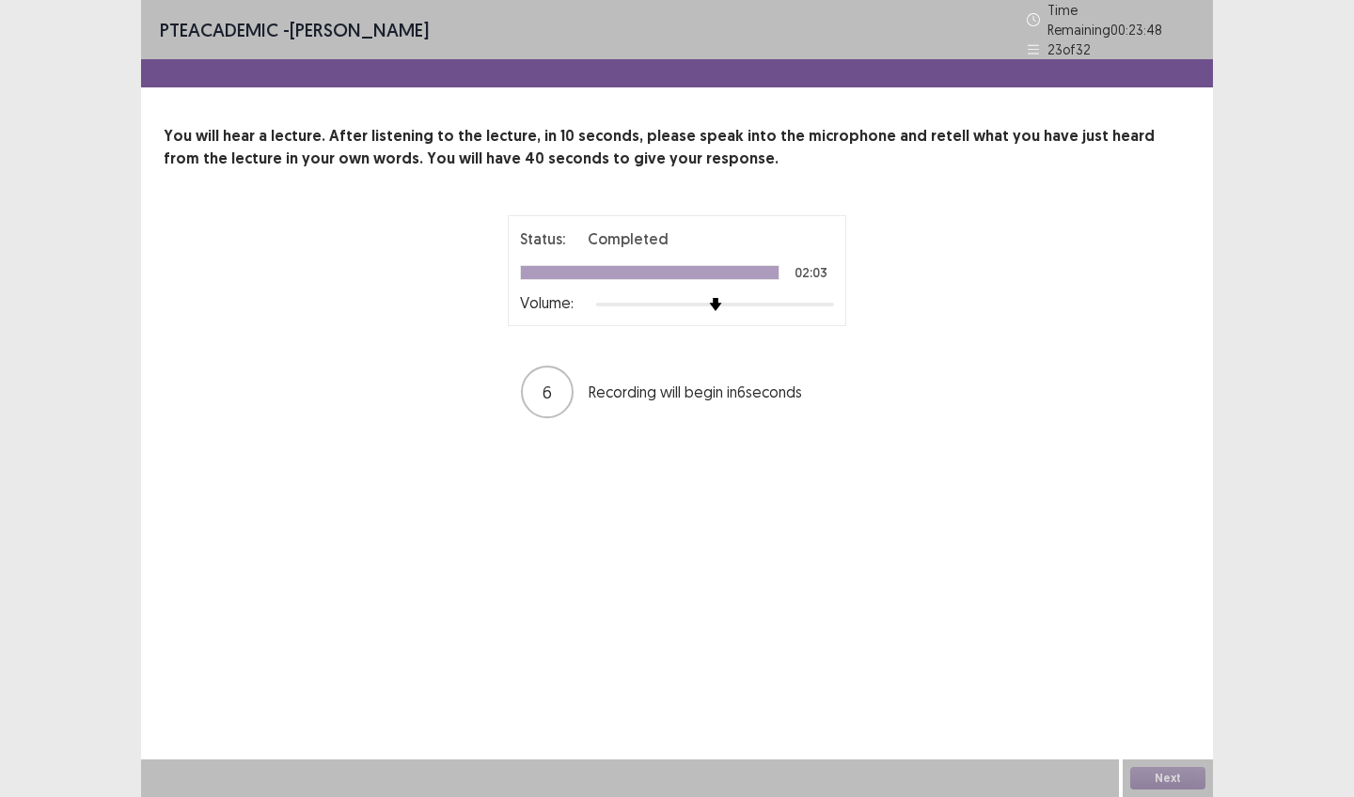
click at [333, 0] on html "PTE academic - Ariana B Almeida Time Remaining 00 : 23 : 48 23 of 32 You will h…" at bounding box center [677, 398] width 1354 height 797
click at [600, 9] on div "PTE academic - Ariana B Almeida Time Remaining 00 : 23 : 48 23 of 32" at bounding box center [677, 29] width 1072 height 59
drag, startPoint x: 603, startPoint y: 23, endPoint x: 430, endPoint y: 34, distance: 173.4
click at [603, 23] on div "PTE academic - Ariana B Almeida Time Remaining 00 : 23 : 48 23 of 32" at bounding box center [677, 29] width 1072 height 59
click at [603, 24] on div "PTE academic - Ariana B Almeida Time Remaining 00 : 23 : 48 23 of 32" at bounding box center [677, 29] width 1072 height 59
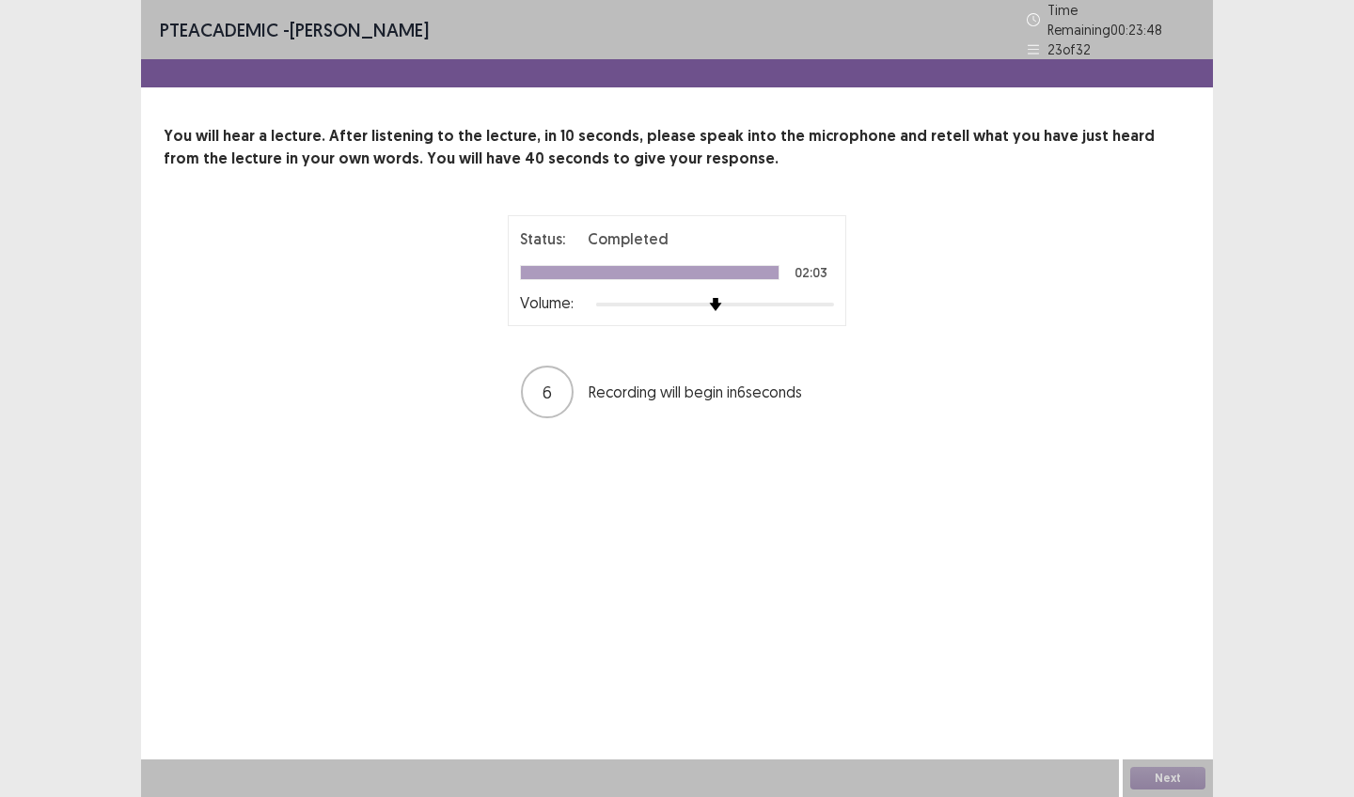
click at [536, 0] on html "PTE academic - Ariana B Almeida Time Remaining 00 : 23 : 48 23 of 32 You will h…" at bounding box center [677, 398] width 1354 height 797
click at [666, 76] on div at bounding box center [677, 73] width 1072 height 28
click at [429, 34] on p "PTE academic - Ariana B Almeida" at bounding box center [294, 30] width 269 height 28
drag, startPoint x: 430, startPoint y: 34, endPoint x: 591, endPoint y: 17, distance: 161.7
click at [591, 17] on html "PTE academic - Ariana B Almeida Time Remaining 00 : 23 : 47 23 of 32 You will h…" at bounding box center [677, 398] width 1354 height 797
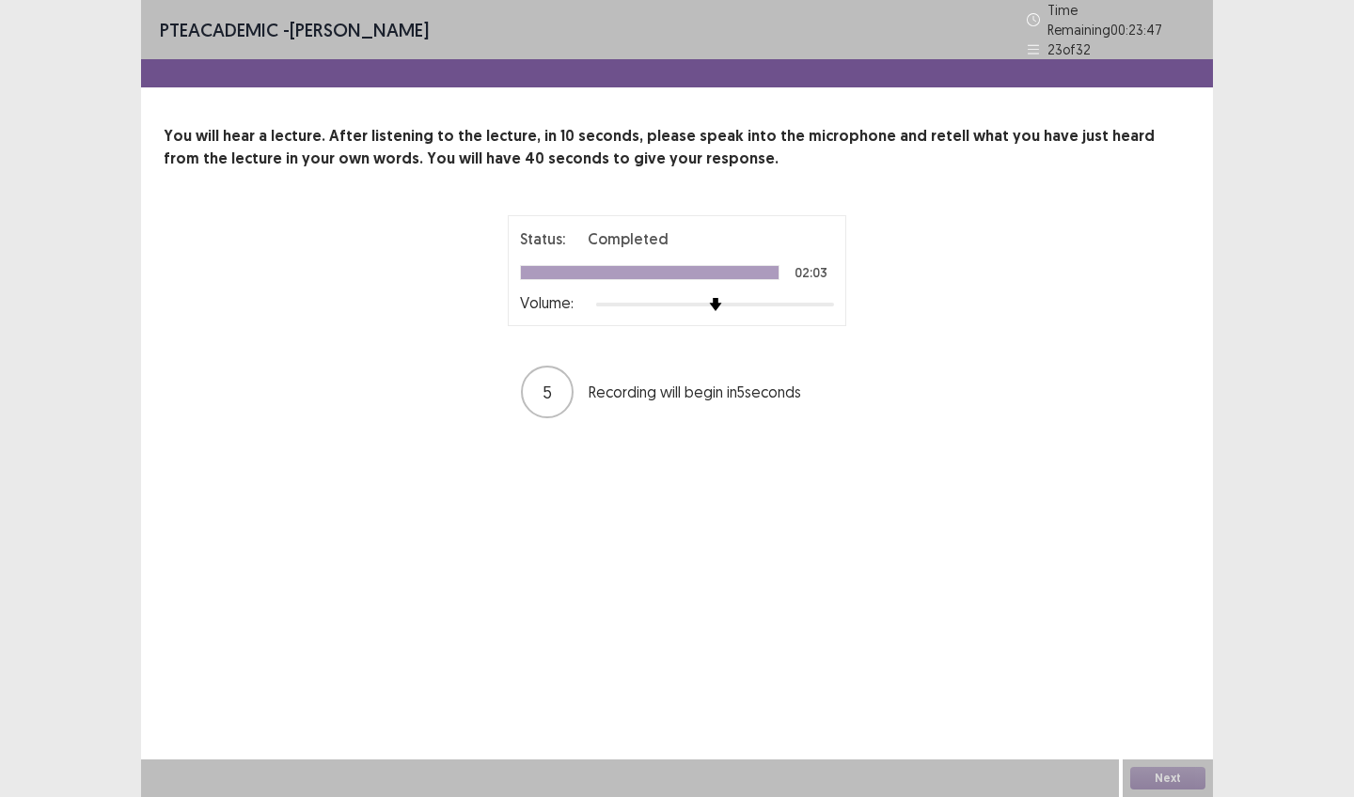
click at [583, 0] on html "PTE academic - Ariana B Almeida Time Remaining 00 : 23 : 47 23 of 32 You will h…" at bounding box center [677, 398] width 1354 height 797
click at [581, 22] on div "PTE academic - Ariana B Almeida Time Remaining 00 : 23 : 47 23 of 32" at bounding box center [677, 29] width 1072 height 59
click at [583, 21] on div "PTE academic - Ariana B Almeida Time Remaining 00 : 23 : 47 23 of 32" at bounding box center [677, 29] width 1072 height 59
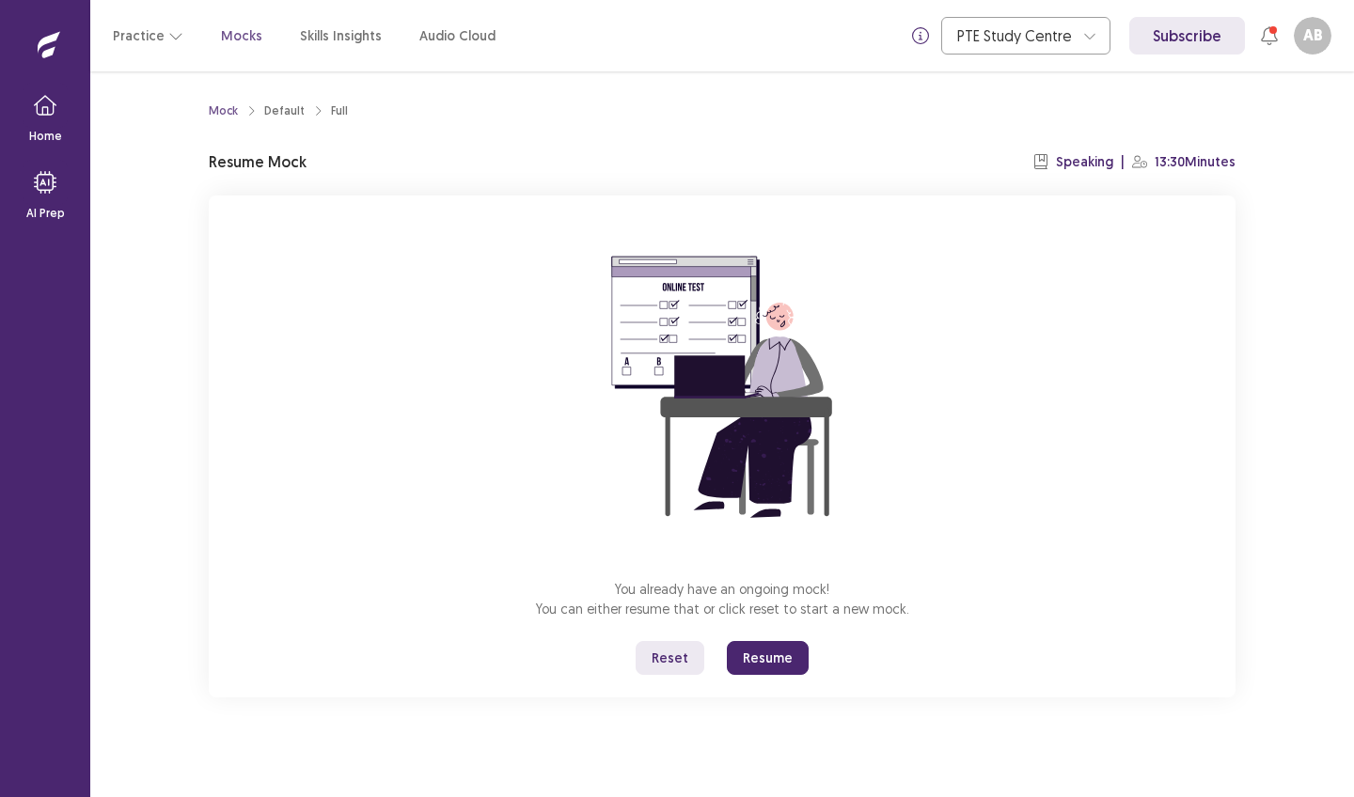
click at [756, 660] on button "Resume" at bounding box center [768, 658] width 82 height 34
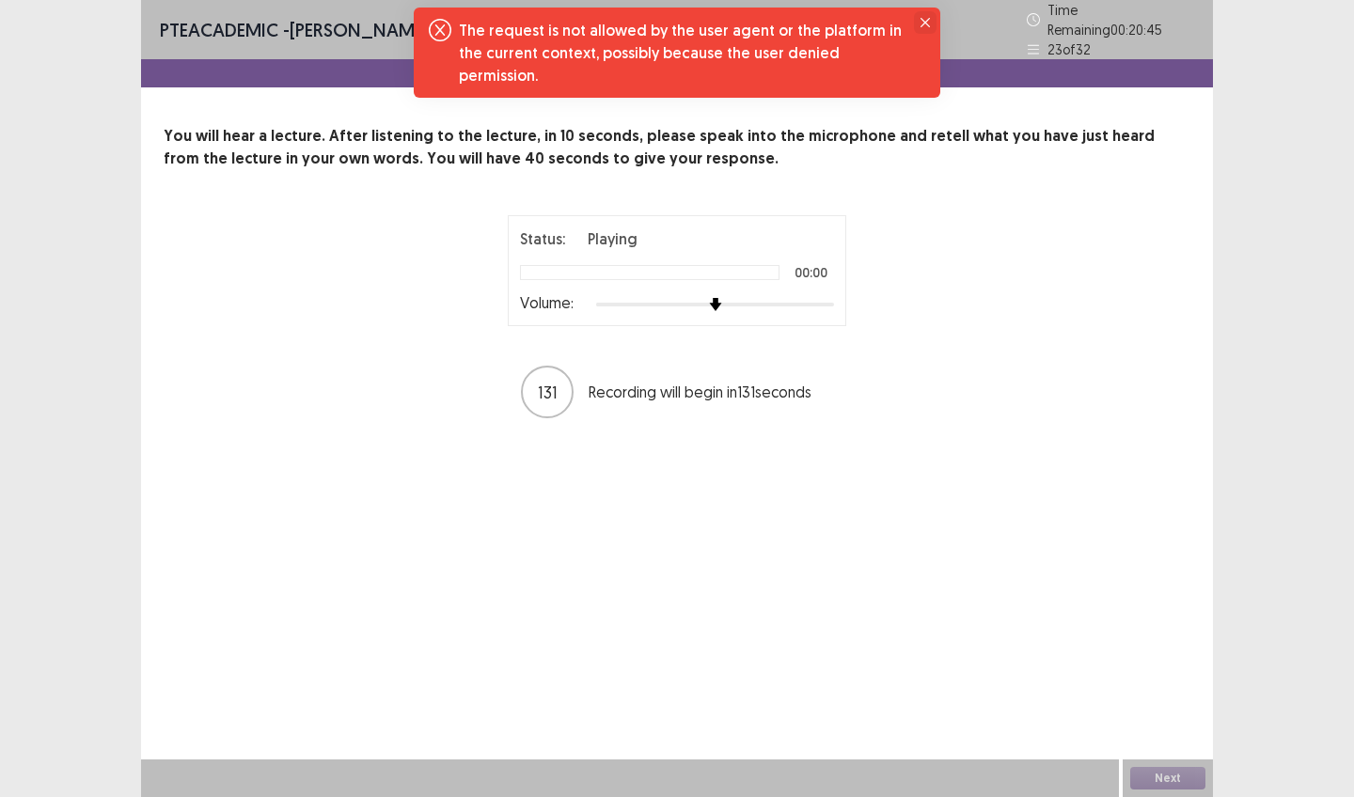
click at [922, 20] on icon "Close" at bounding box center [925, 22] width 9 height 9
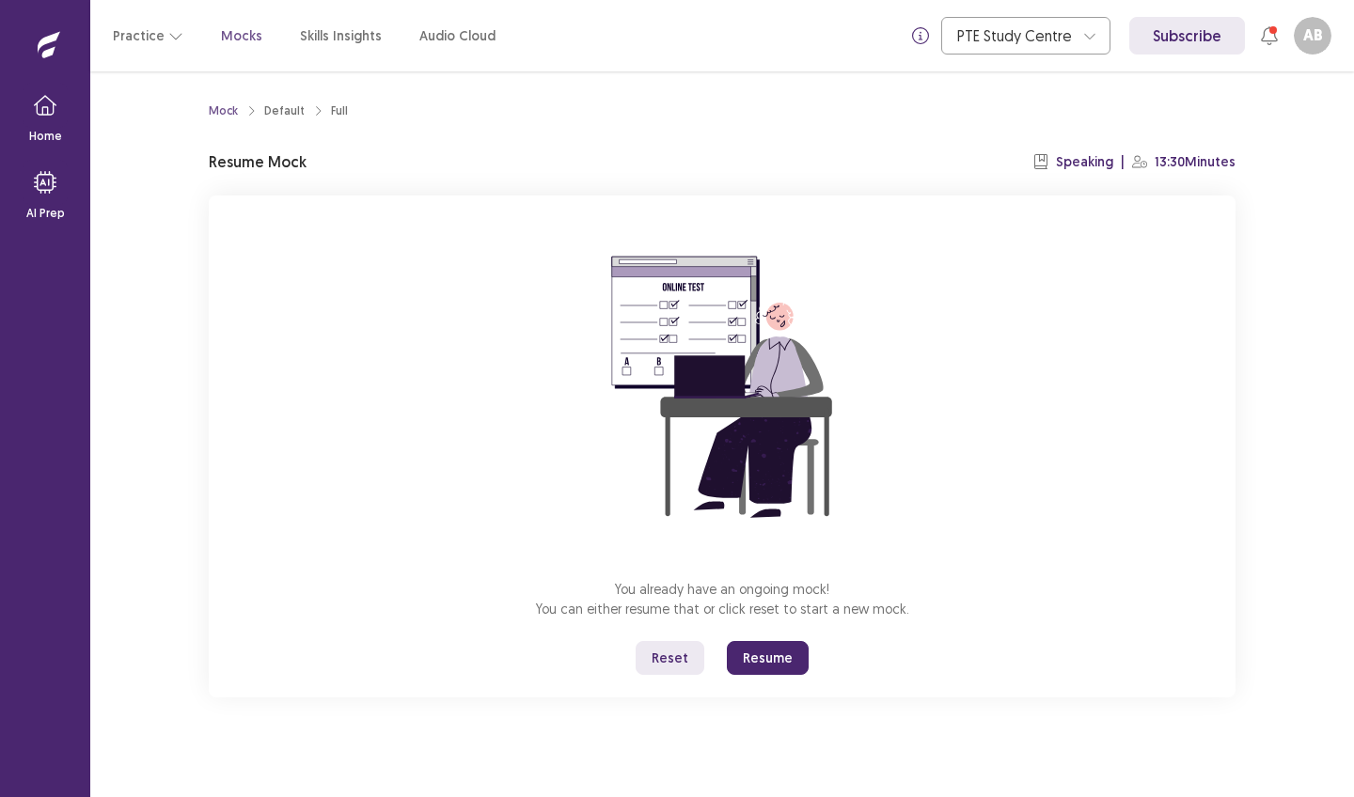
scroll to position [0, 1]
click at [673, 659] on button "Reset" at bounding box center [670, 658] width 69 height 34
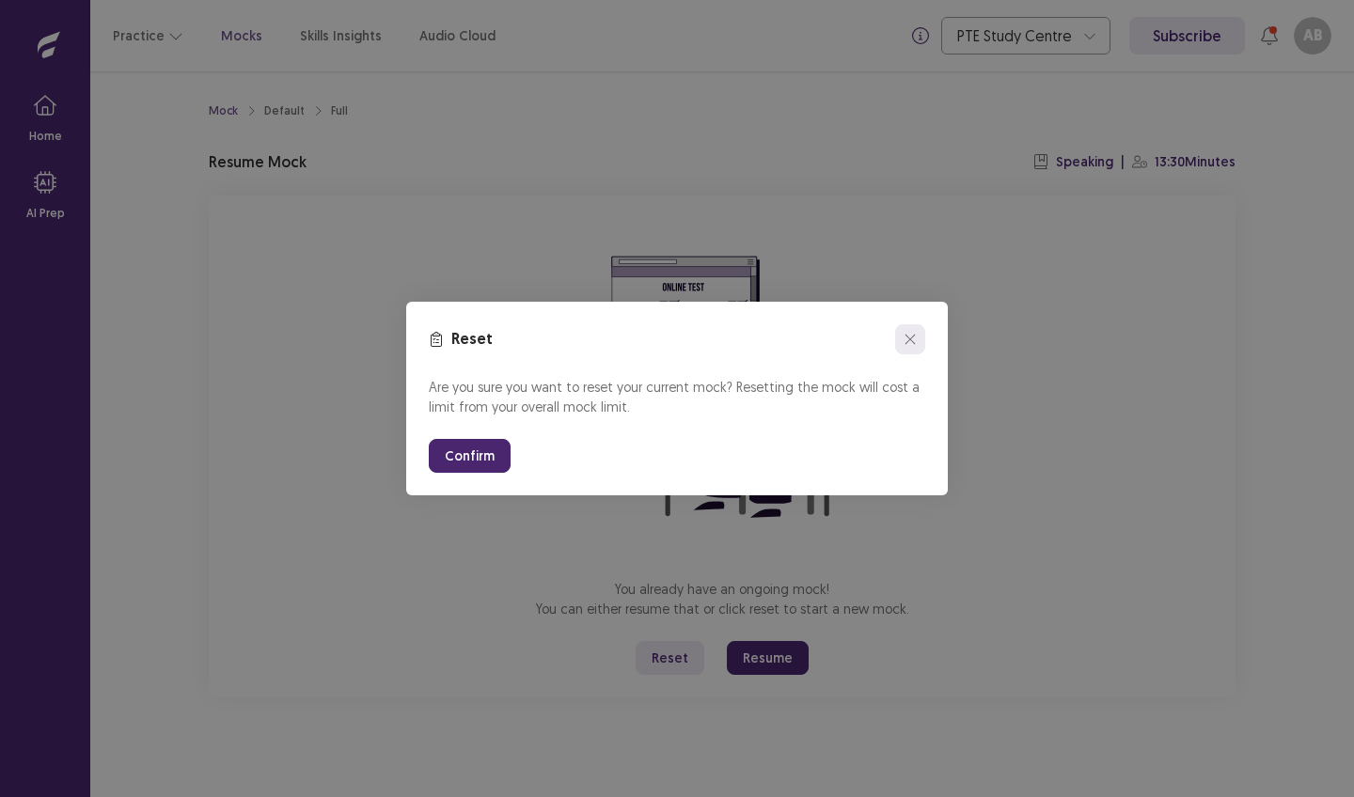
click at [912, 340] on icon "close" at bounding box center [910, 339] width 11 height 11
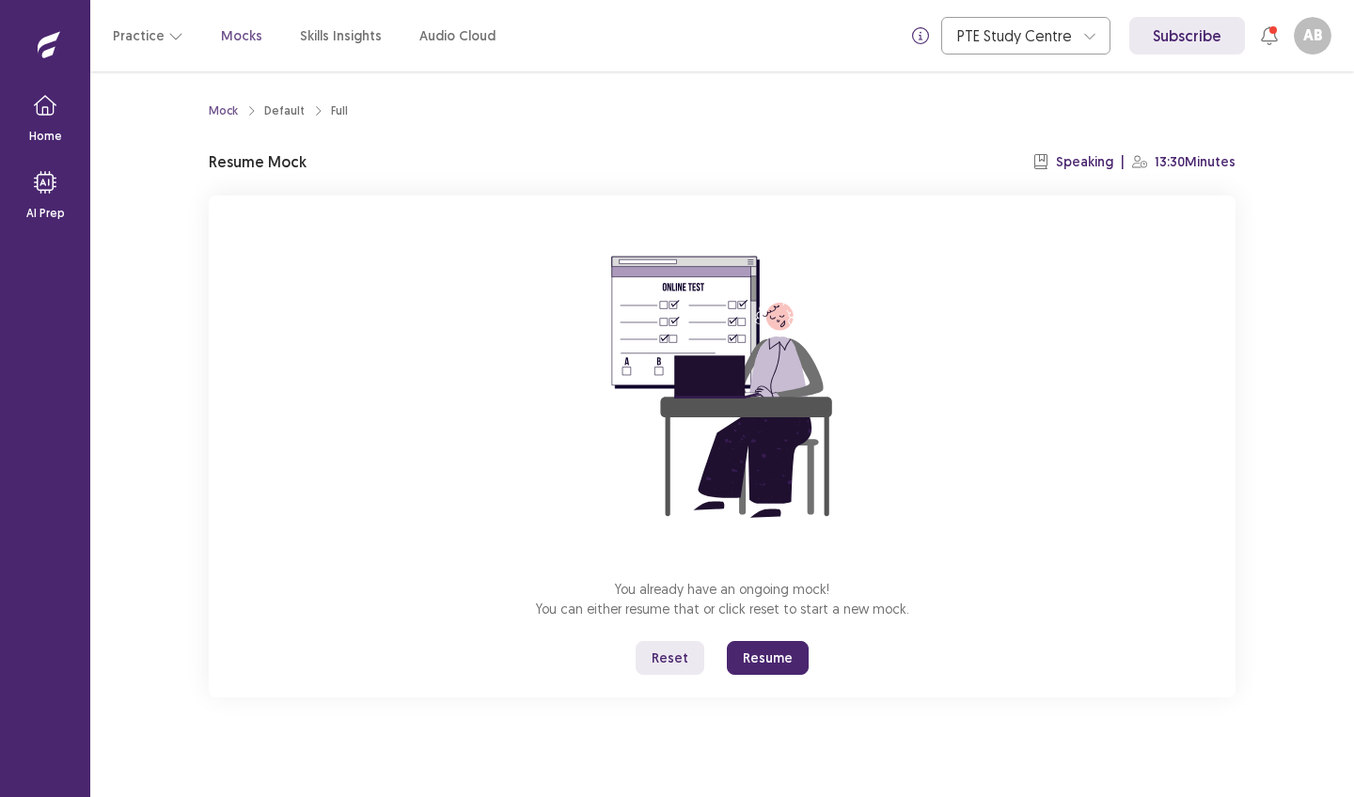
click at [776, 657] on button "Resume" at bounding box center [768, 658] width 82 height 34
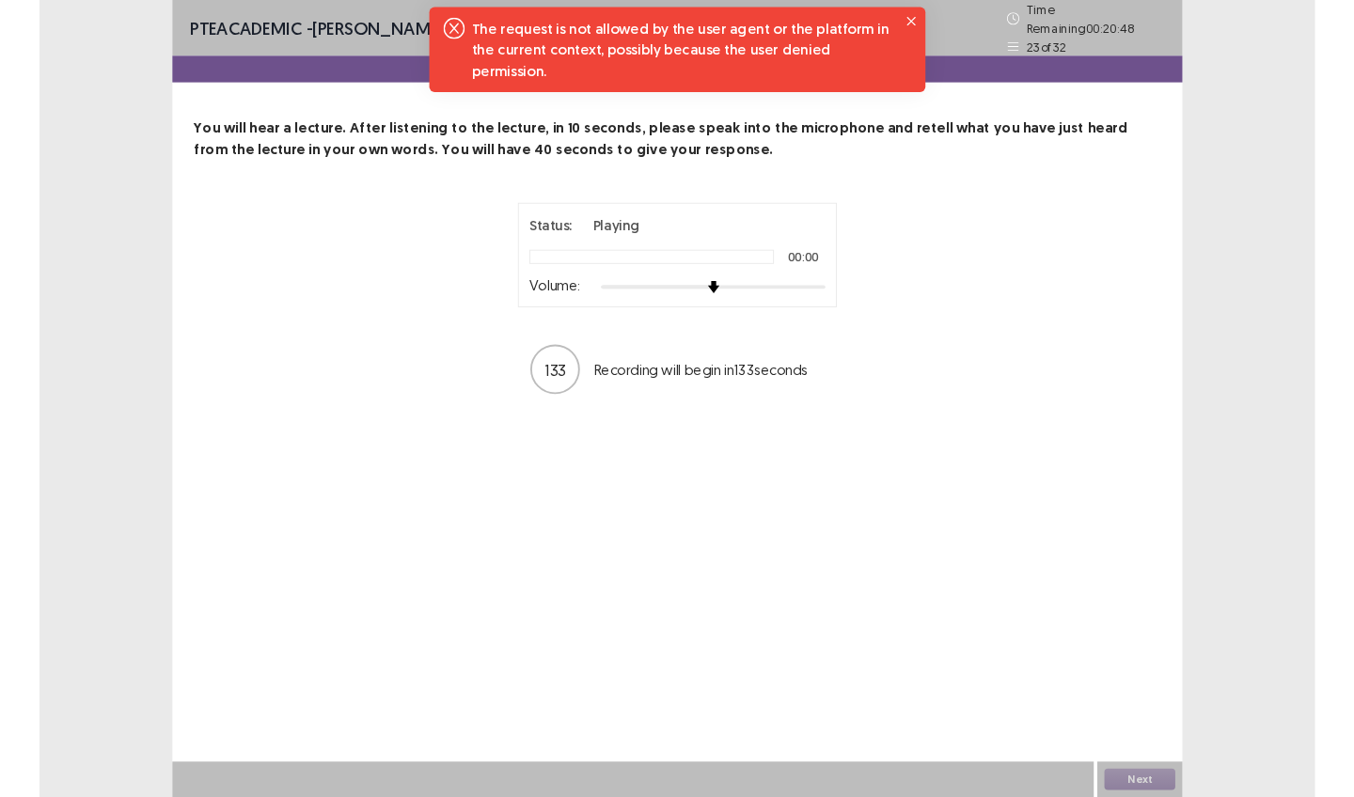
scroll to position [0, 0]
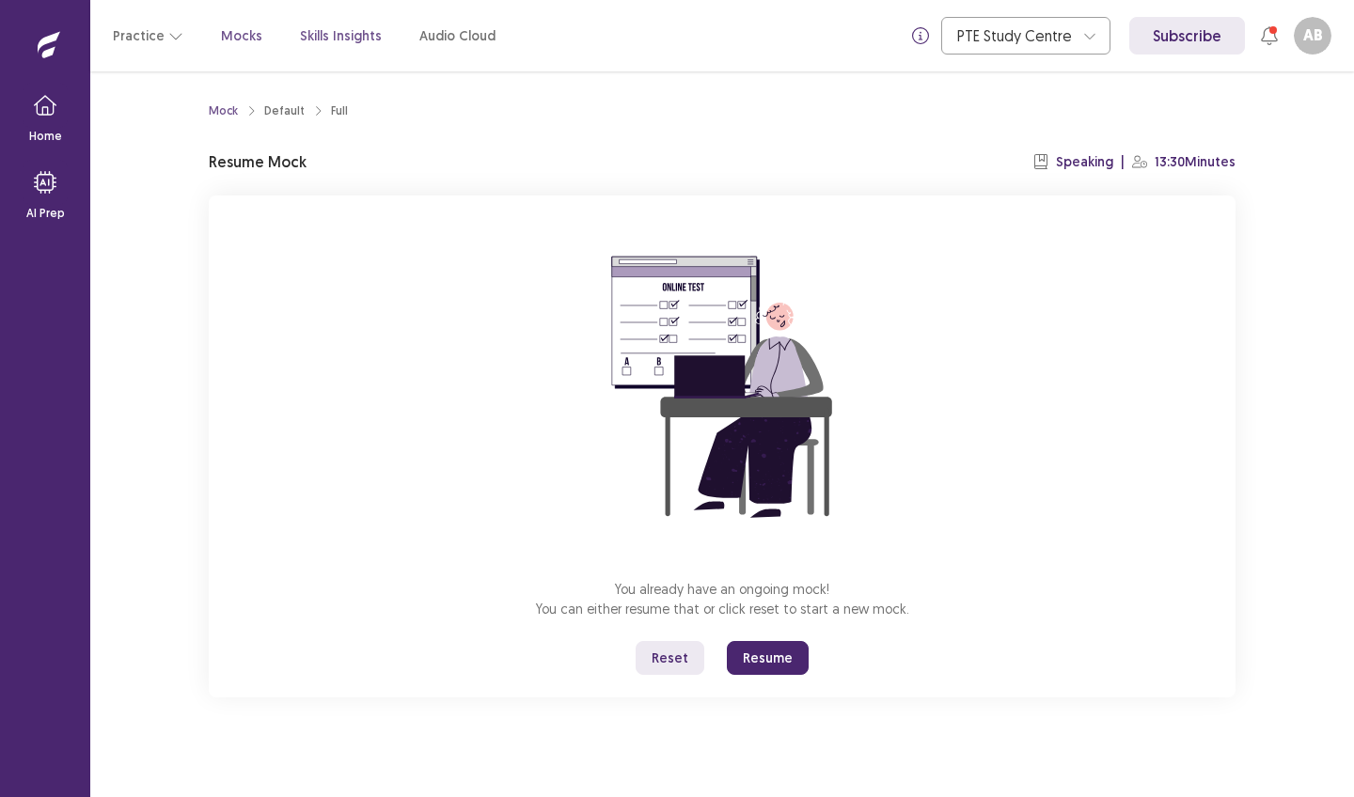
click at [306, 31] on p "Skills Insights" at bounding box center [341, 36] width 82 height 20
drag, startPoint x: 1009, startPoint y: 13, endPoint x: 881, endPoint y: 181, distance: 210.7
click at [881, 181] on div "Mock Default Full Resume Mock Speaking | 13:30 Minutes You already have an ongo…" at bounding box center [722, 396] width 1027 height 604
click at [782, 656] on button "Resume" at bounding box center [768, 658] width 82 height 34
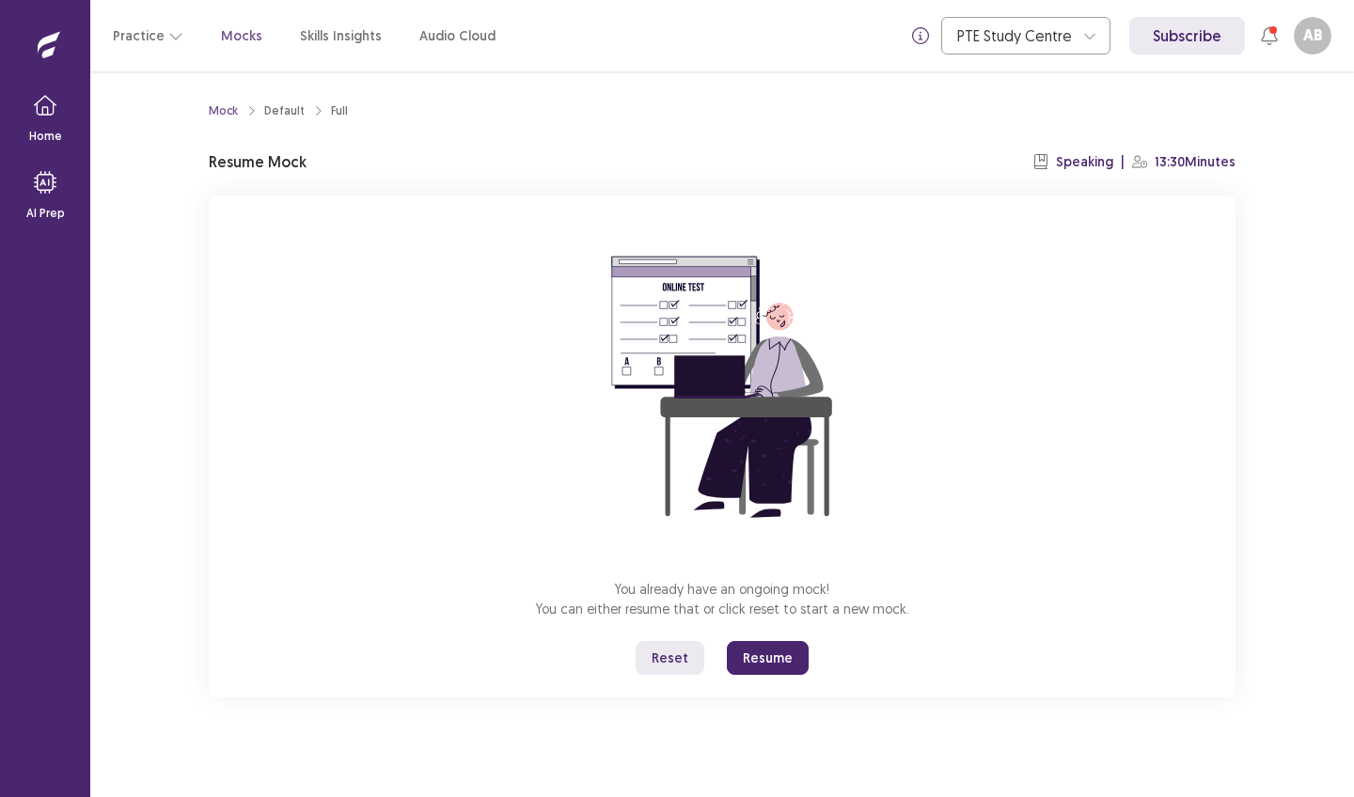
scroll to position [0, 0]
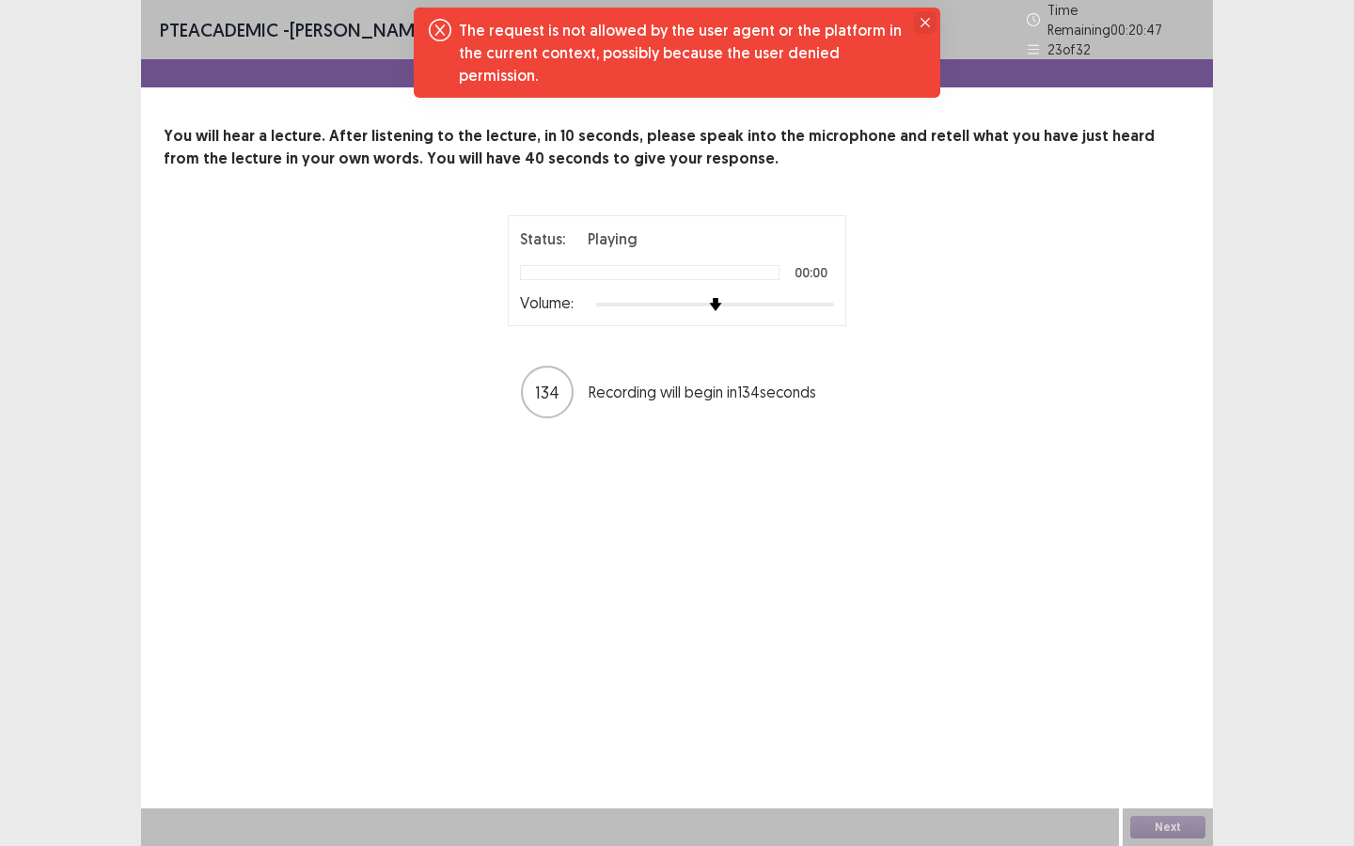
click at [925, 20] on icon "Close" at bounding box center [925, 22] width 9 height 9
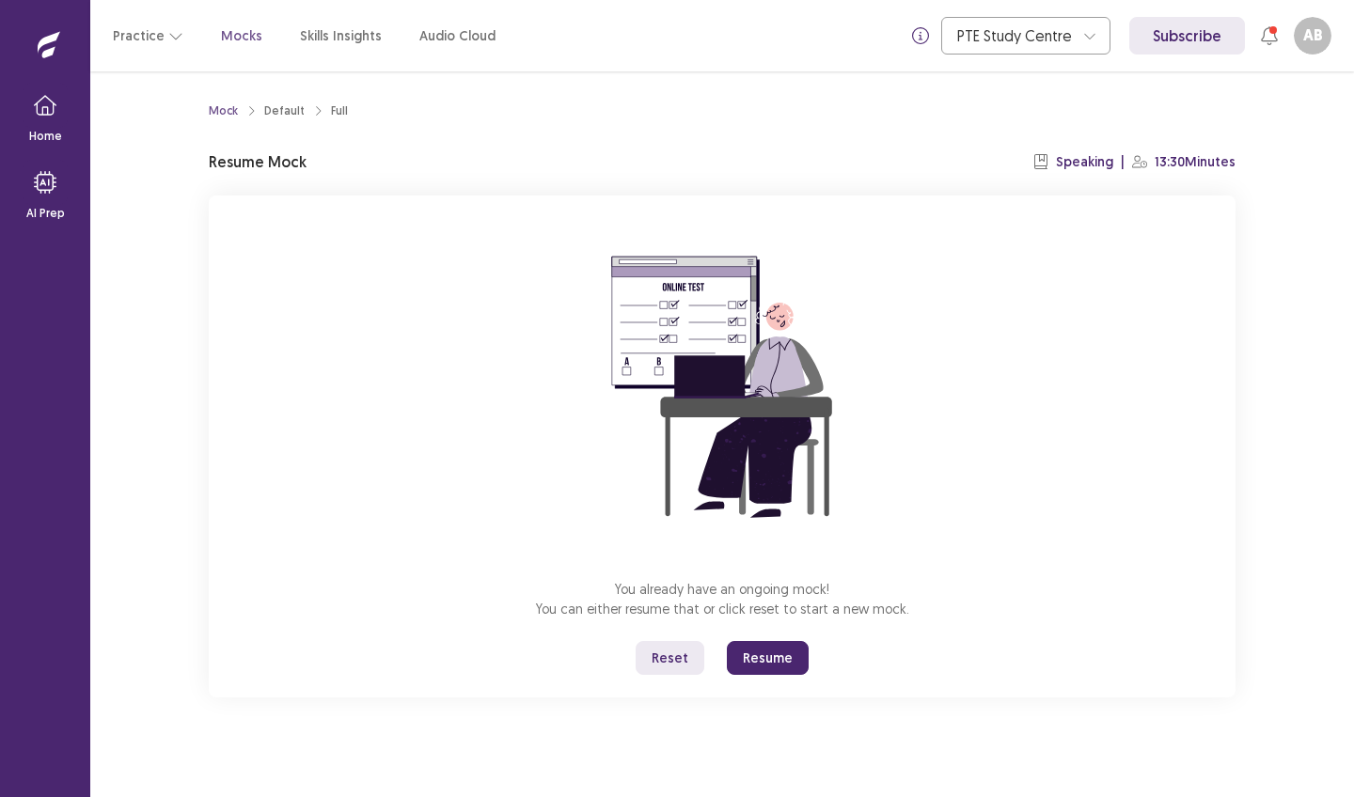
click at [773, 654] on button "Resume" at bounding box center [768, 658] width 82 height 34
click at [798, 656] on button "Resume" at bounding box center [768, 658] width 82 height 34
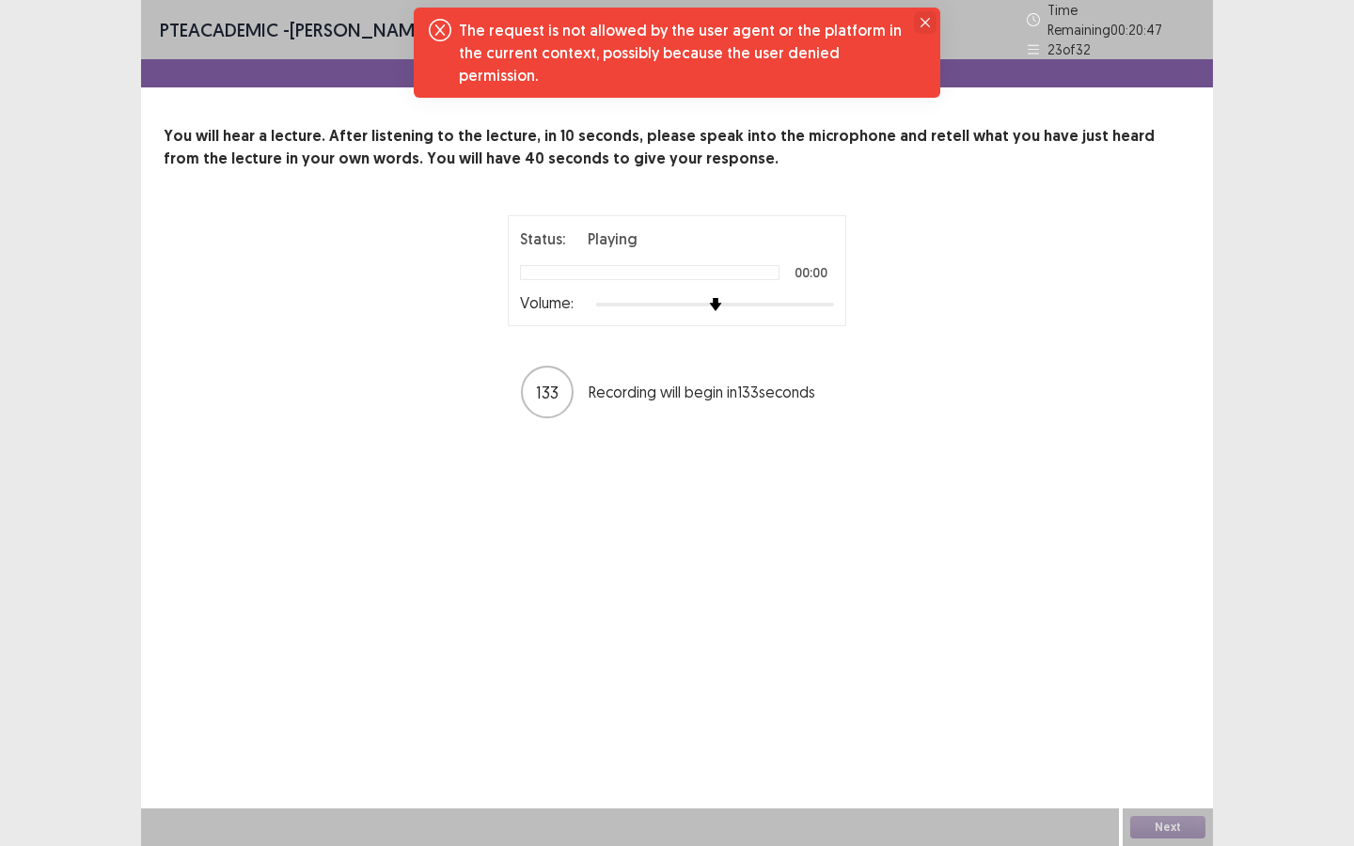
click at [930, 21] on button "Close" at bounding box center [925, 22] width 23 height 23
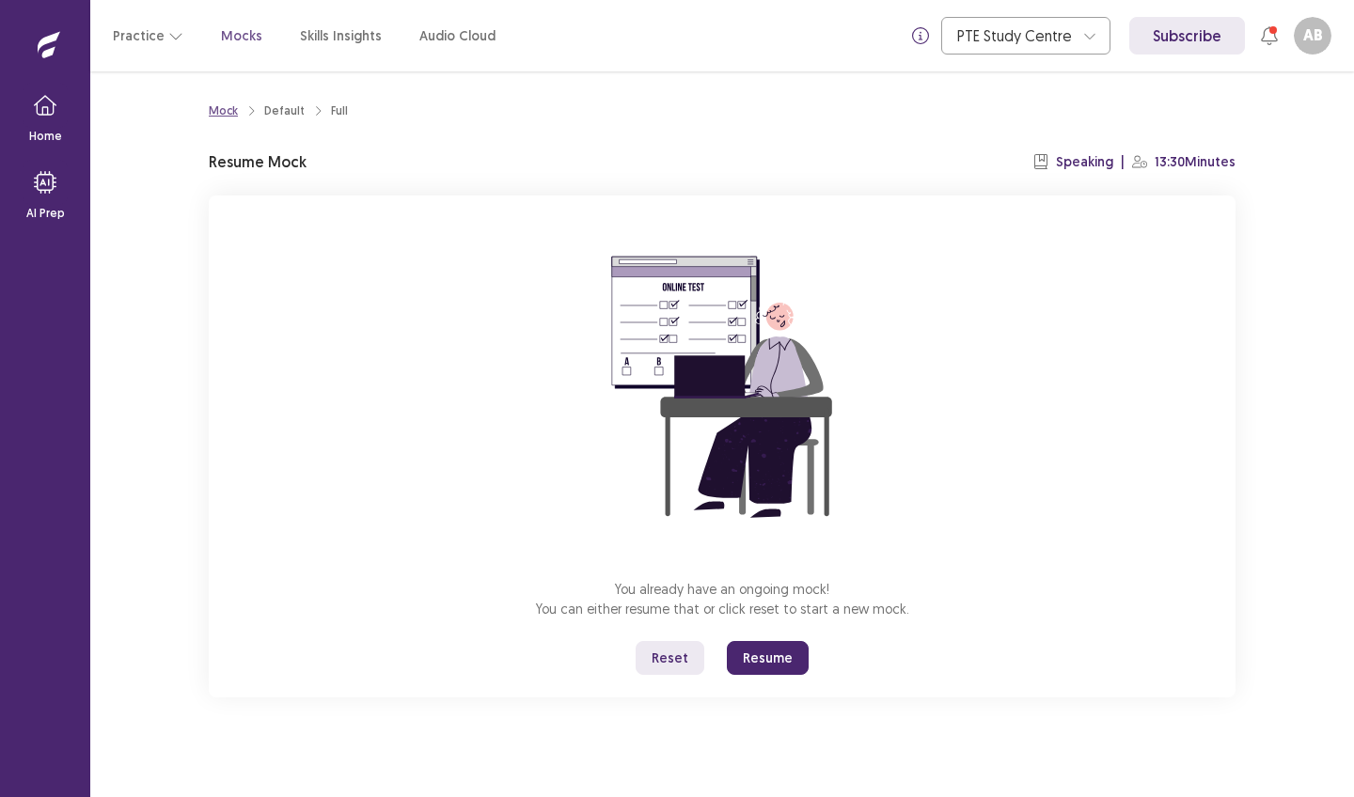
click at [228, 110] on div "Mock" at bounding box center [223, 111] width 29 height 17
click at [763, 658] on button "Resume" at bounding box center [768, 658] width 82 height 34
click at [758, 654] on button "Resume" at bounding box center [768, 658] width 82 height 34
click at [767, 655] on button "Resume" at bounding box center [768, 658] width 82 height 34
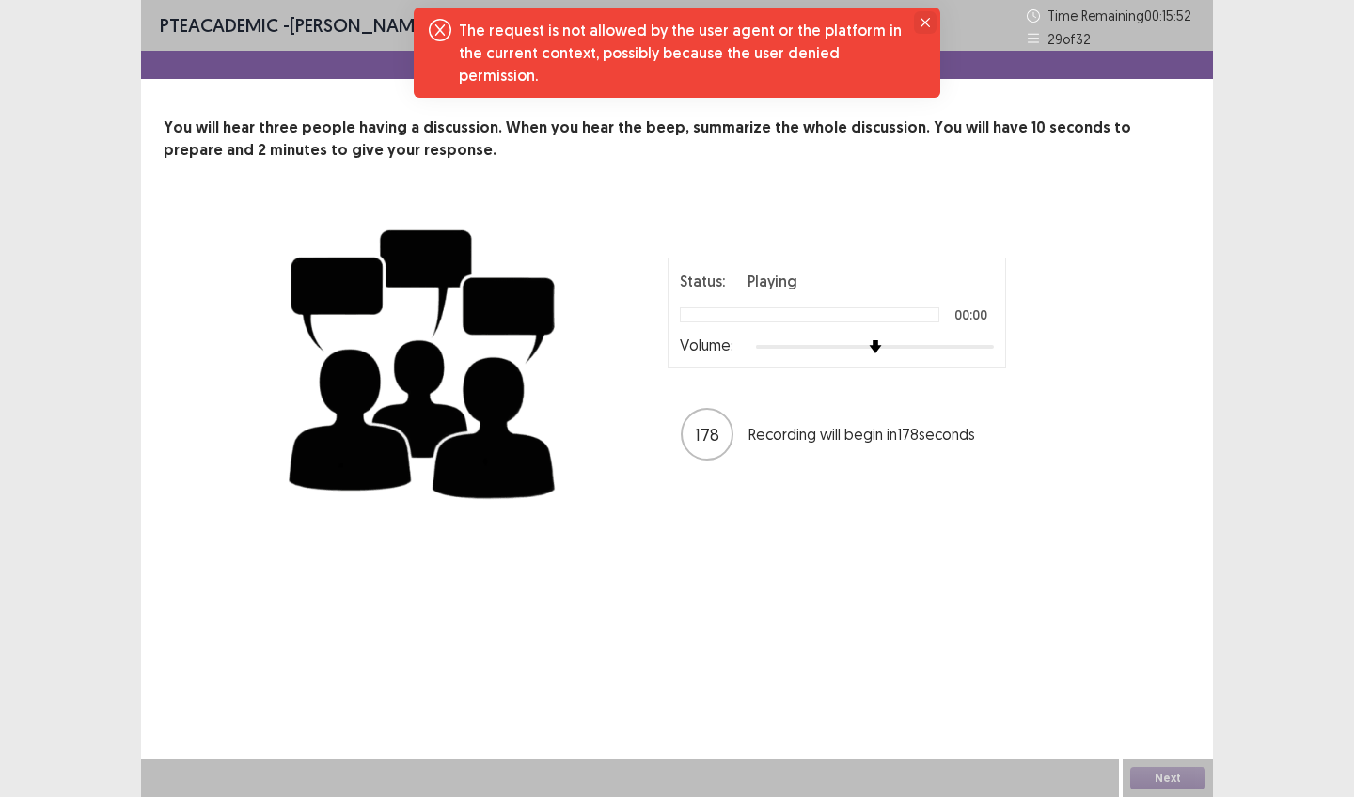
click at [926, 24] on icon "Close" at bounding box center [925, 22] width 9 height 9
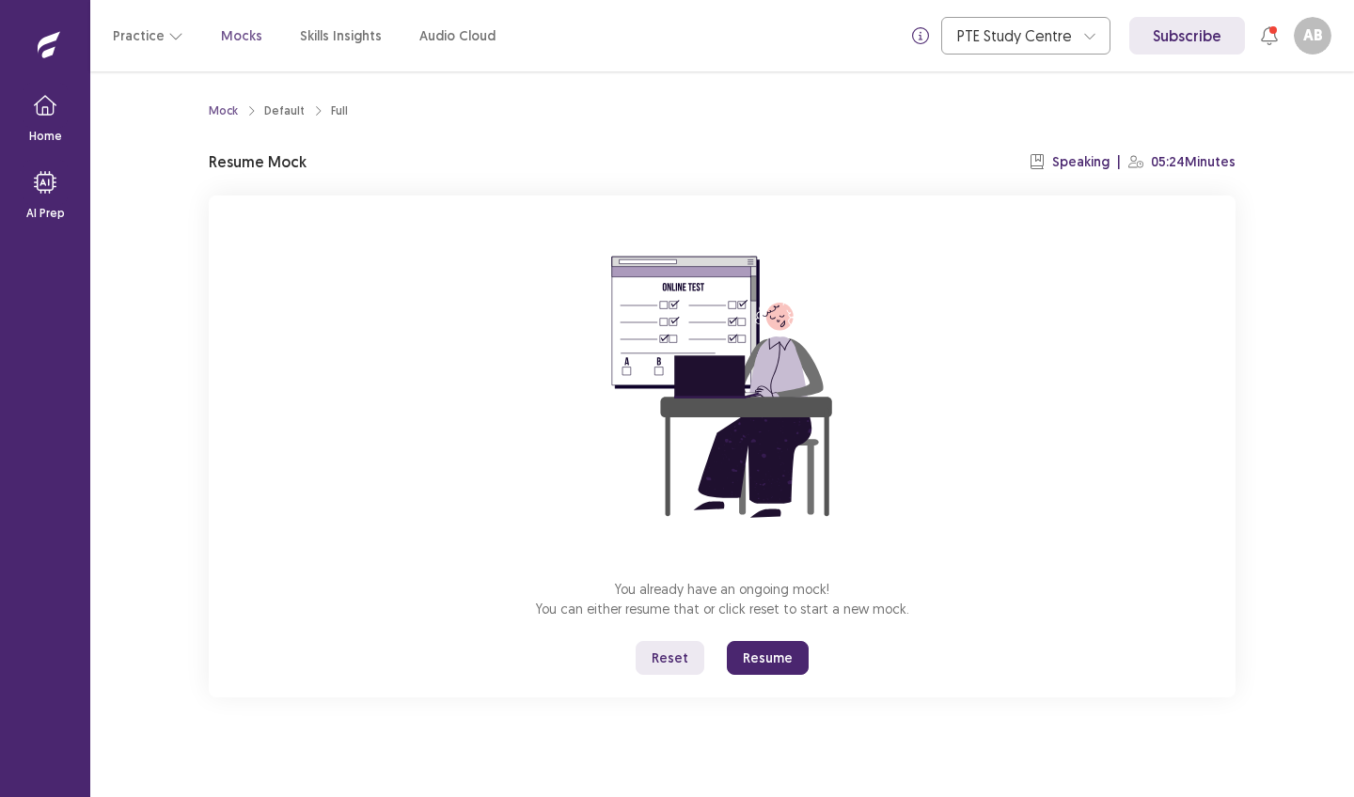
click at [773, 658] on button "Resume" at bounding box center [768, 658] width 82 height 34
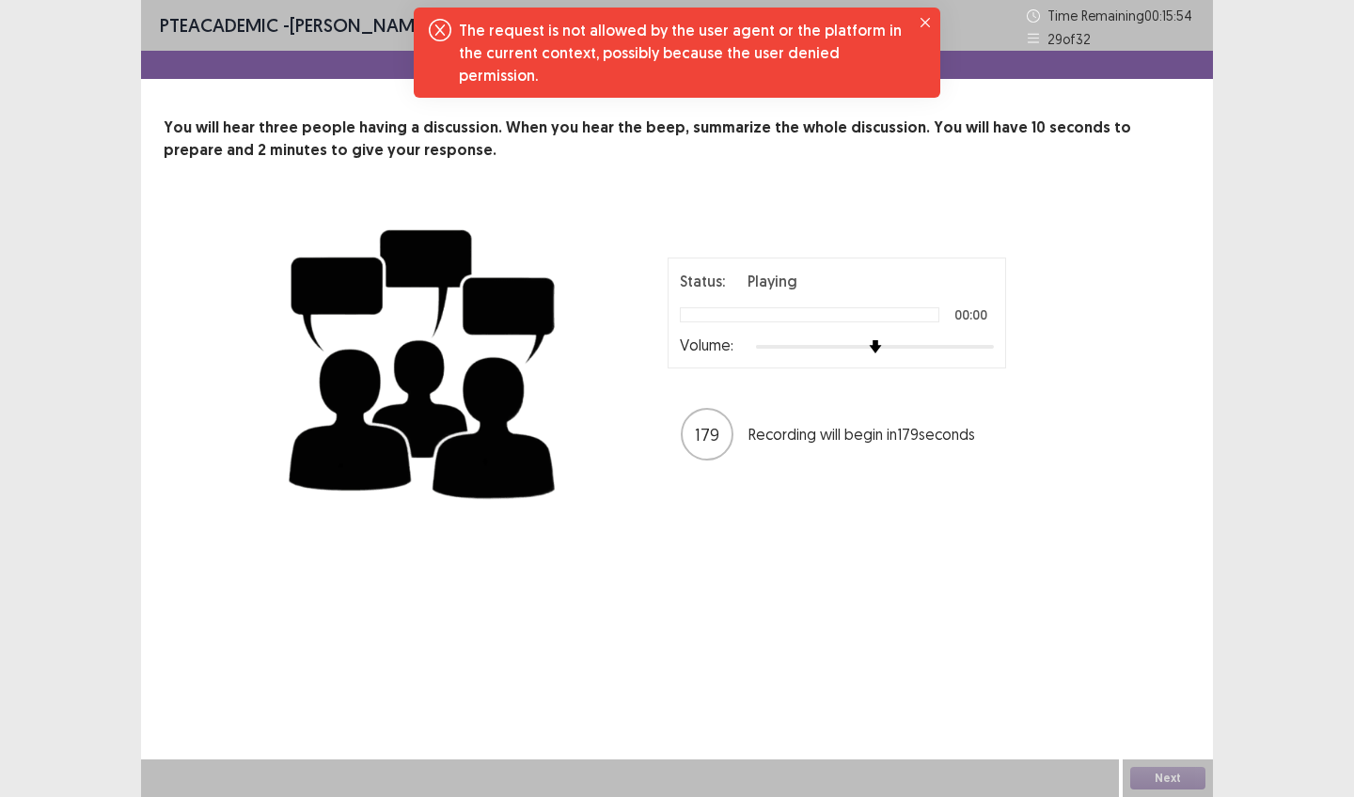
click at [929, 22] on button "Close" at bounding box center [925, 22] width 23 height 23
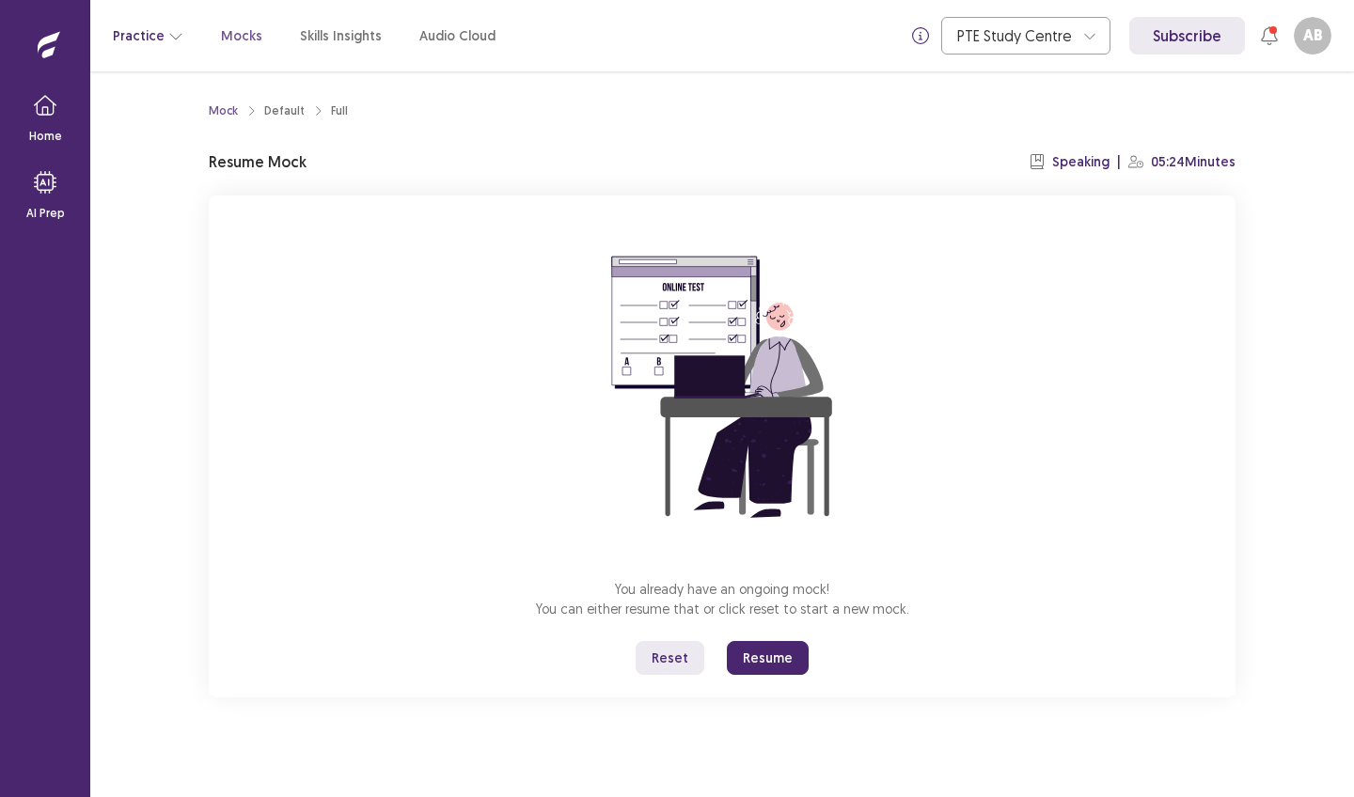
click at [151, 38] on button "Practice" at bounding box center [148, 36] width 71 height 34
click at [53, 116] on icon "button" at bounding box center [45, 105] width 23 height 23
click at [750, 659] on button "Resume" at bounding box center [768, 658] width 82 height 34
click at [766, 659] on button "Resume" at bounding box center [768, 658] width 82 height 34
click at [768, 653] on button "Resume" at bounding box center [768, 658] width 82 height 34
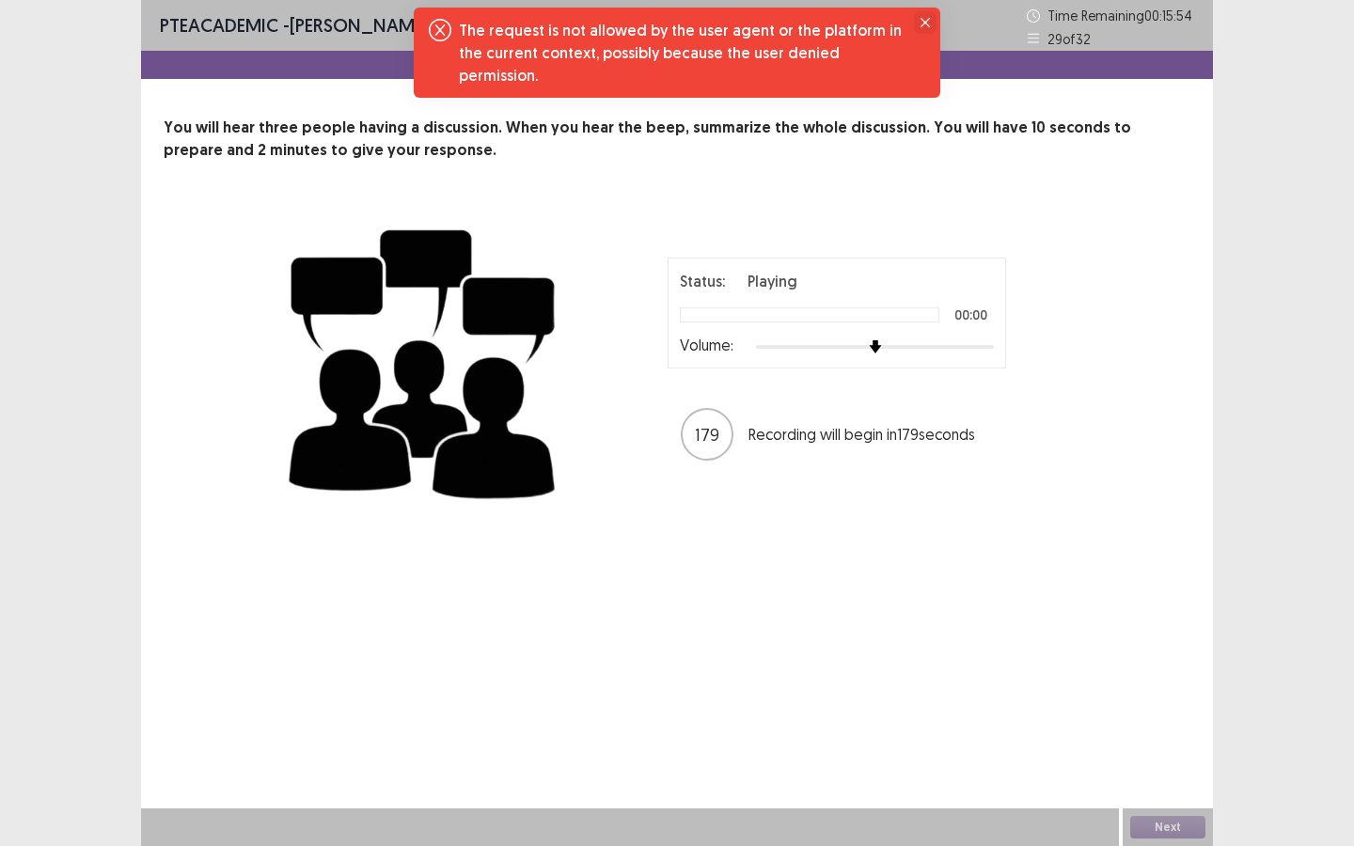
click at [924, 19] on icon "Close" at bounding box center [925, 22] width 9 height 9
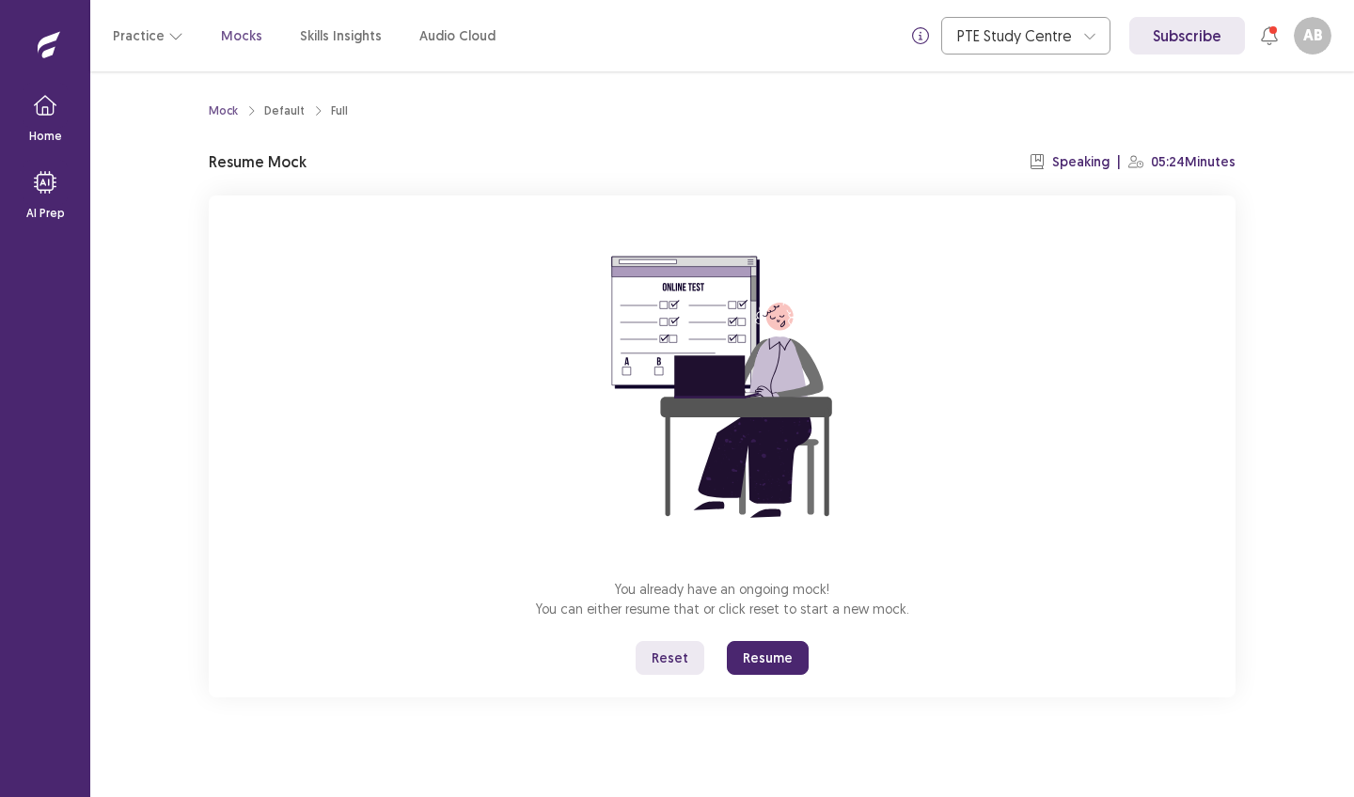
click at [780, 659] on button "Resume" at bounding box center [768, 658] width 82 height 34
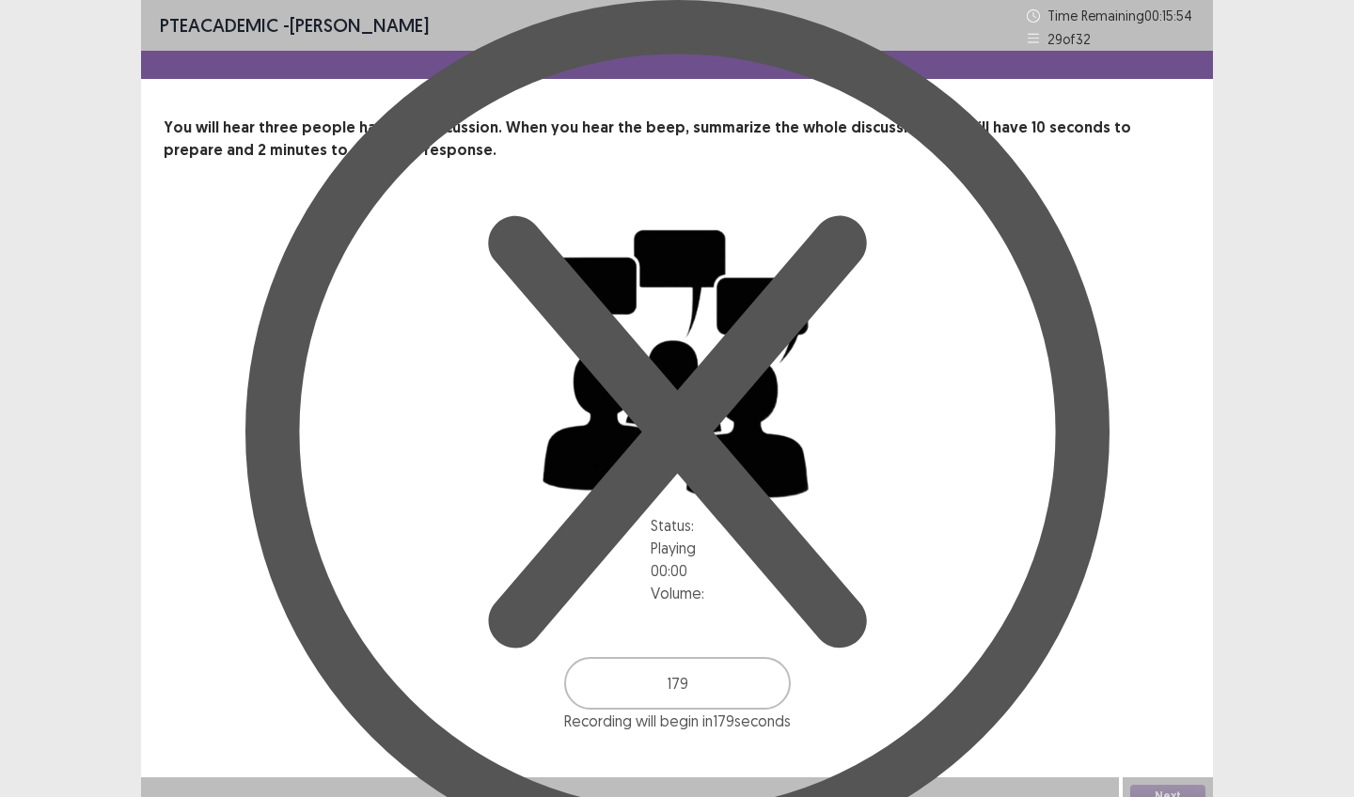
click at [440, 29] on icon "Notifications-top" at bounding box center [677, 432] width 864 height 864
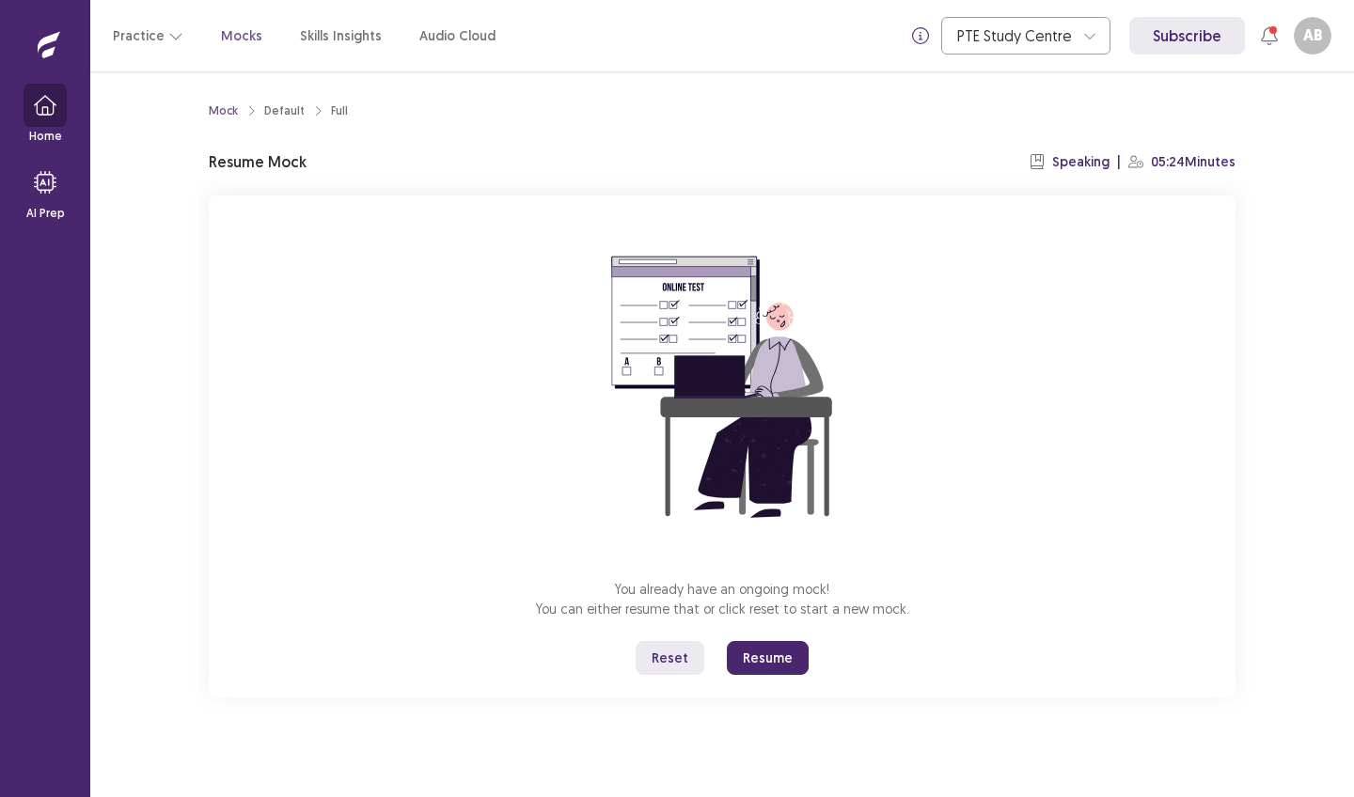
click at [45, 119] on button "button" at bounding box center [45, 105] width 45 height 45
click at [771, 656] on button "Resume" at bounding box center [768, 658] width 82 height 34
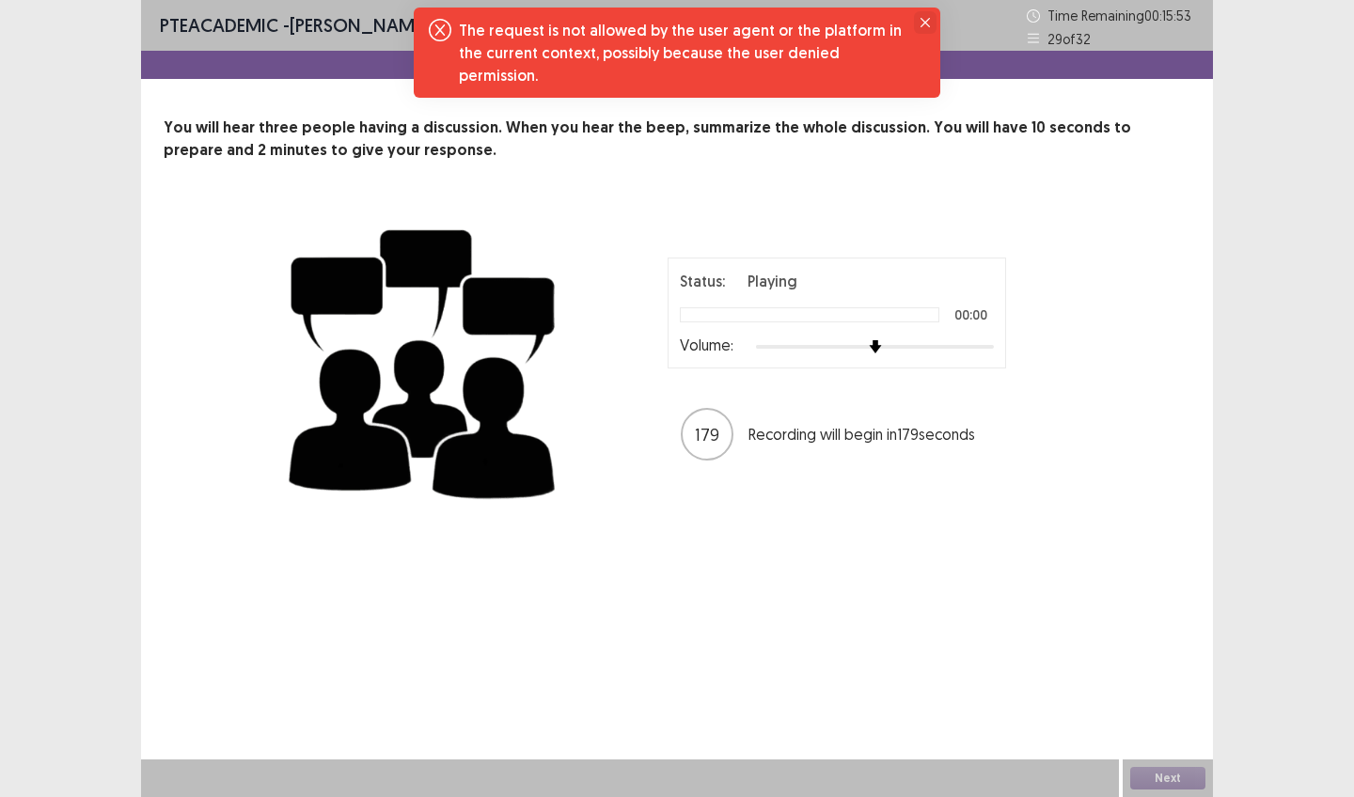
click at [924, 23] on icon "Close" at bounding box center [925, 22] width 9 height 9
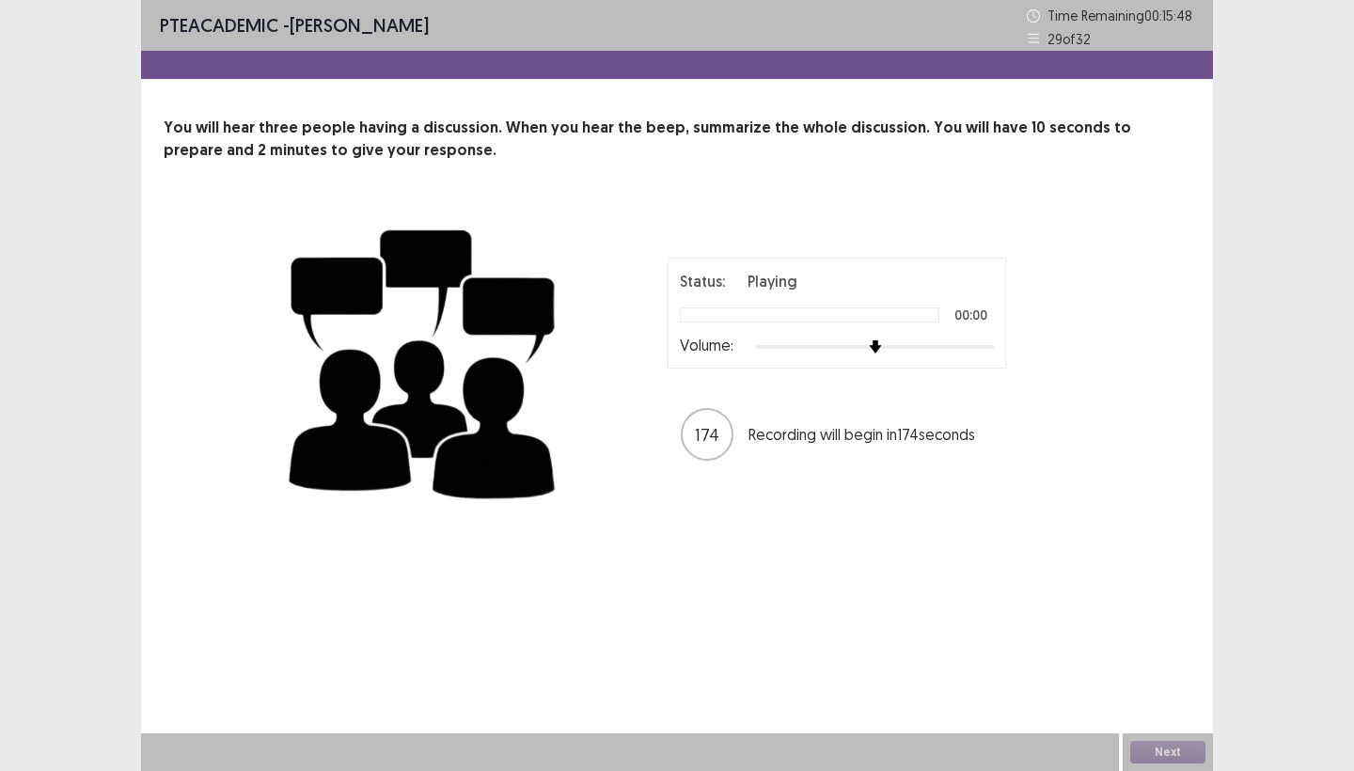
click at [198, 22] on span "PTE academic" at bounding box center [219, 25] width 118 height 24
click at [382, 71] on div at bounding box center [677, 65] width 1072 height 28
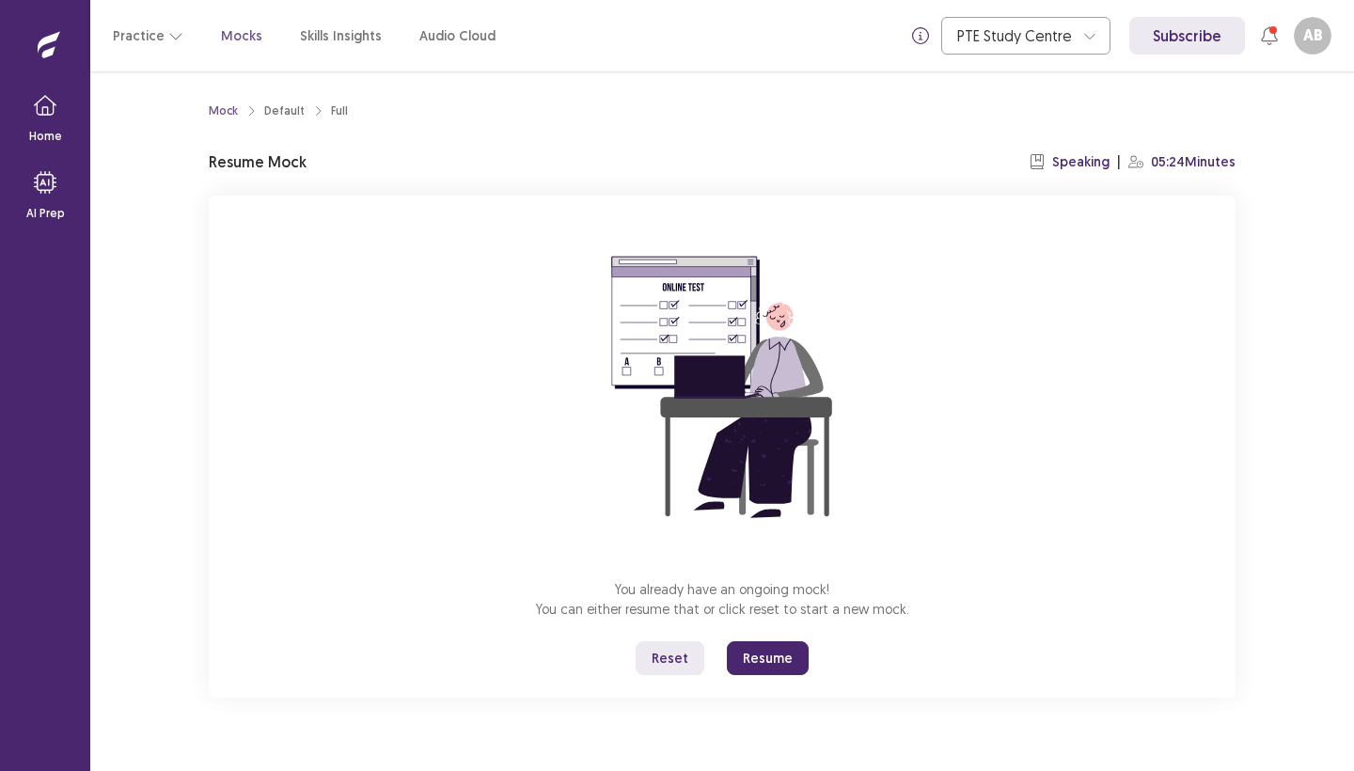
click at [750, 652] on button "Resume" at bounding box center [768, 658] width 82 height 34
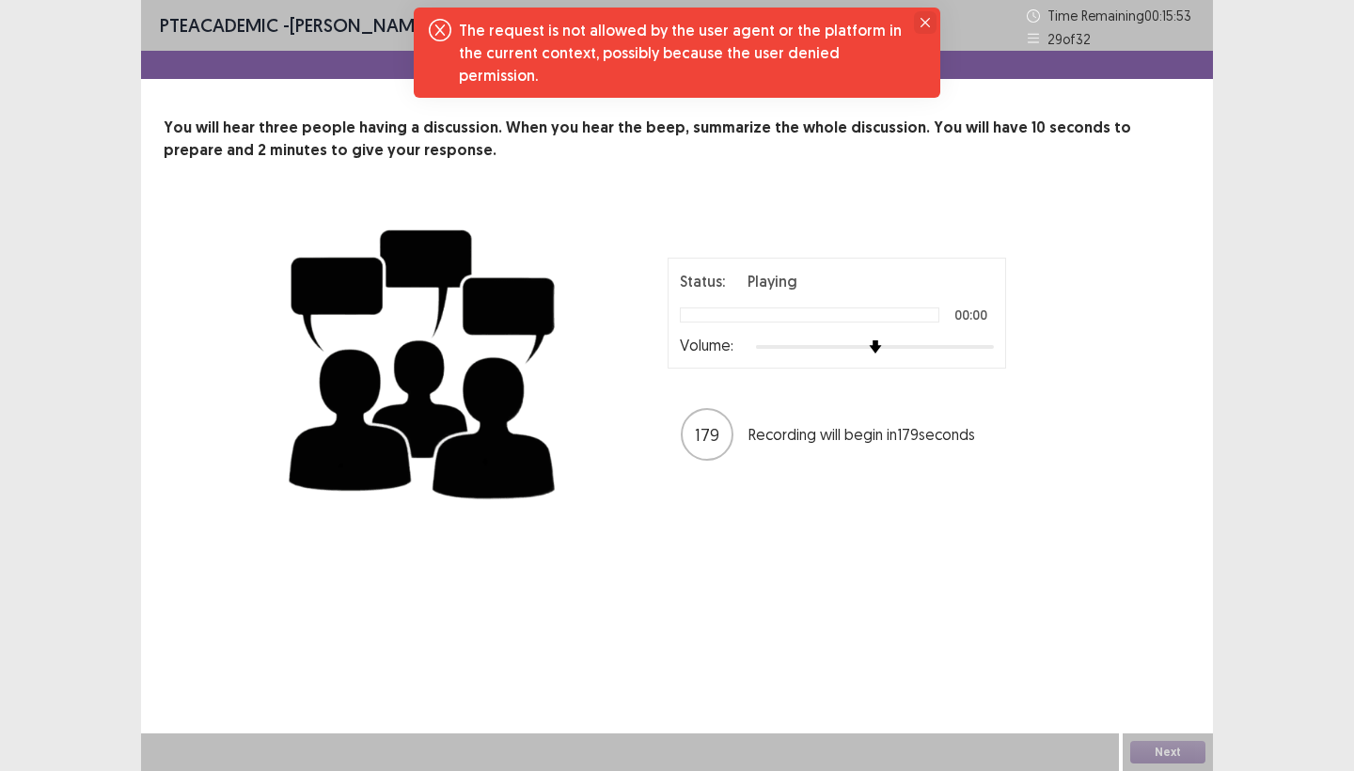
click at [925, 23] on icon "Close" at bounding box center [925, 22] width 9 height 9
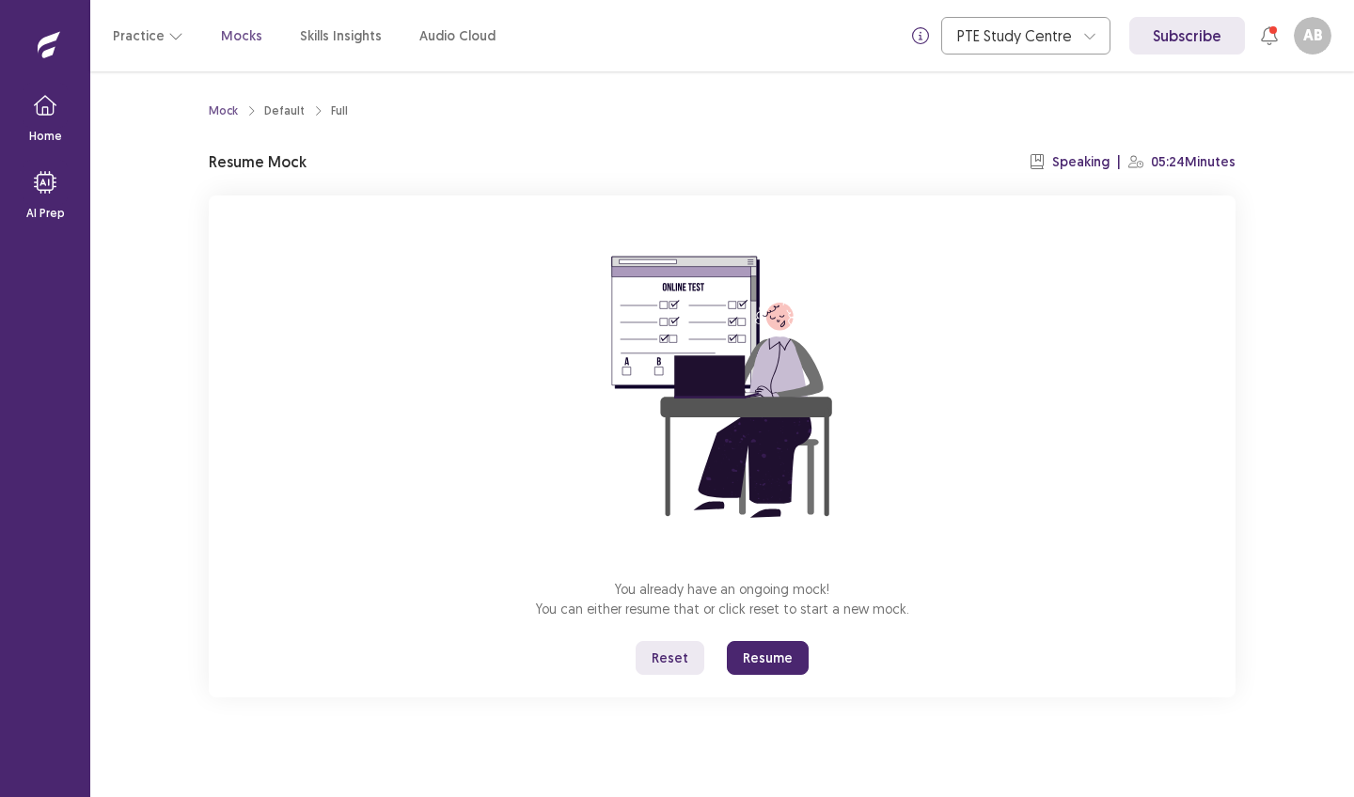
click at [761, 650] on button "Resume" at bounding box center [768, 658] width 82 height 34
click at [665, 660] on button "Reset" at bounding box center [670, 658] width 69 height 34
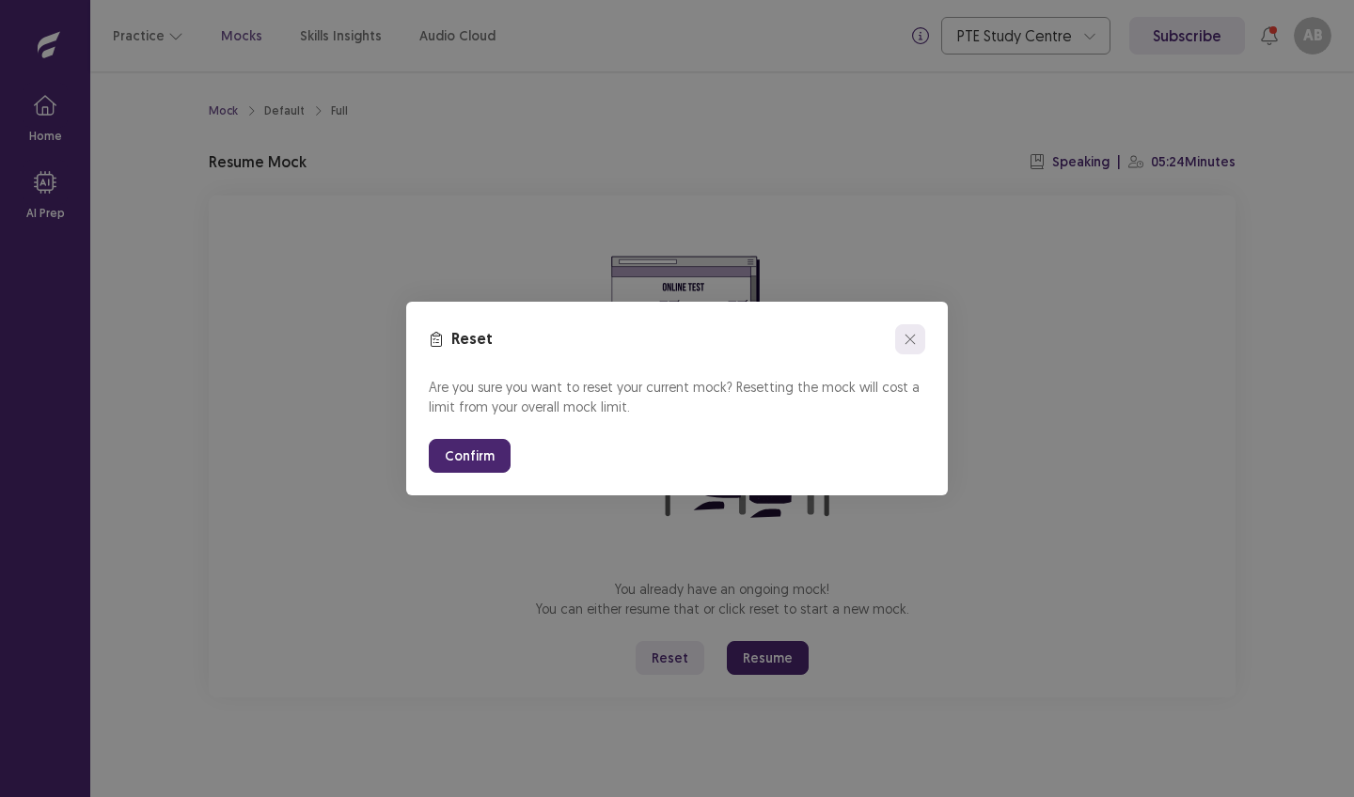
click at [912, 339] on icon "close" at bounding box center [910, 339] width 11 height 11
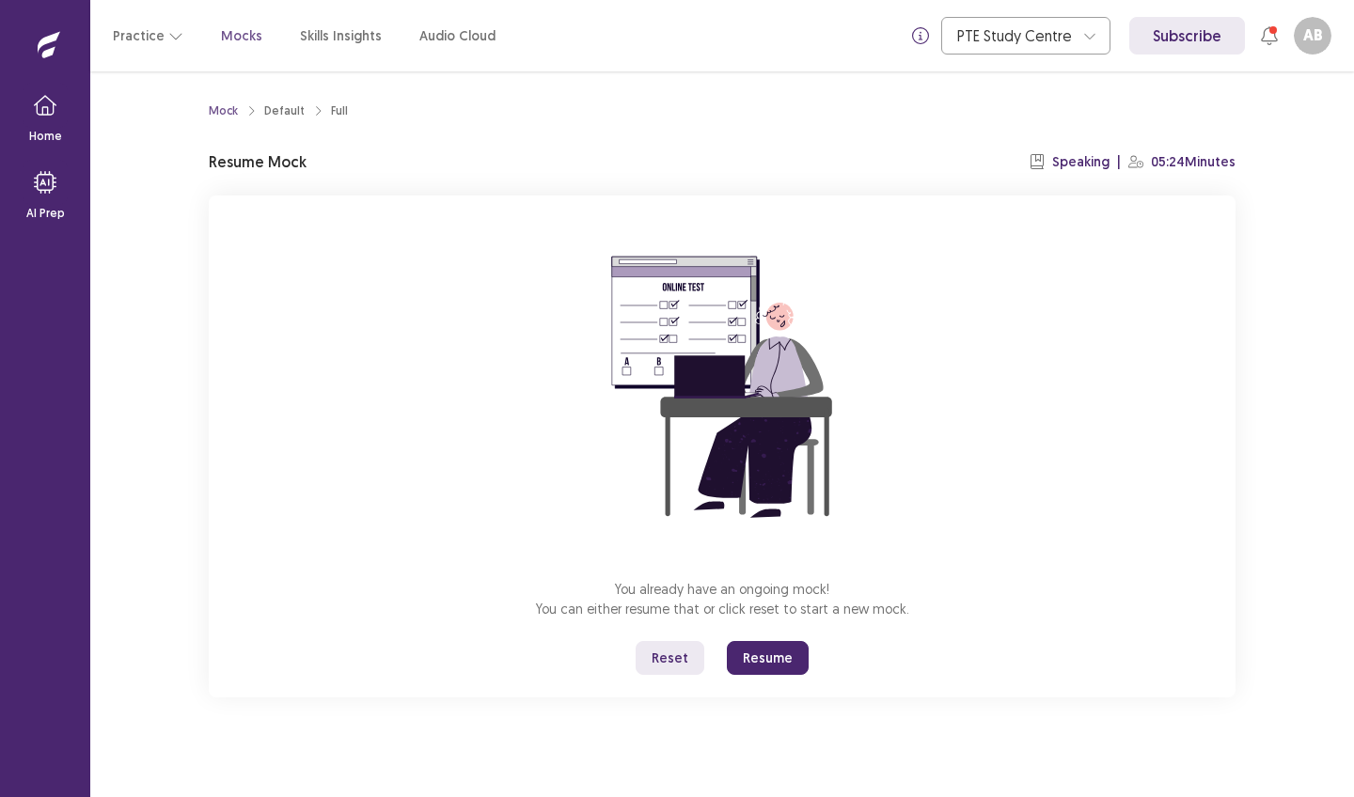
click at [761, 655] on button "Resume" at bounding box center [768, 658] width 82 height 34
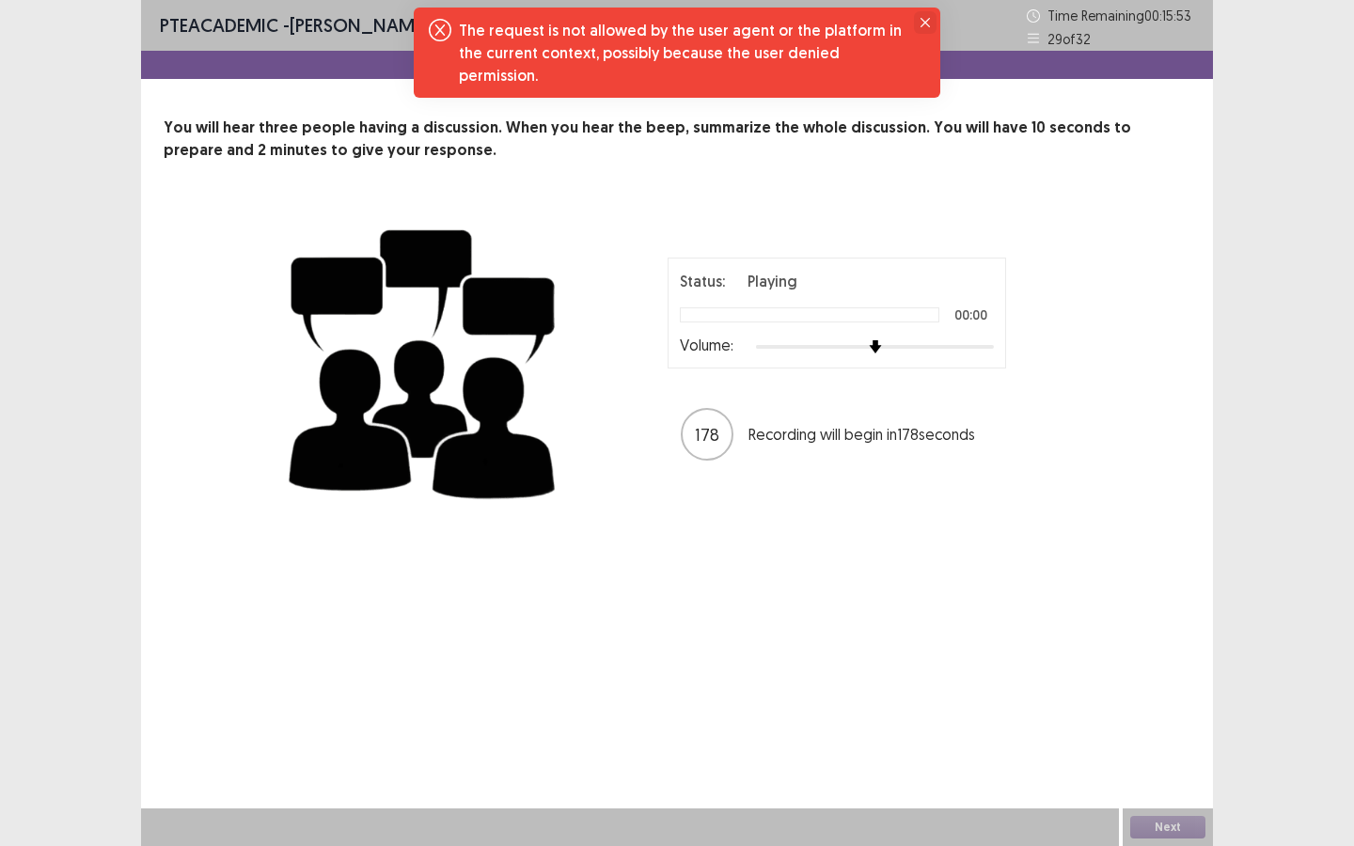
click at [926, 23] on icon "Close" at bounding box center [925, 22] width 9 height 9
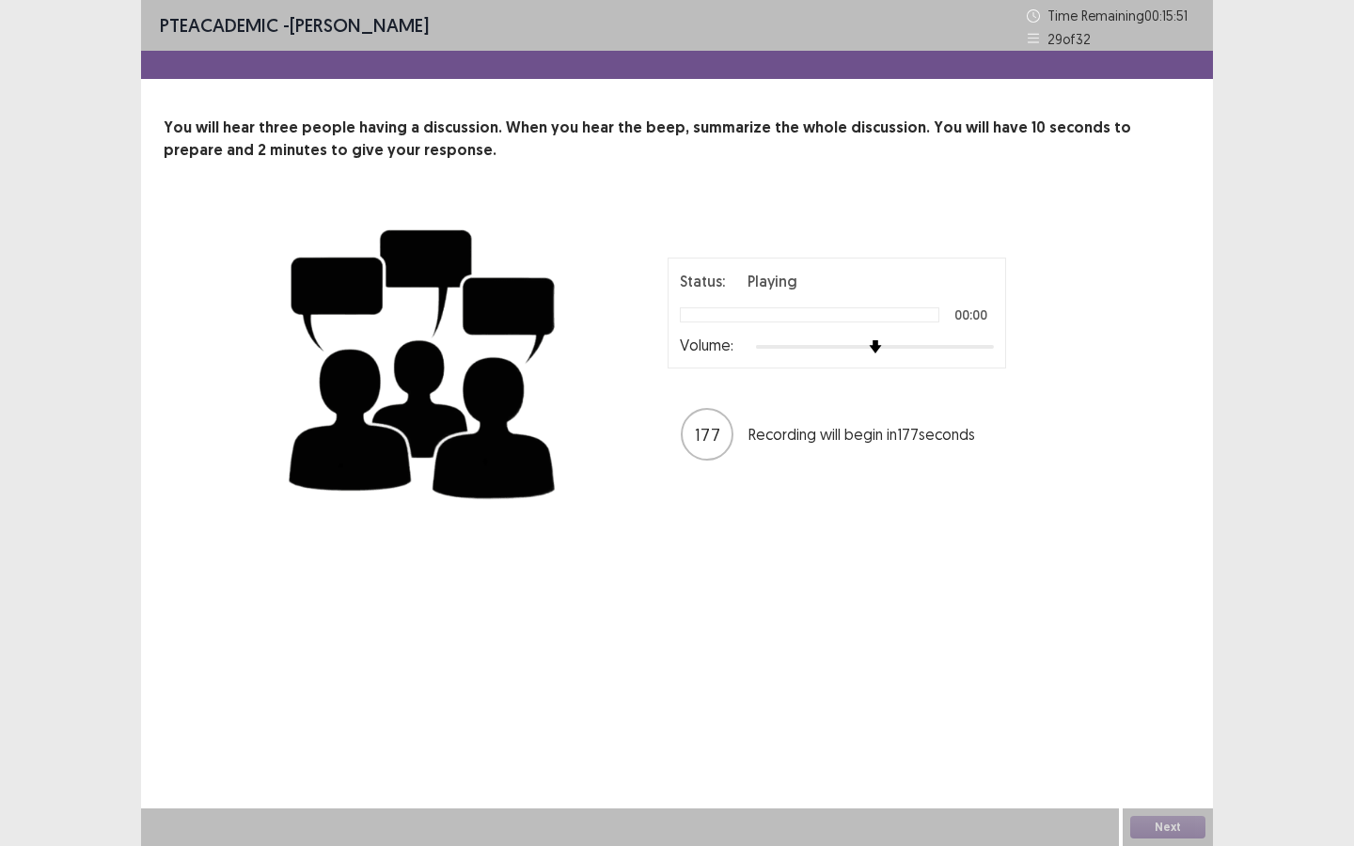
click at [926, 23] on div "PTE academic - Ariana B Almeida Time Remaining 00 : 15 : 51 29 of 32" at bounding box center [677, 25] width 1072 height 51
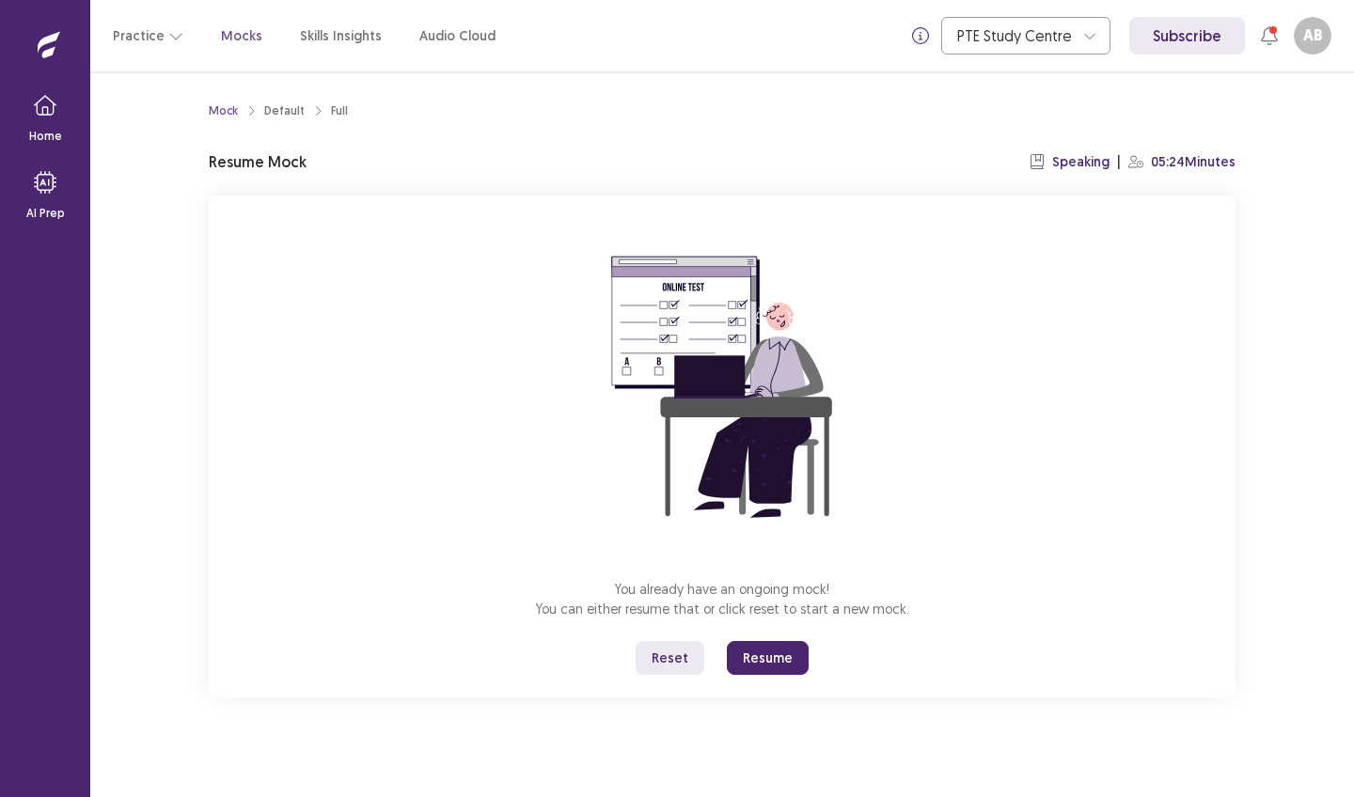
click at [935, 135] on div "Mock Default Full Resume Mock Speaking | 05:24 Minutes You already have an ongo…" at bounding box center [722, 396] width 1027 height 604
click at [767, 671] on button "Resume" at bounding box center [768, 658] width 82 height 34
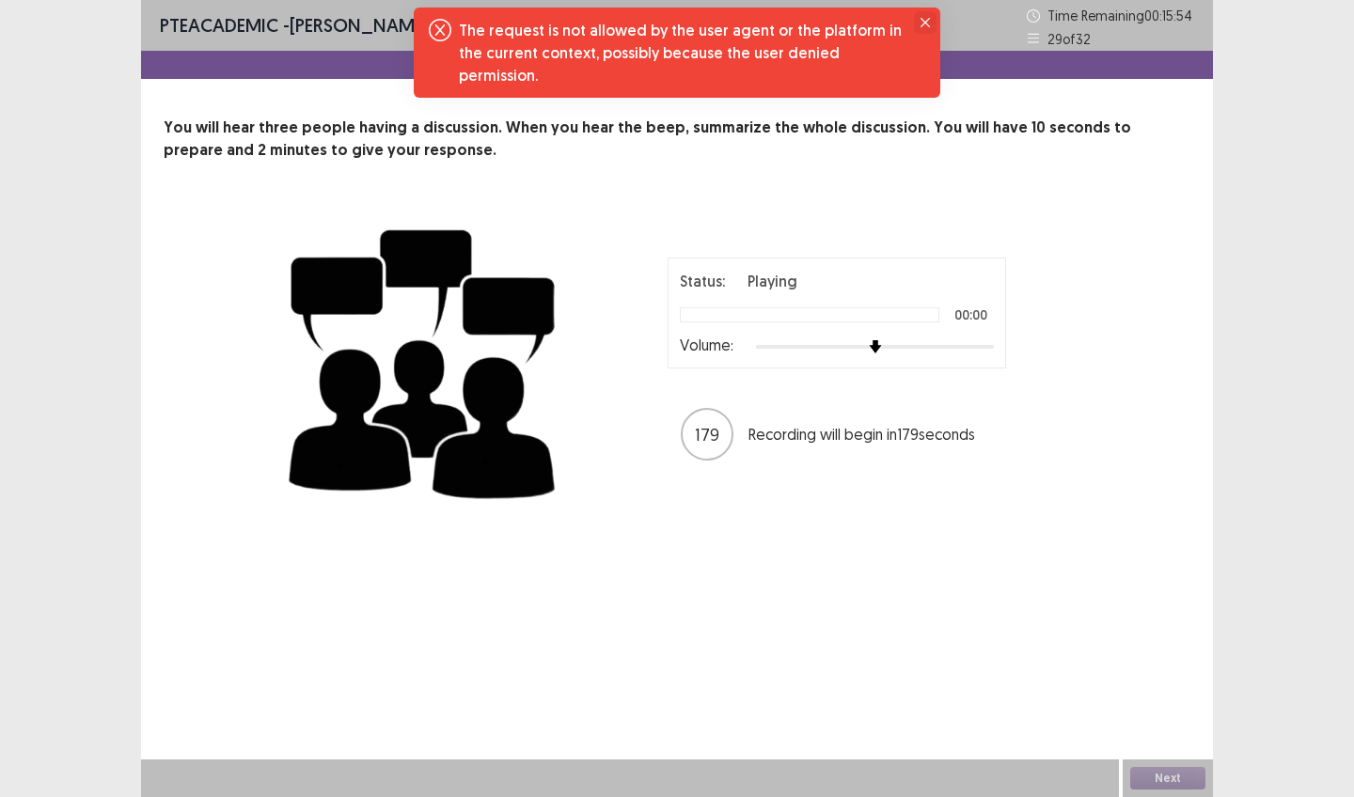
click at [930, 22] on button "Close" at bounding box center [925, 22] width 23 height 23
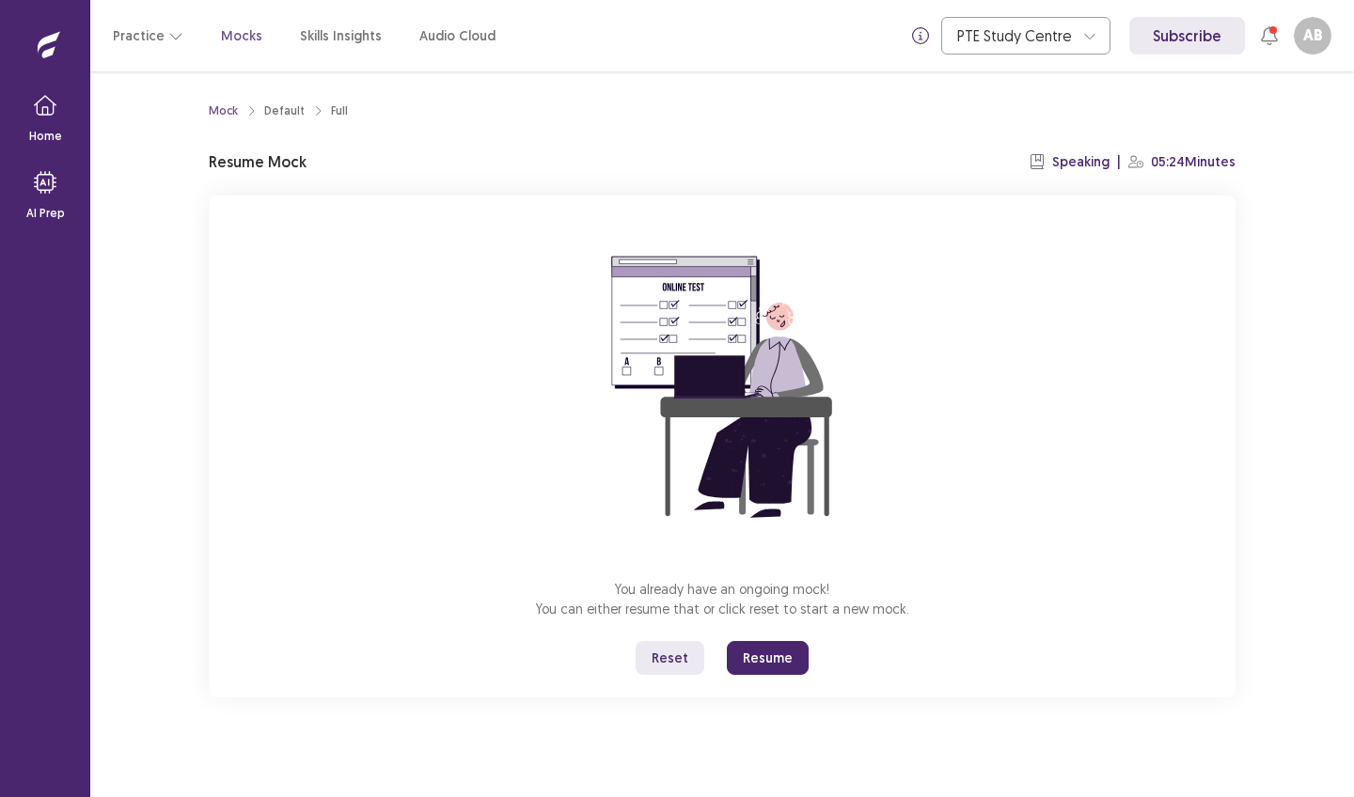
click at [789, 660] on button "Resume" at bounding box center [768, 658] width 82 height 34
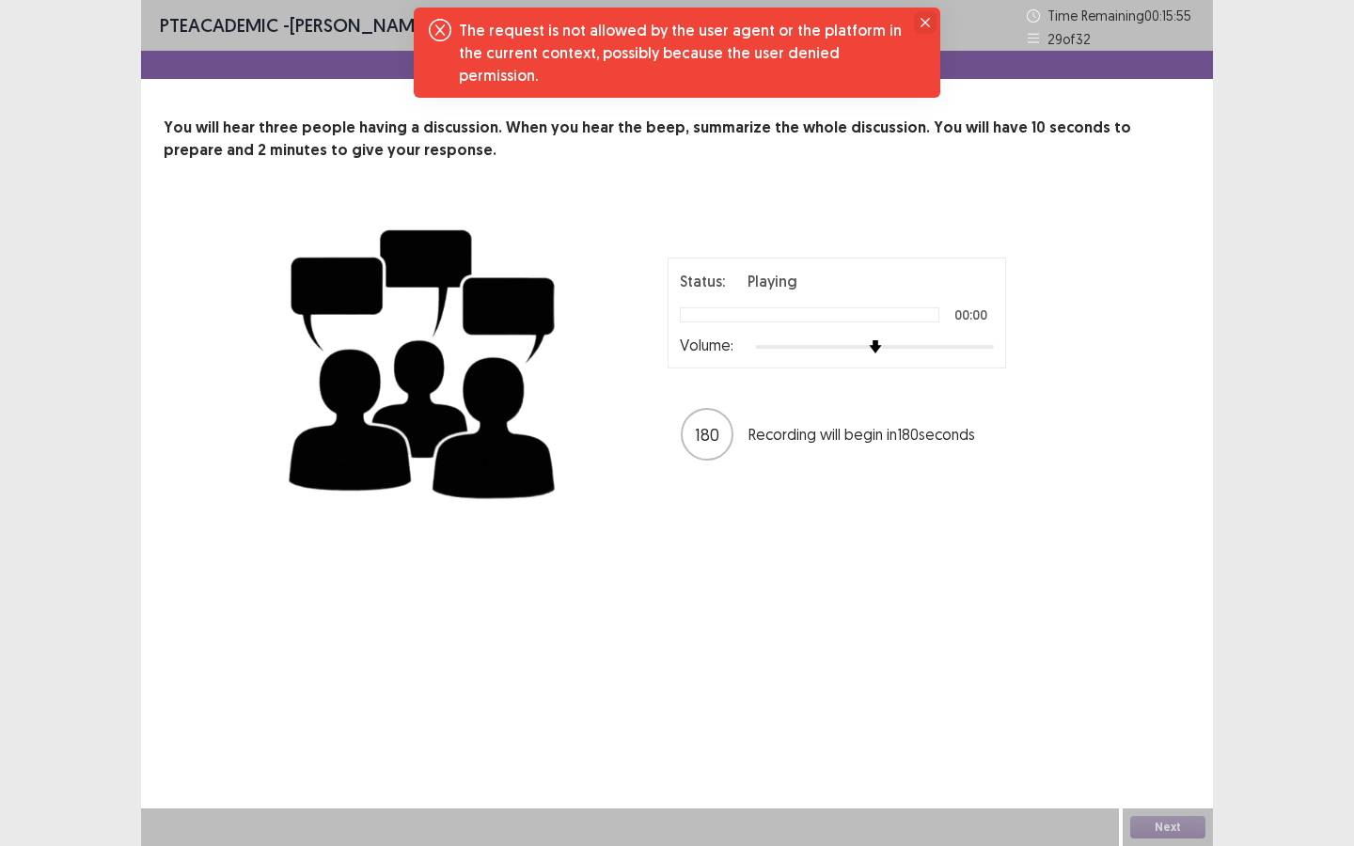
click at [930, 24] on button "Close" at bounding box center [925, 22] width 23 height 23
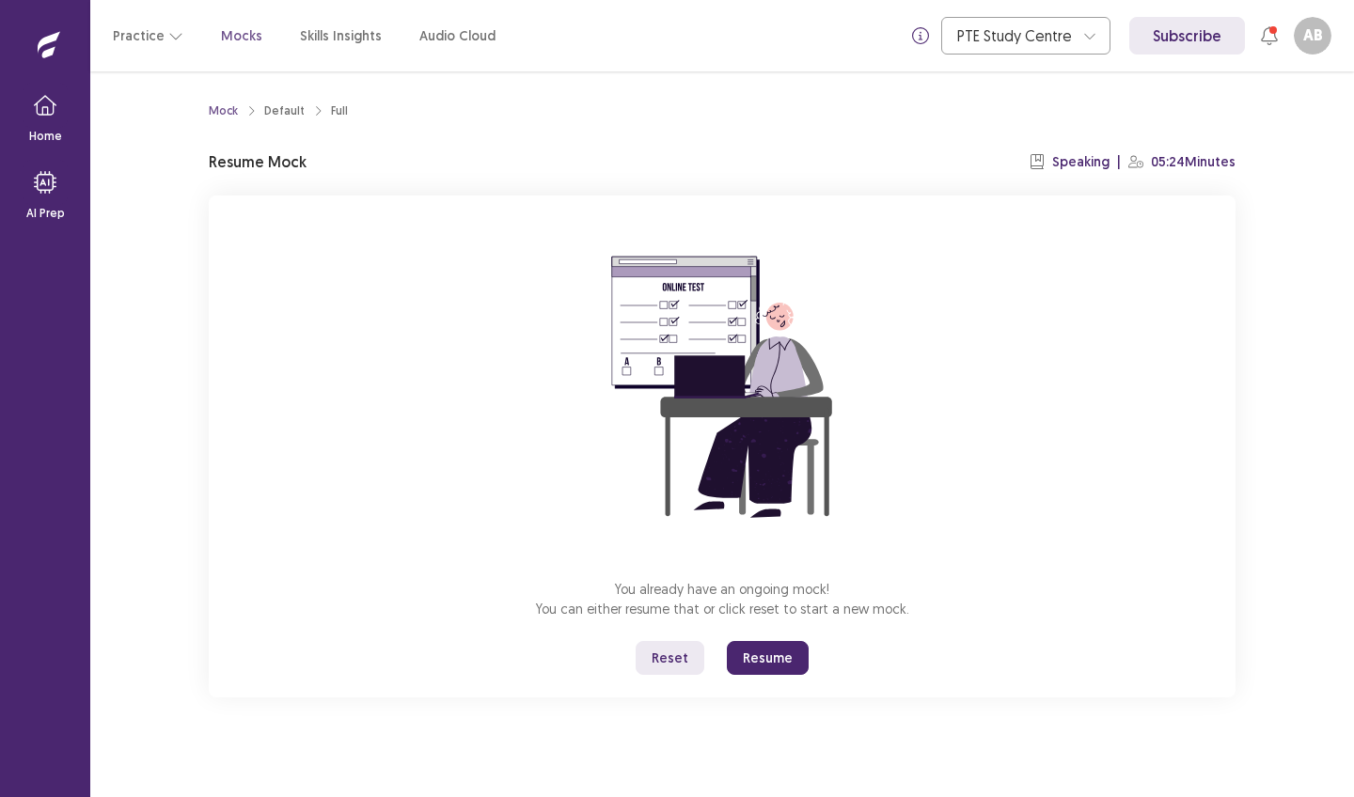
click at [777, 655] on button "Resume" at bounding box center [768, 658] width 82 height 34
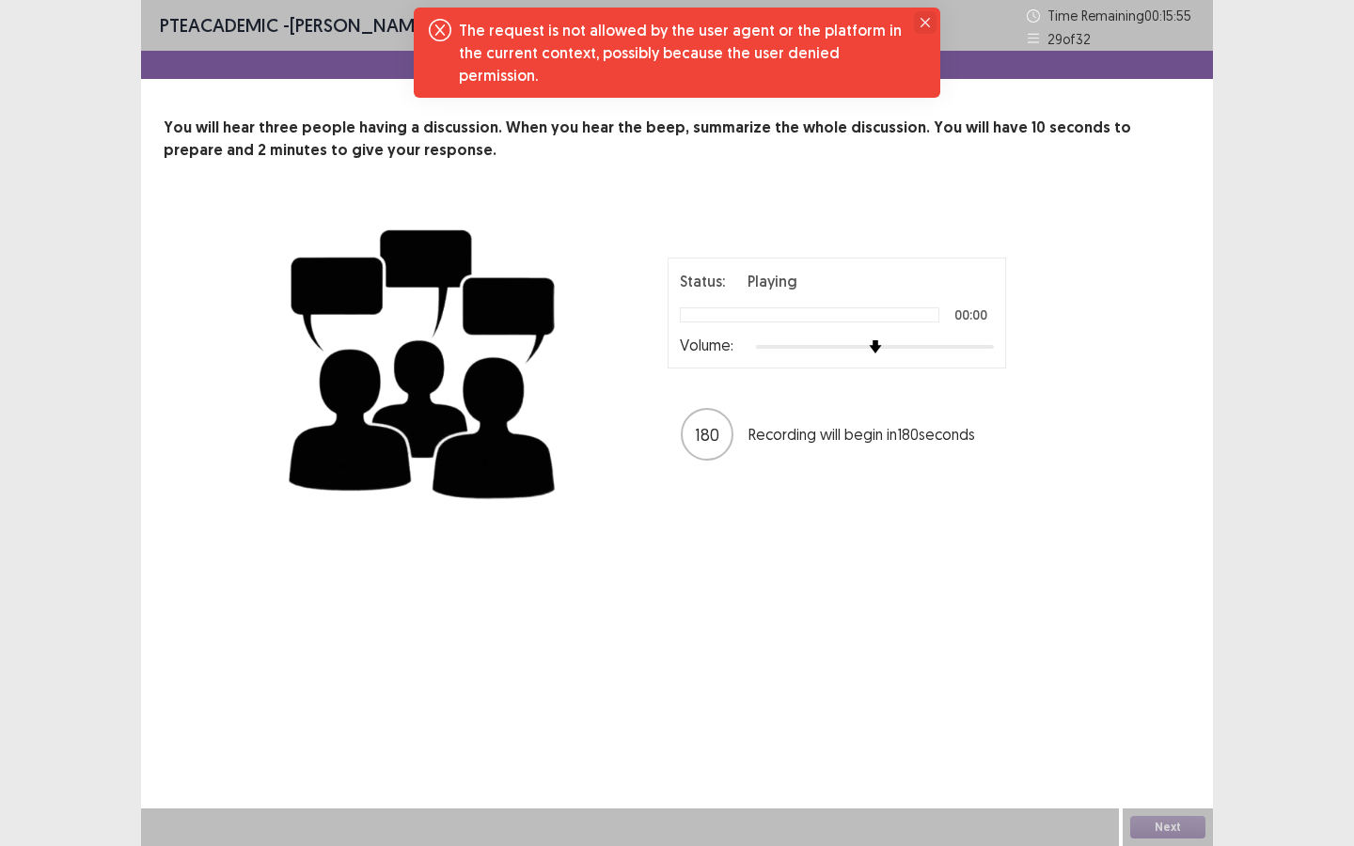
click at [923, 23] on icon "Close" at bounding box center [925, 22] width 9 height 9
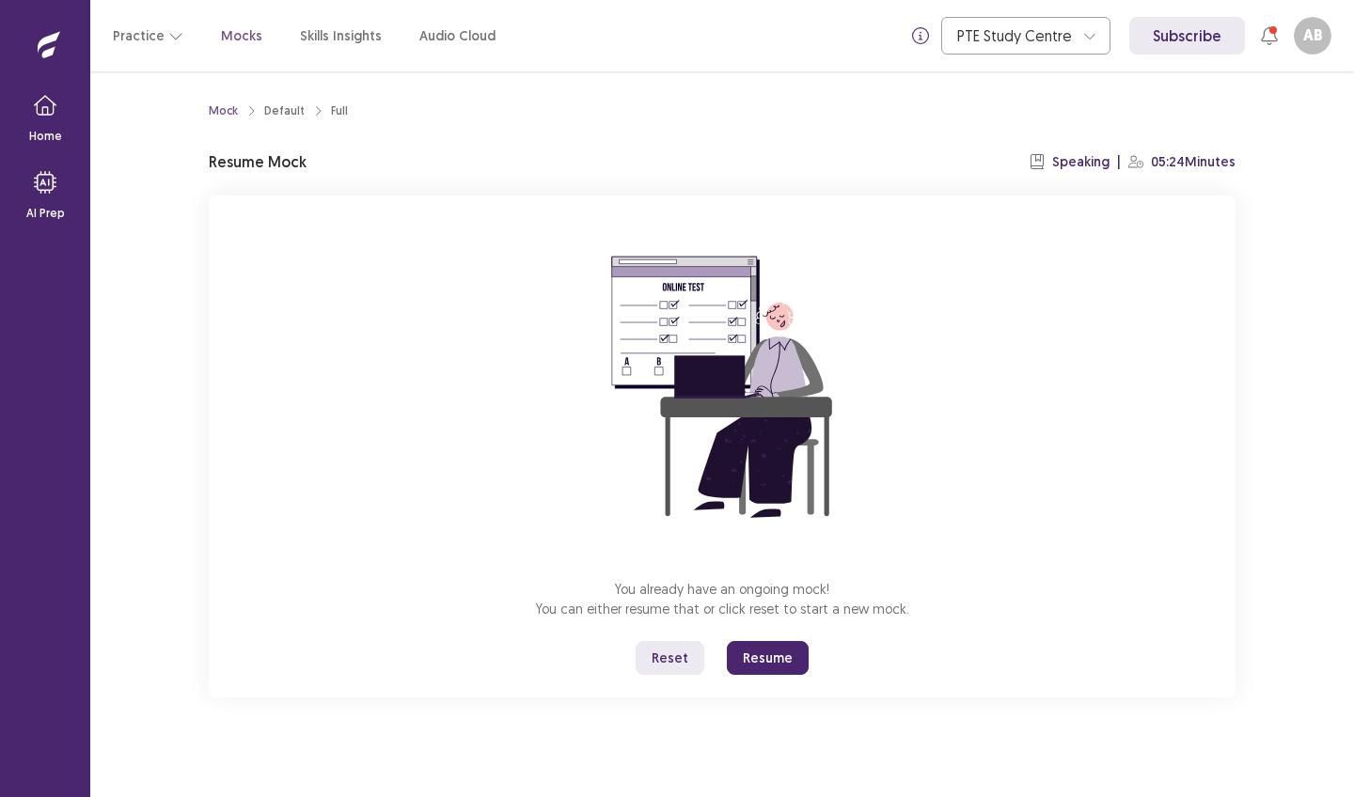
click at [766, 659] on button "Resume" at bounding box center [768, 658] width 82 height 34
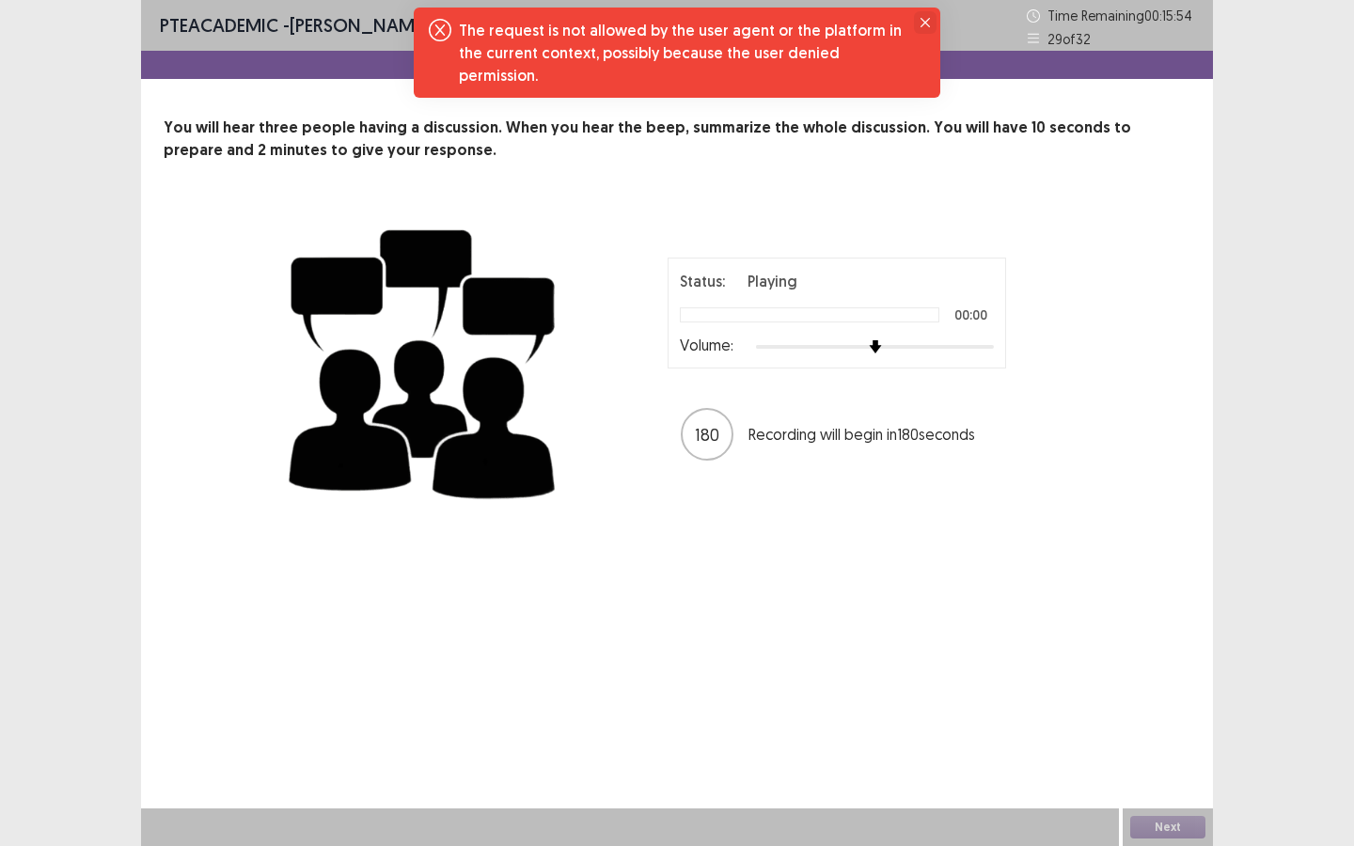
click at [931, 20] on button "Close" at bounding box center [925, 22] width 23 height 23
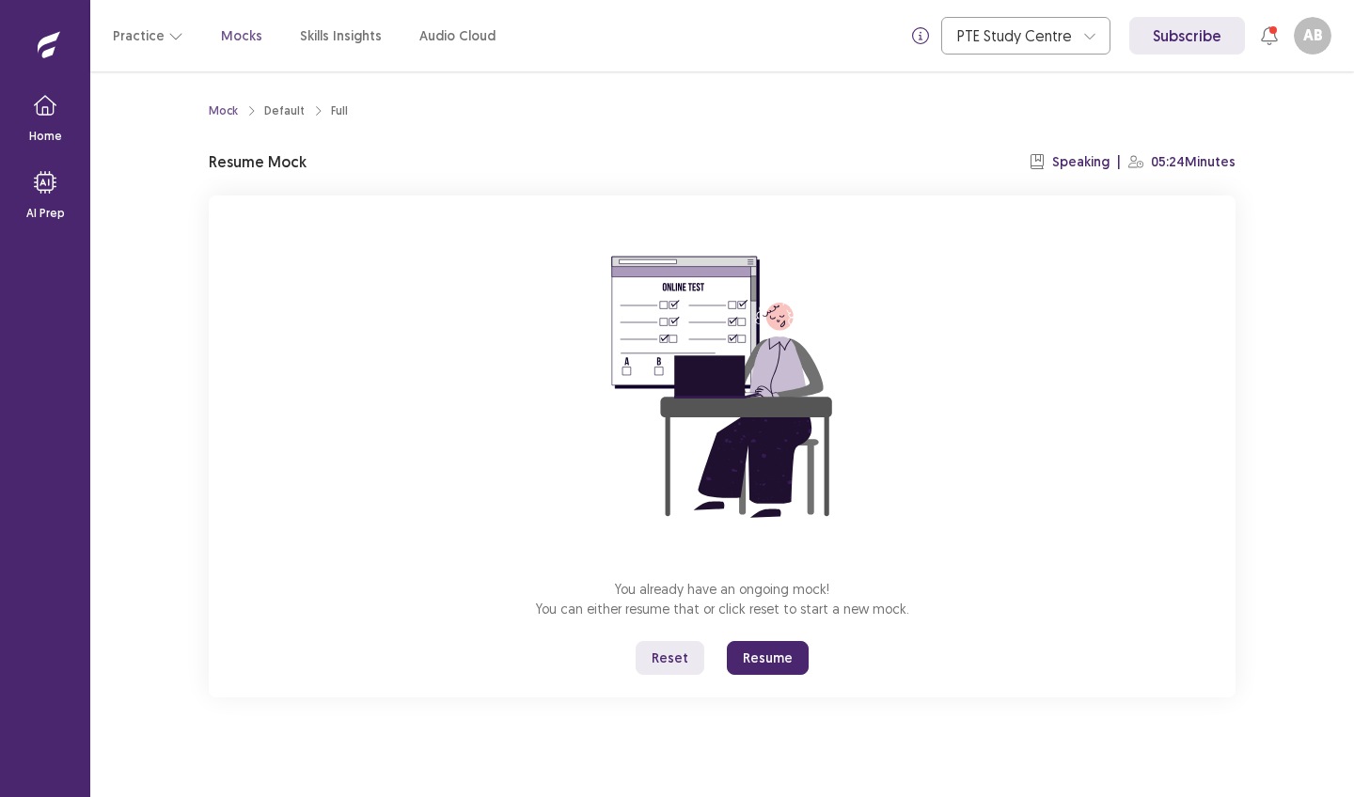
click at [789, 654] on button "Resume" at bounding box center [768, 658] width 82 height 34
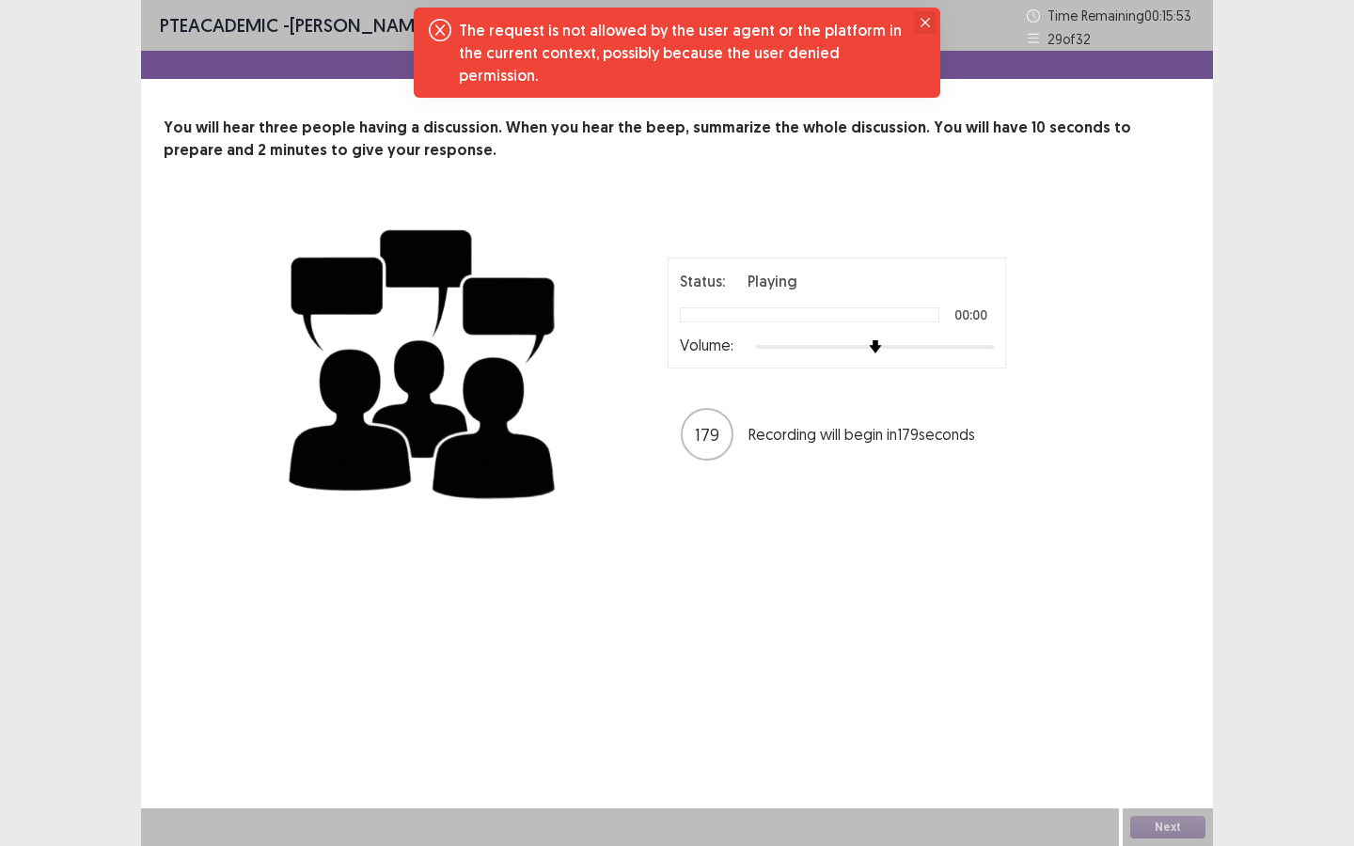
click at [926, 24] on icon "Close" at bounding box center [925, 22] width 9 height 9
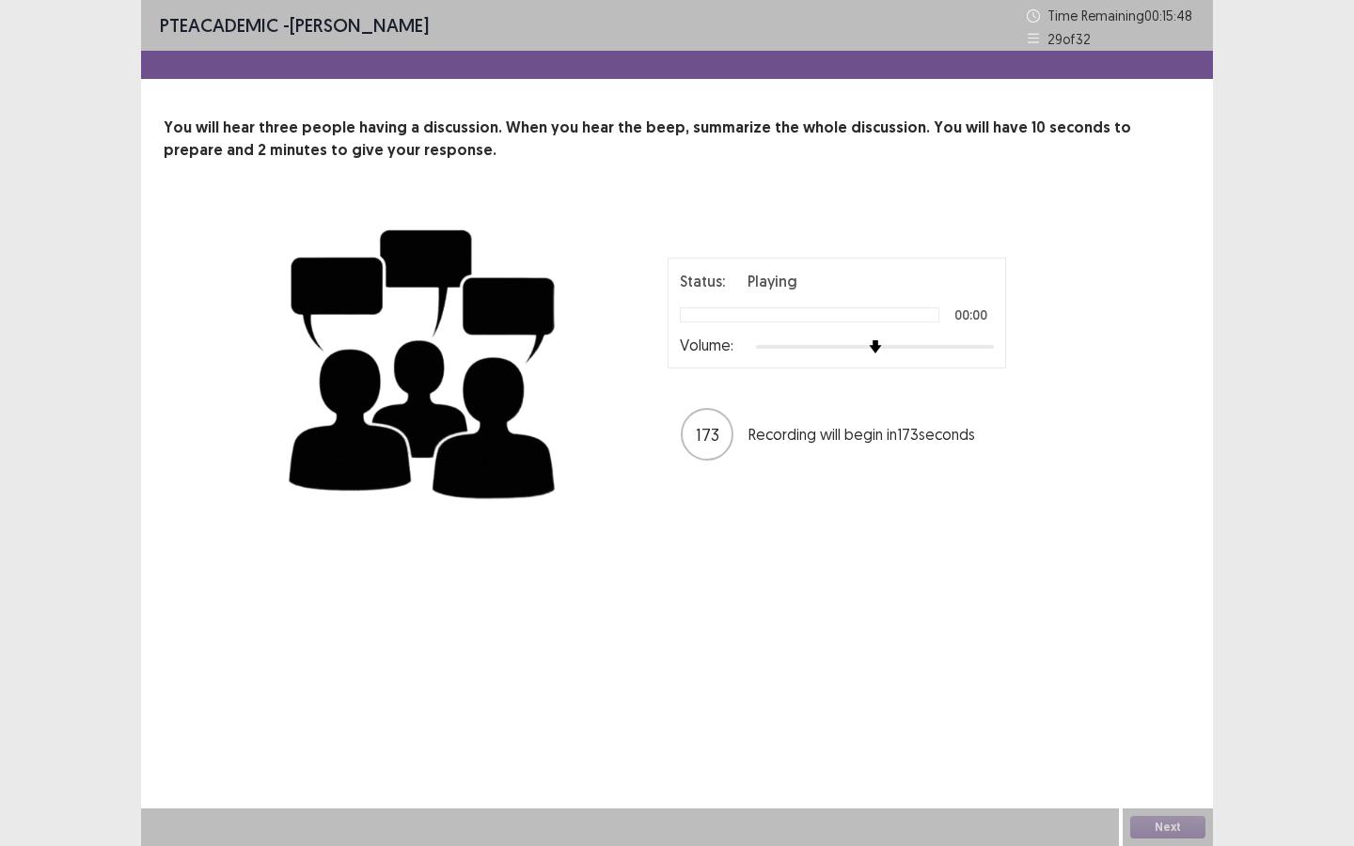
click at [463, 141] on p "You will hear three people having a discussion. When you hear the beep, summari…" at bounding box center [677, 139] width 1027 height 45
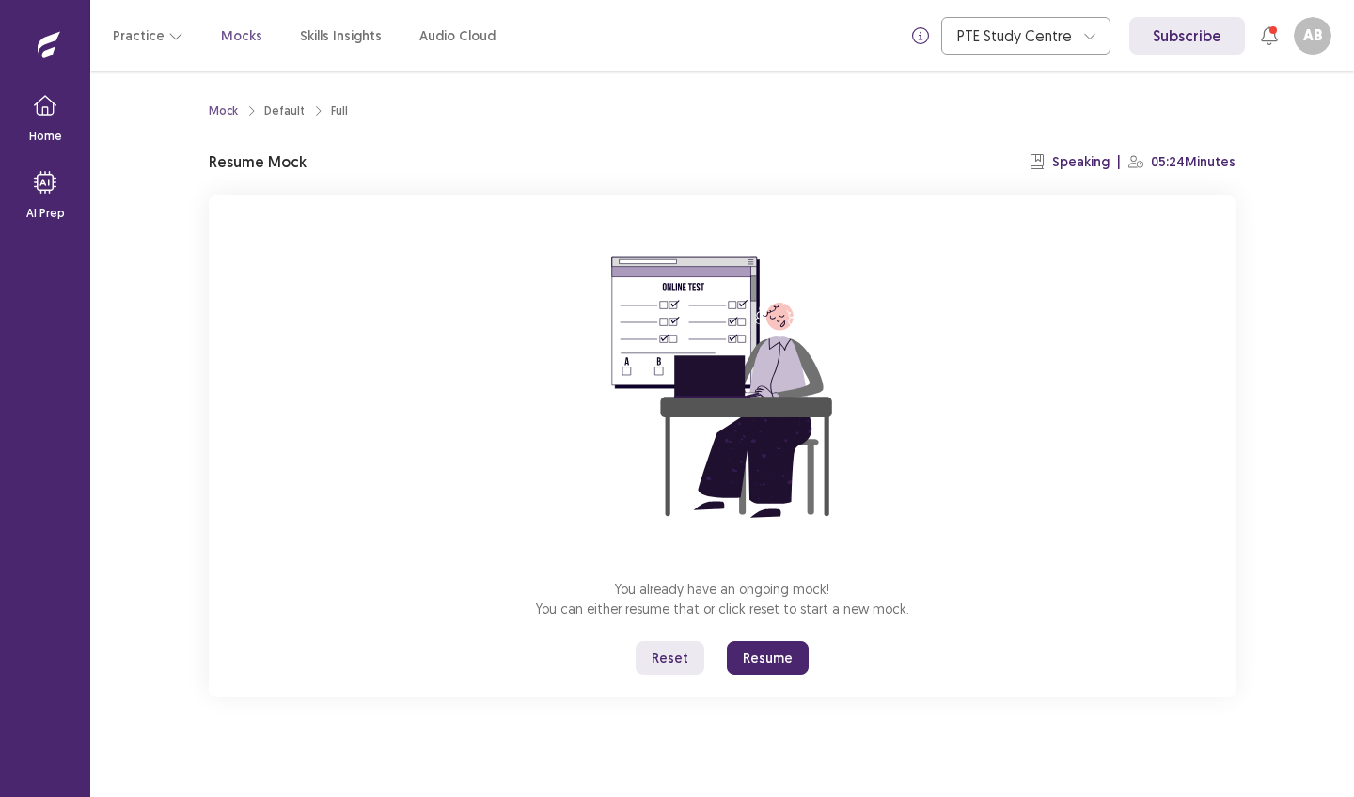
click at [429, 389] on div "You already have an ongoing mock! You can either resume that or click reset to …" at bounding box center [722, 447] width 1027 height 502
click at [765, 660] on button "Resume" at bounding box center [768, 658] width 82 height 34
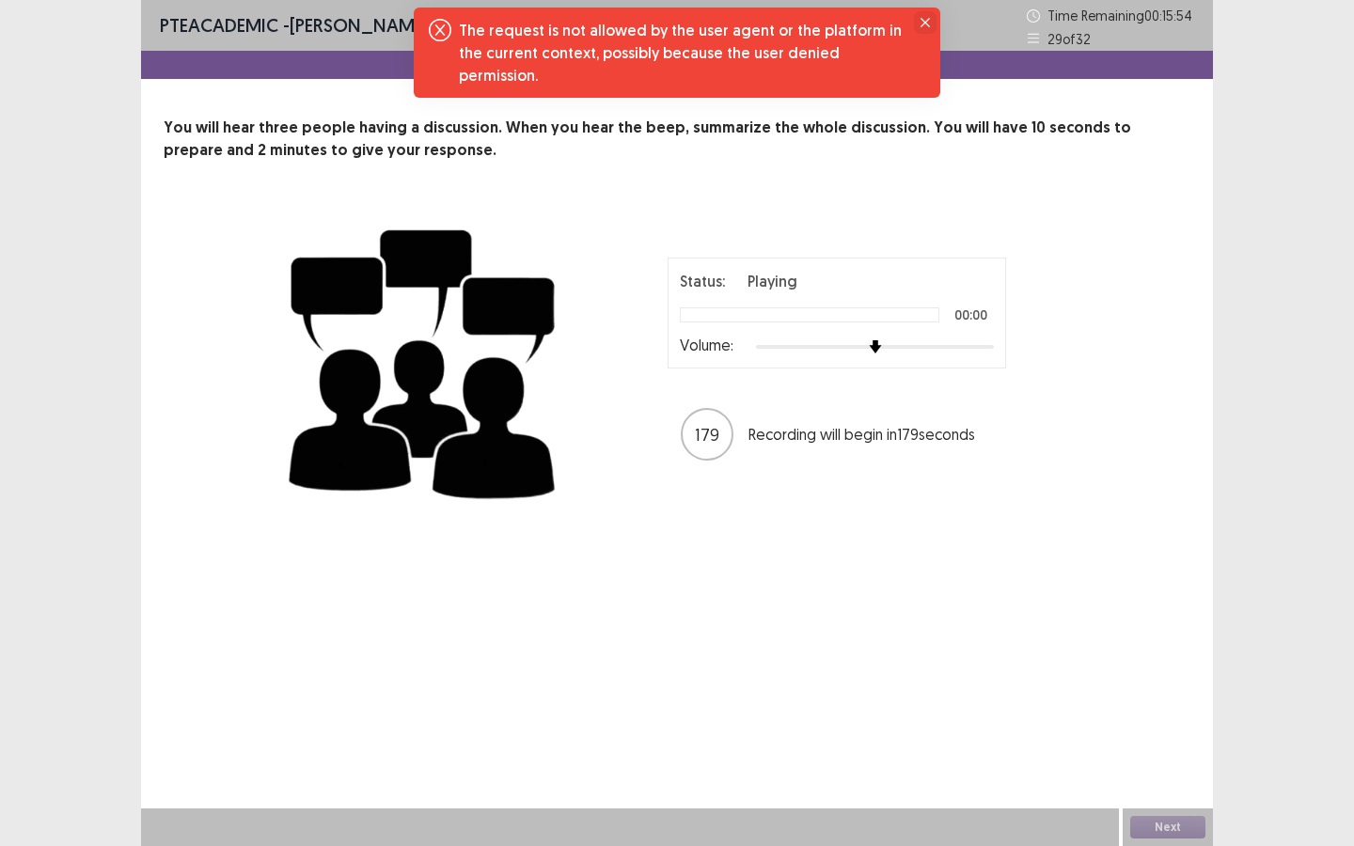
click at [925, 22] on icon "Close" at bounding box center [925, 22] width 9 height 9
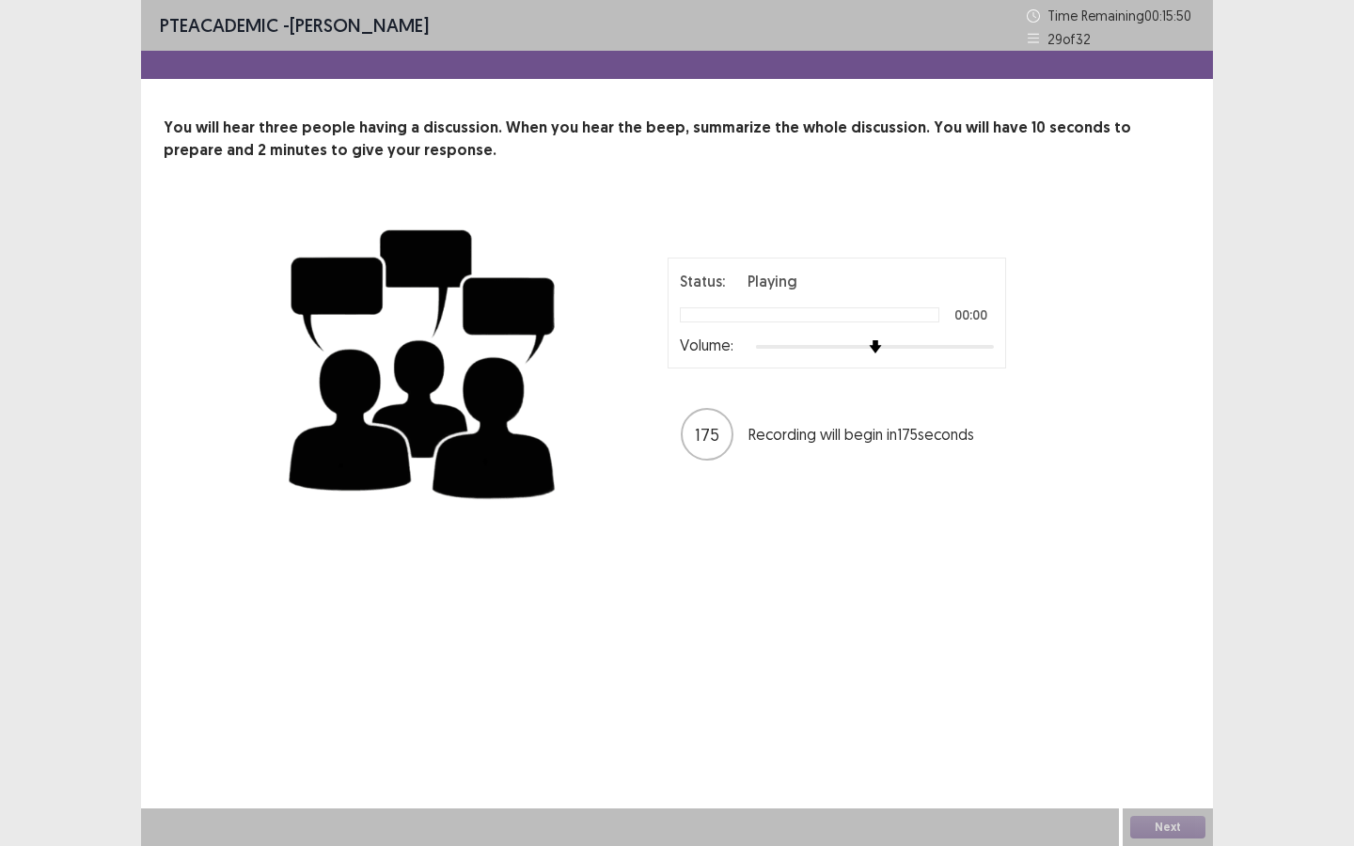
click at [836, 109] on div "PTE academic - Ariana B Almeida Time Remaining 00 : 15 : 50 29 of 32 You will h…" at bounding box center [677, 276] width 1072 height 552
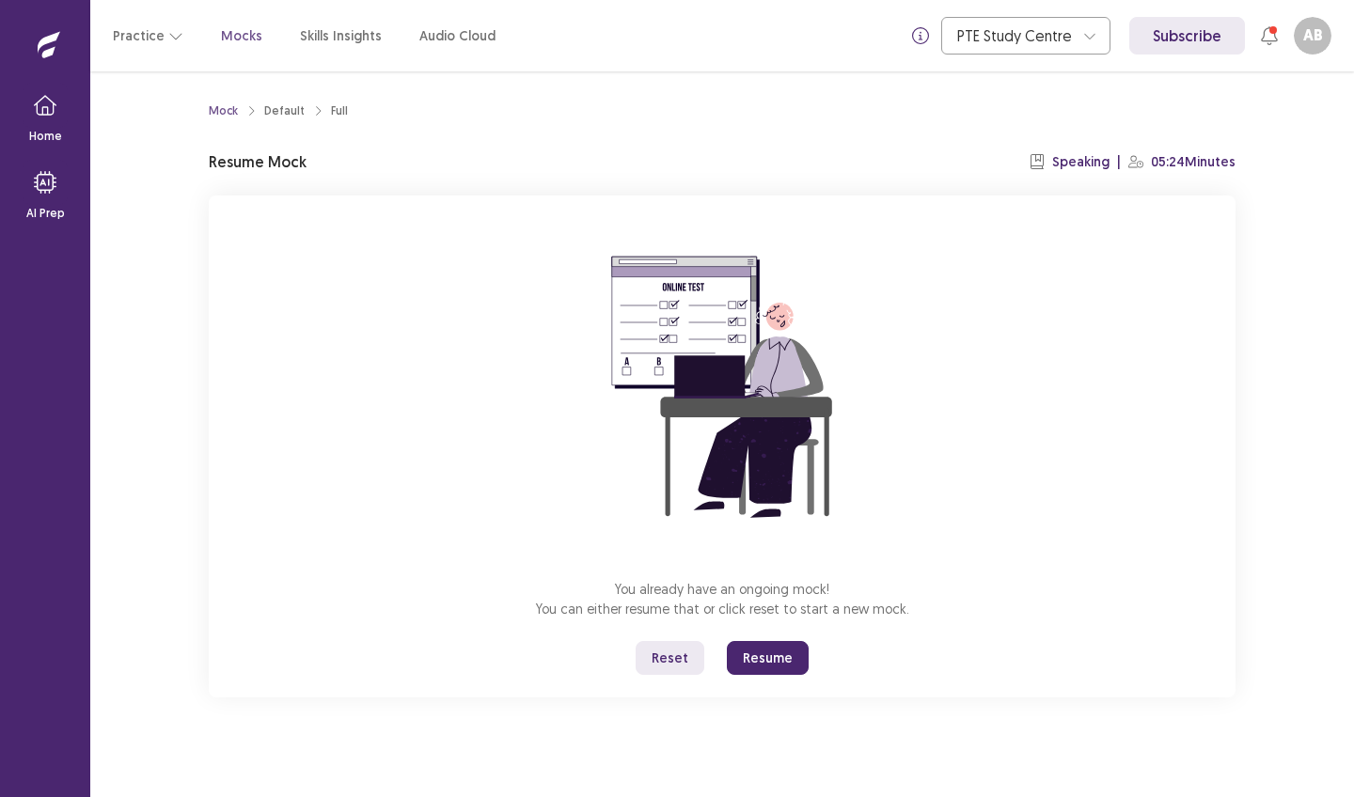
click at [750, 656] on button "Resume" at bounding box center [768, 658] width 82 height 34
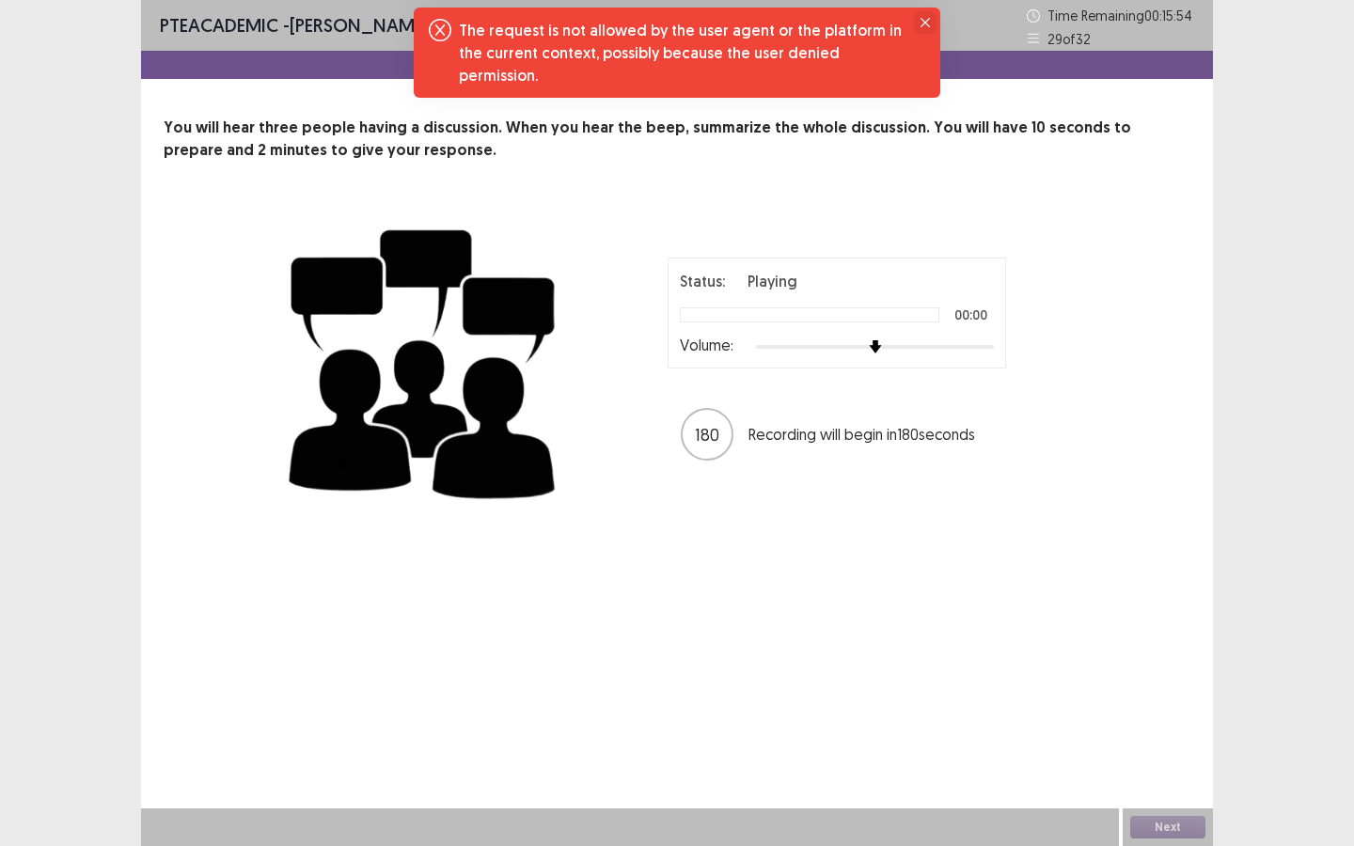
click at [926, 19] on icon "Close" at bounding box center [925, 22] width 9 height 9
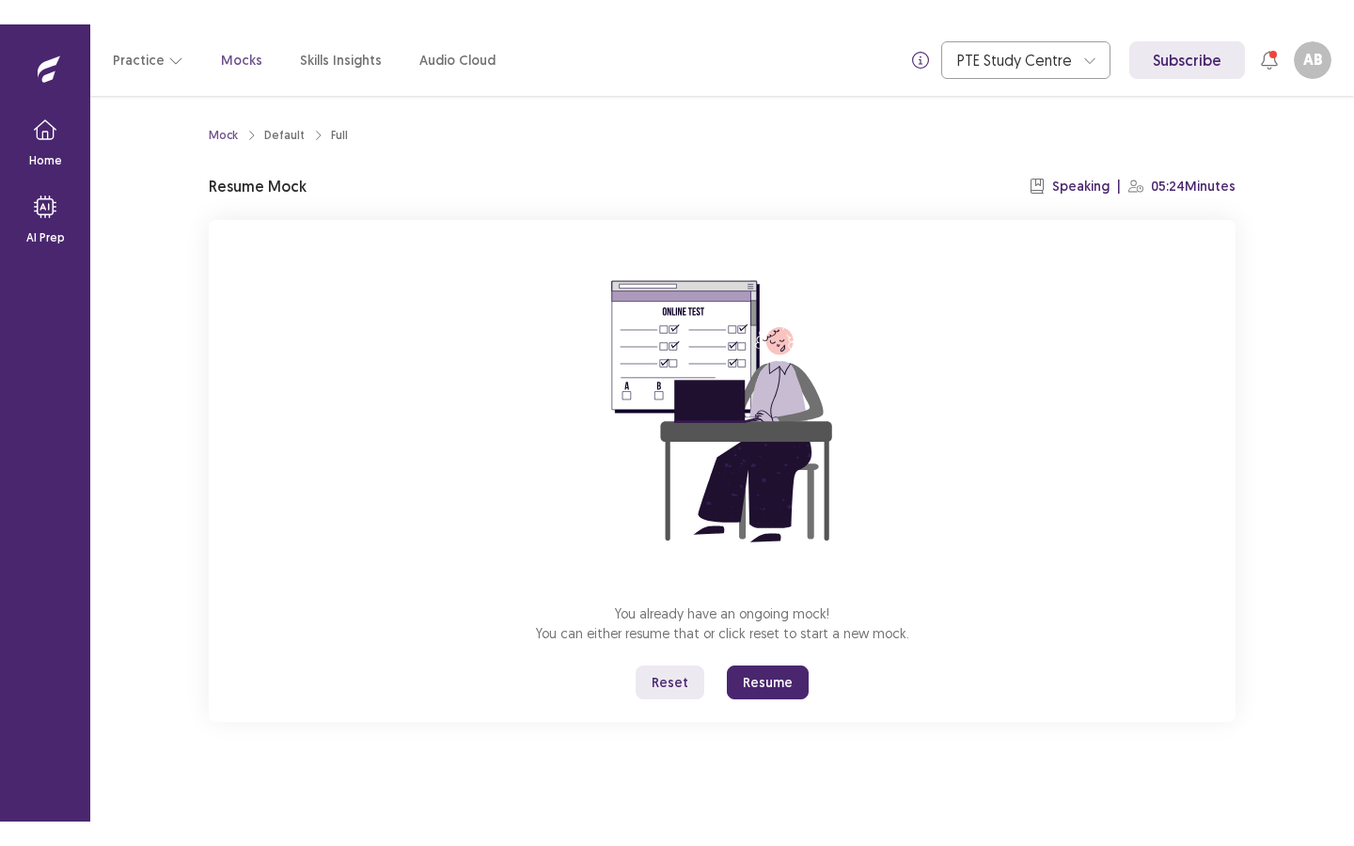
scroll to position [0, 1]
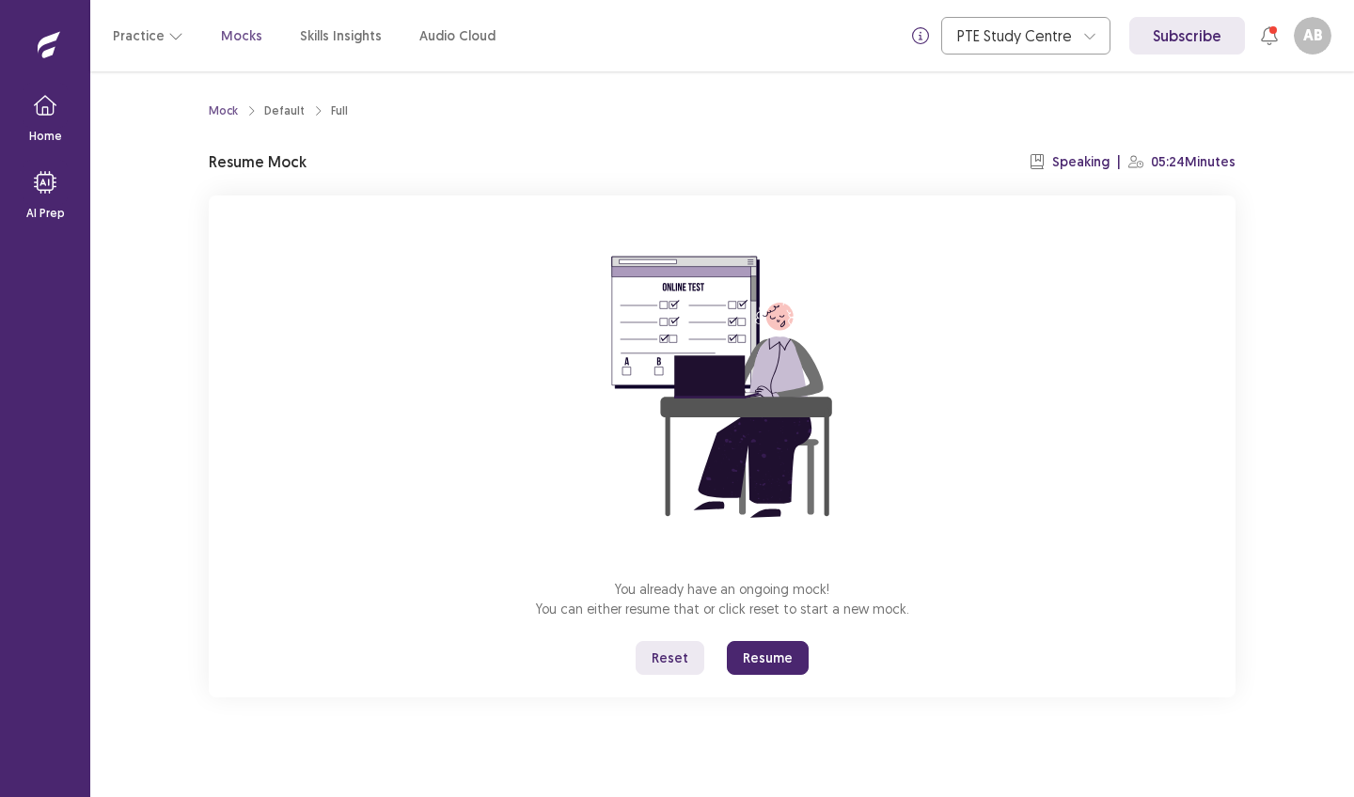
click at [777, 659] on button "Resume" at bounding box center [768, 658] width 82 height 34
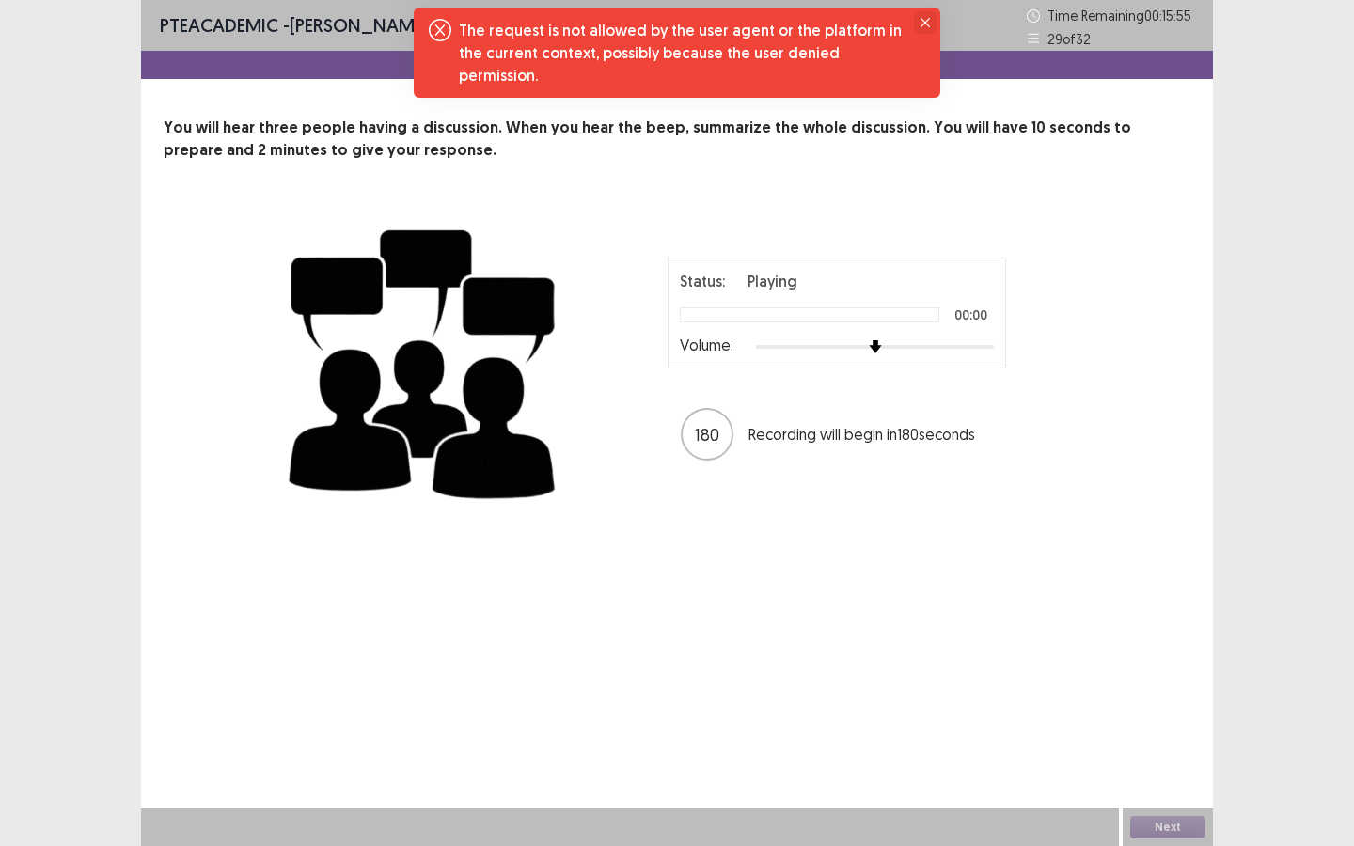
click at [928, 26] on icon "Close" at bounding box center [925, 22] width 9 height 9
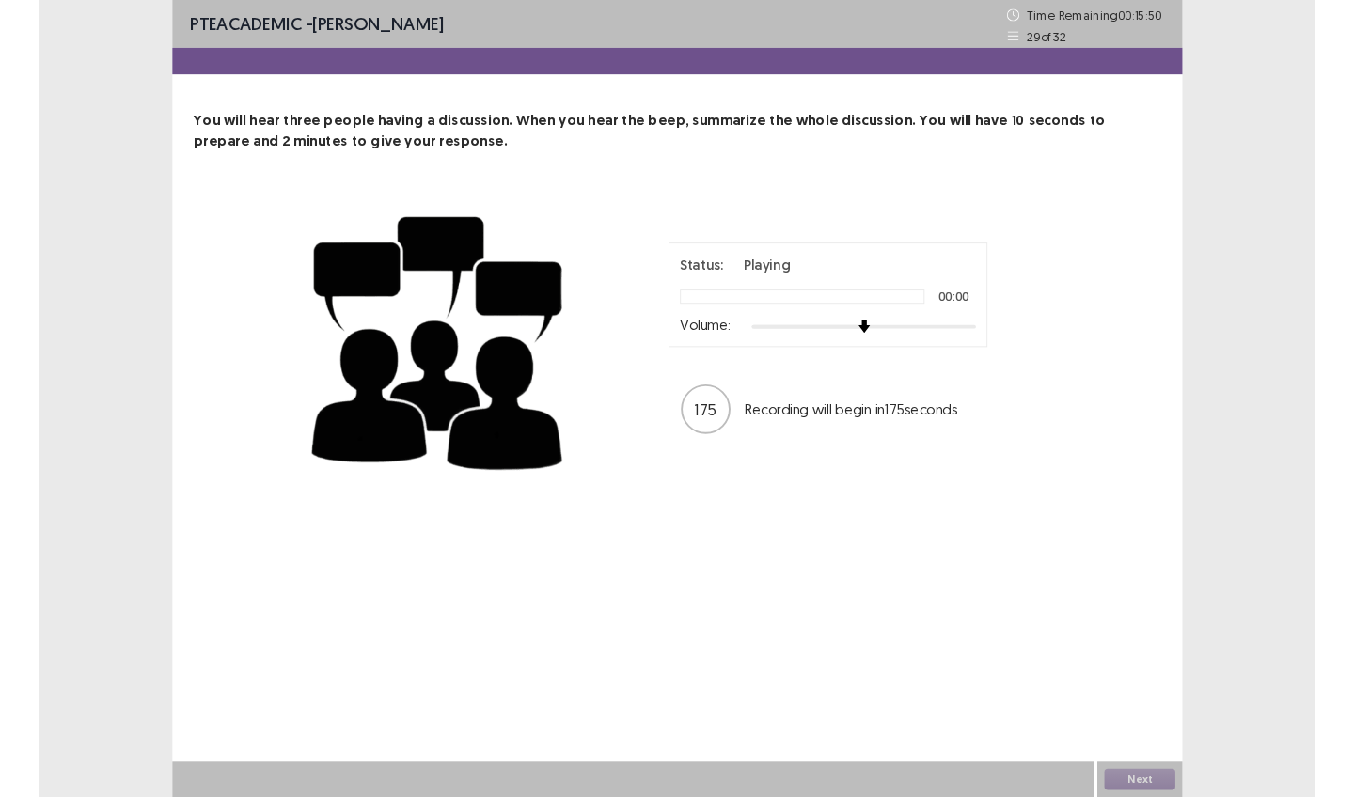
scroll to position [0, 0]
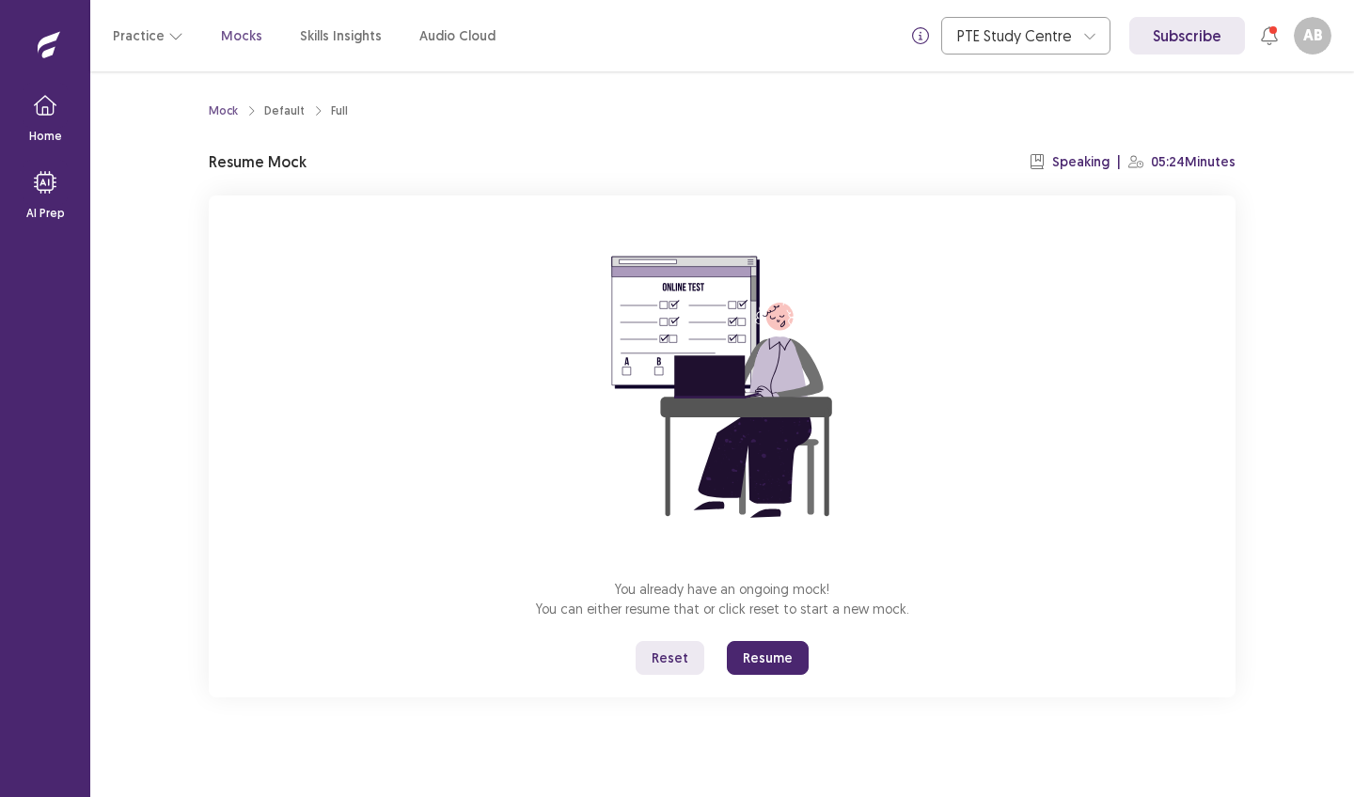
click at [754, 655] on button "Resume" at bounding box center [768, 658] width 82 height 34
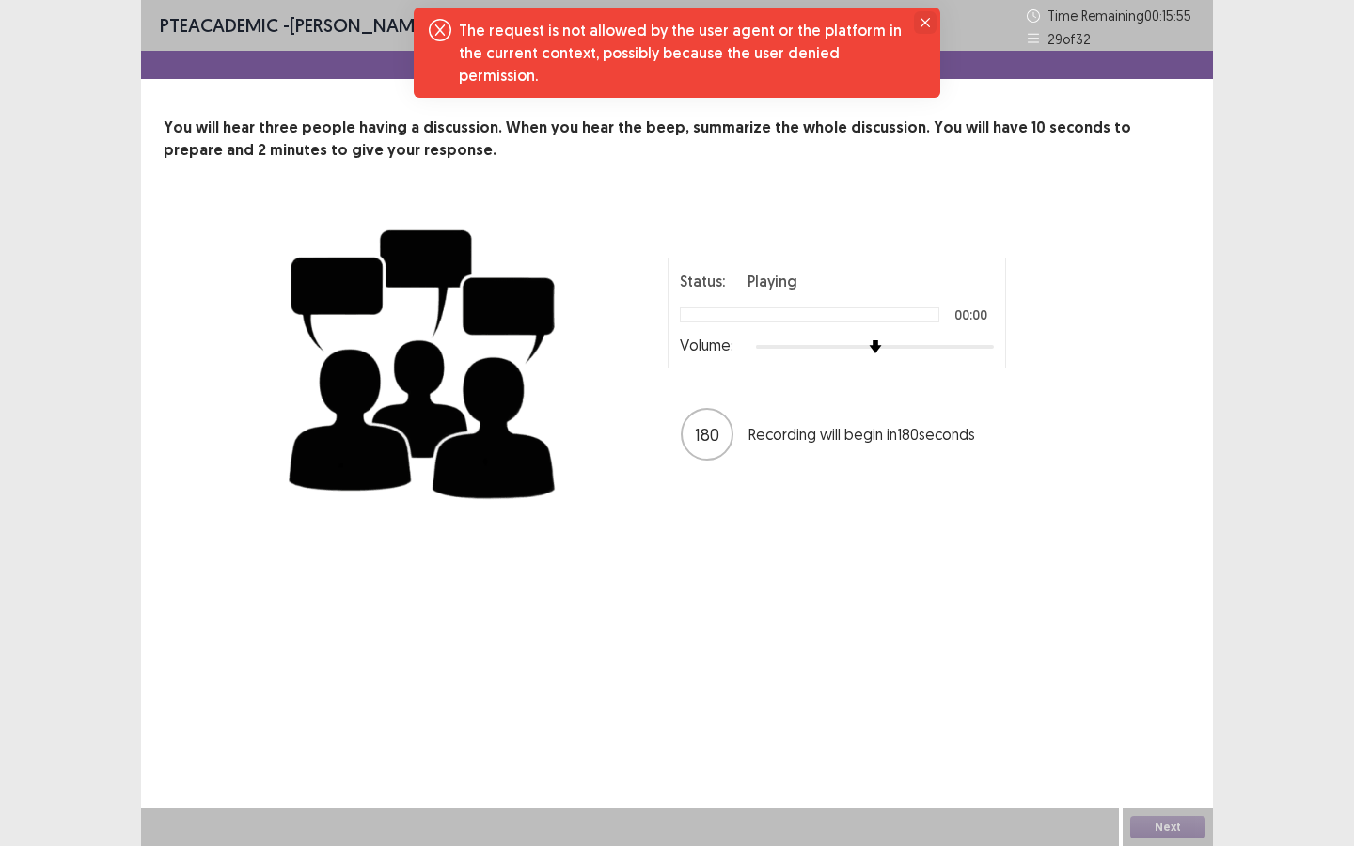
click at [923, 20] on icon "Close" at bounding box center [925, 22] width 9 height 9
